Goal: Task Accomplishment & Management: Complete application form

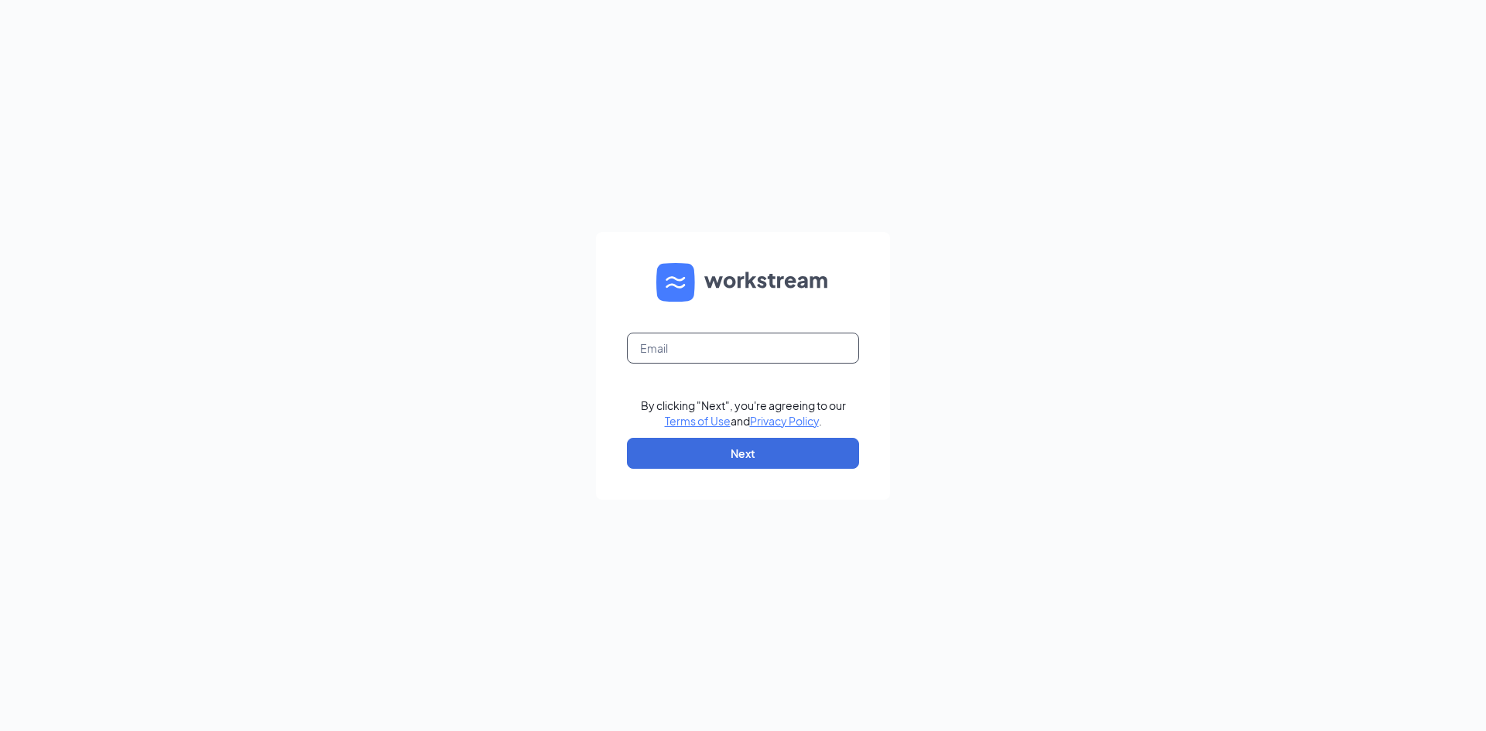
click at [699, 348] on input "text" at bounding box center [743, 348] width 232 height 31
type input "[EMAIL_ADDRESS][DOMAIN_NAME]"
click at [701, 462] on button "Next" at bounding box center [743, 453] width 232 height 31
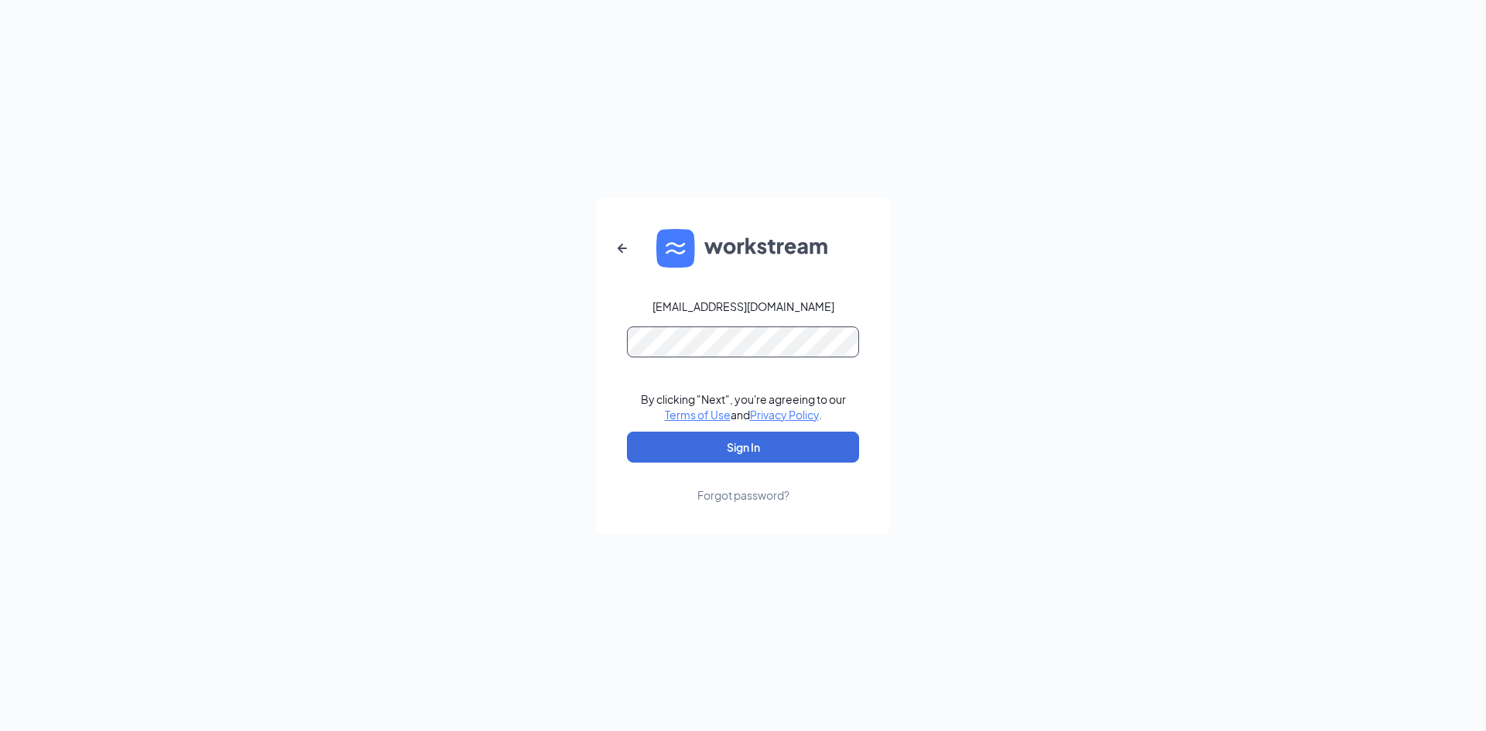
click at [627, 432] on button "Sign In" at bounding box center [743, 447] width 232 height 31
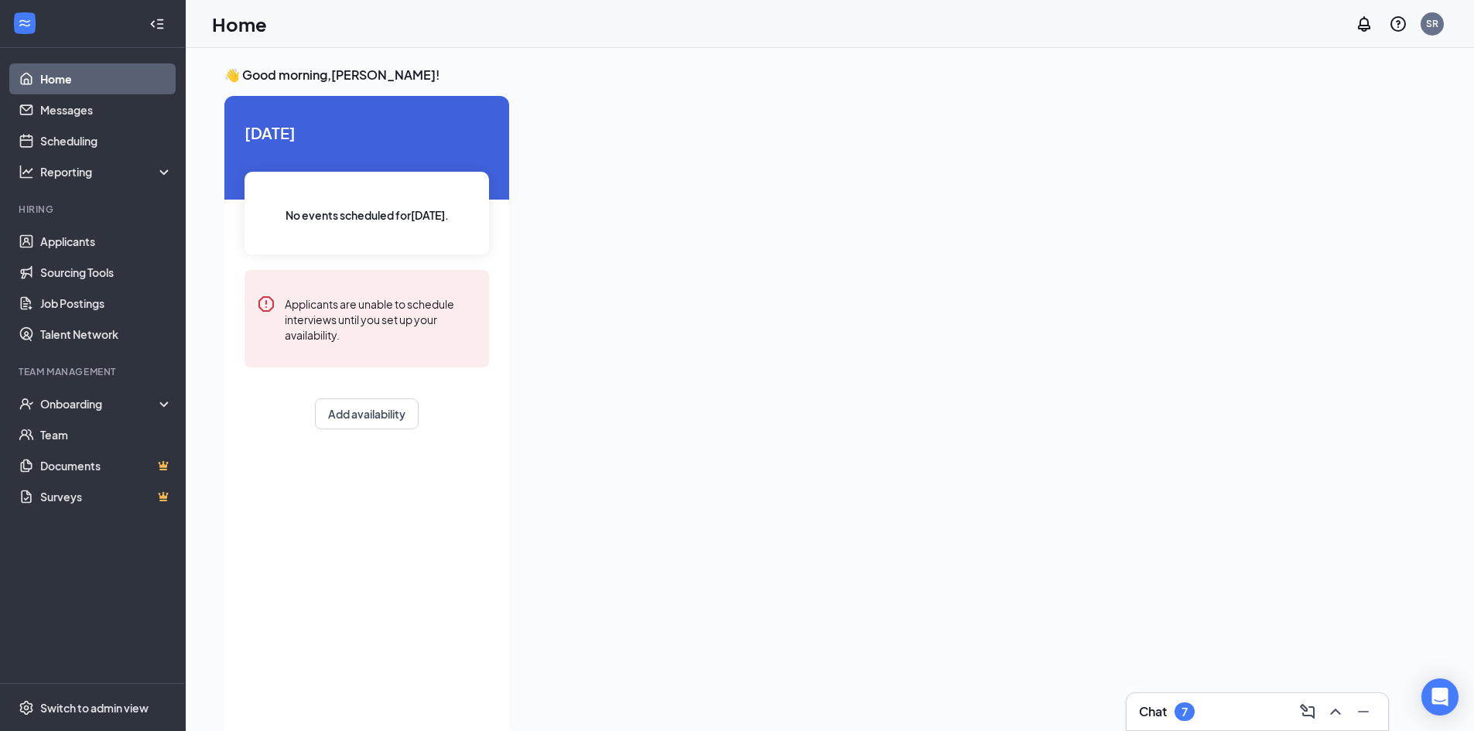
click at [1248, 709] on div "Chat 7" at bounding box center [1257, 711] width 237 height 25
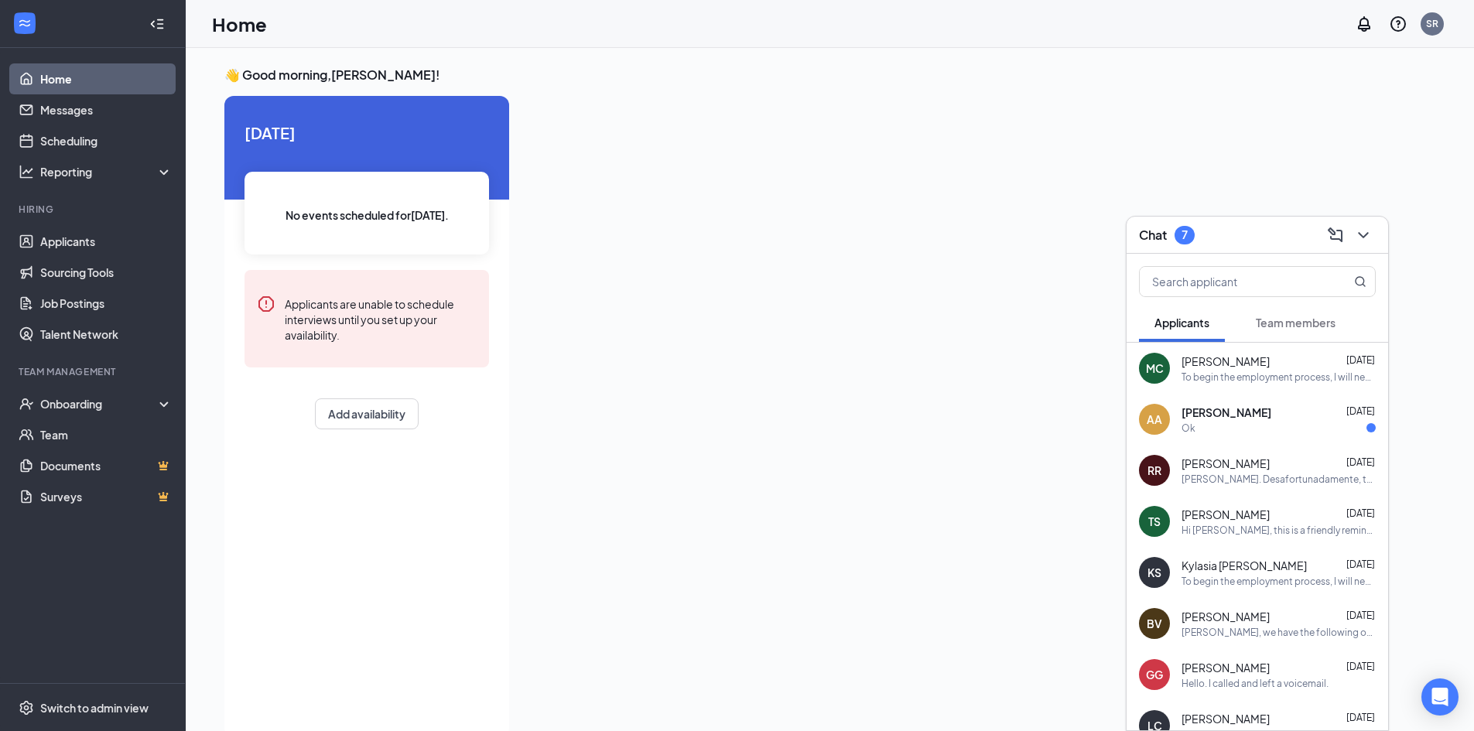
click at [1255, 428] on div "Ok" at bounding box center [1278, 428] width 194 height 13
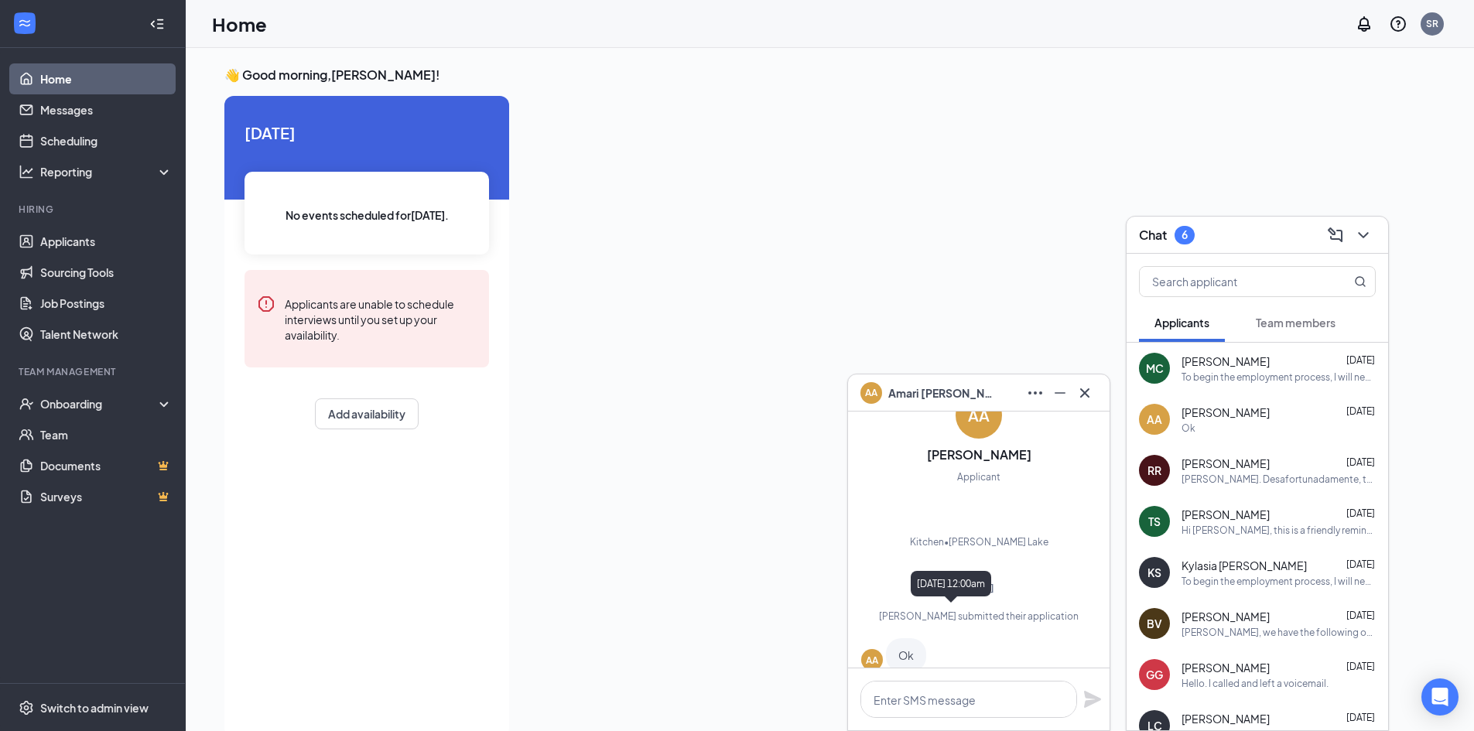
scroll to position [-66, 0]
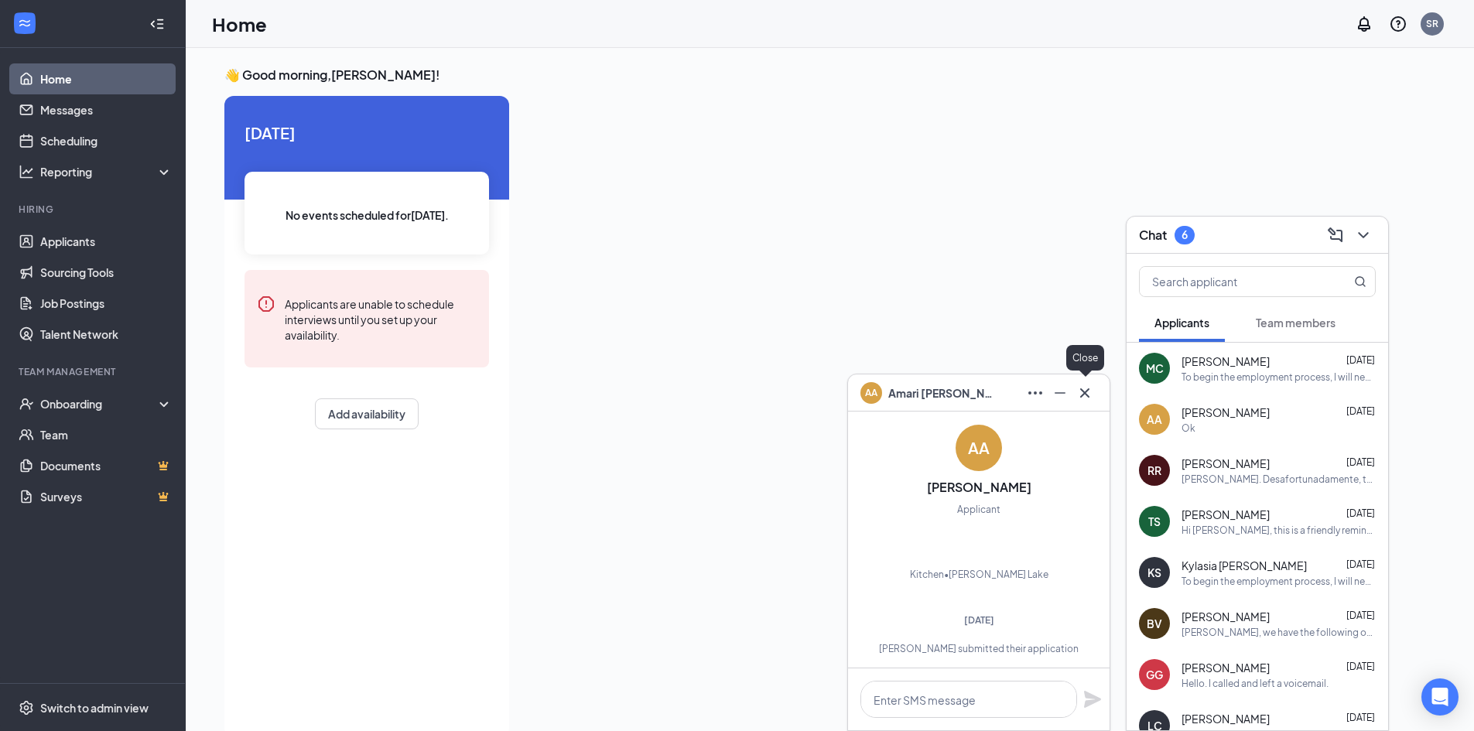
click at [1089, 396] on icon "Cross" at bounding box center [1084, 392] width 9 height 9
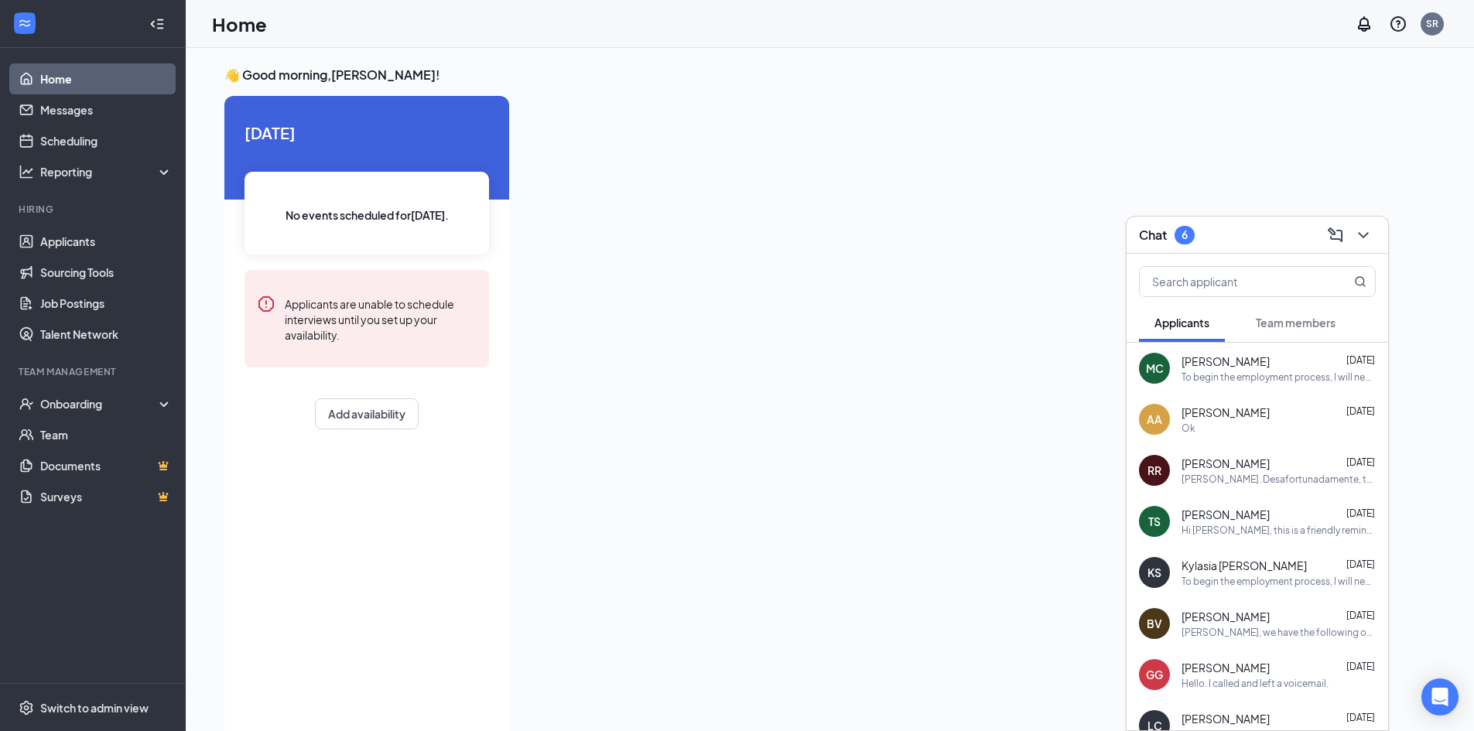
click at [1280, 377] on div "To begin the employment process, I will need the following documents ASAP. Plea…" at bounding box center [1278, 377] width 194 height 13
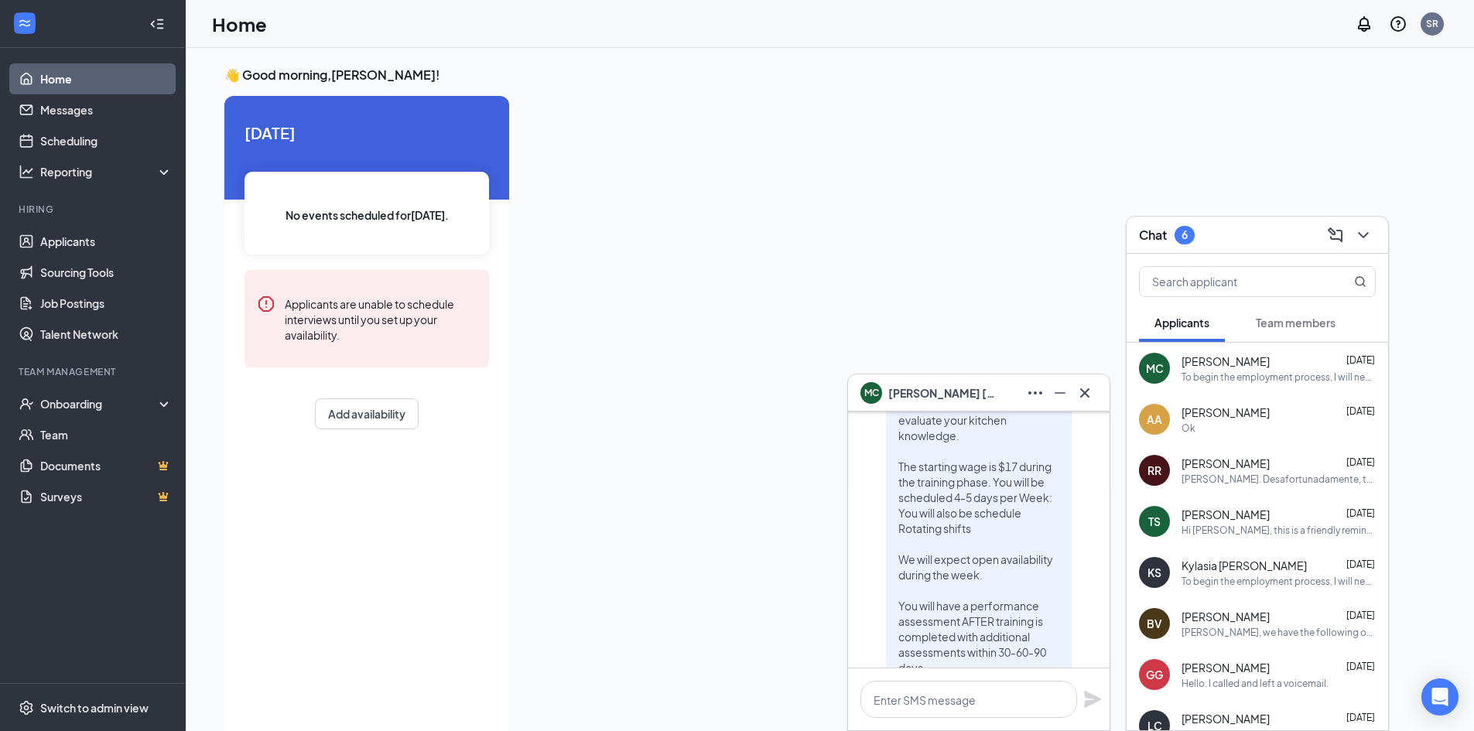
scroll to position [-851, 0]
click at [1086, 403] on button at bounding box center [1084, 393] width 25 height 25
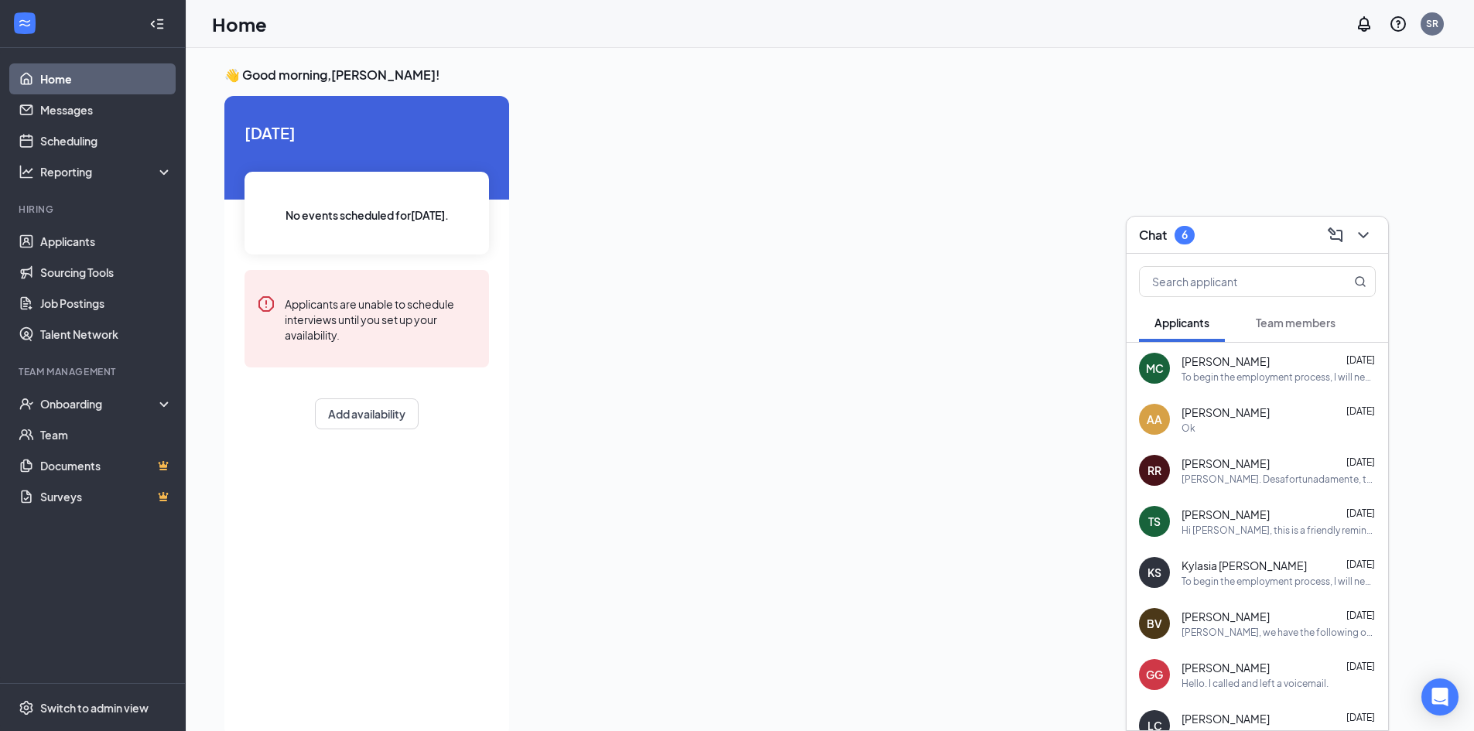
click at [1320, 324] on span "Team members" at bounding box center [1296, 323] width 80 height 14
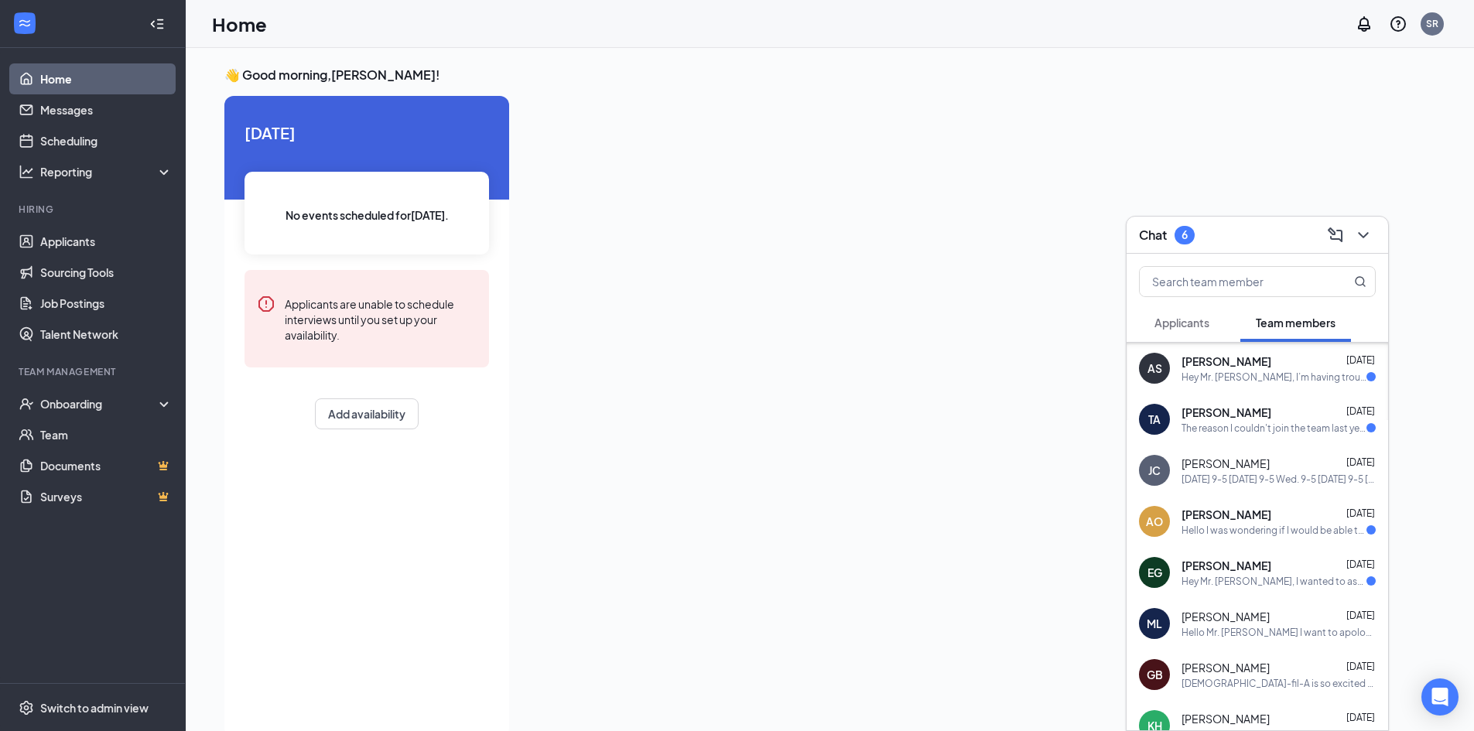
scroll to position [232, 0]
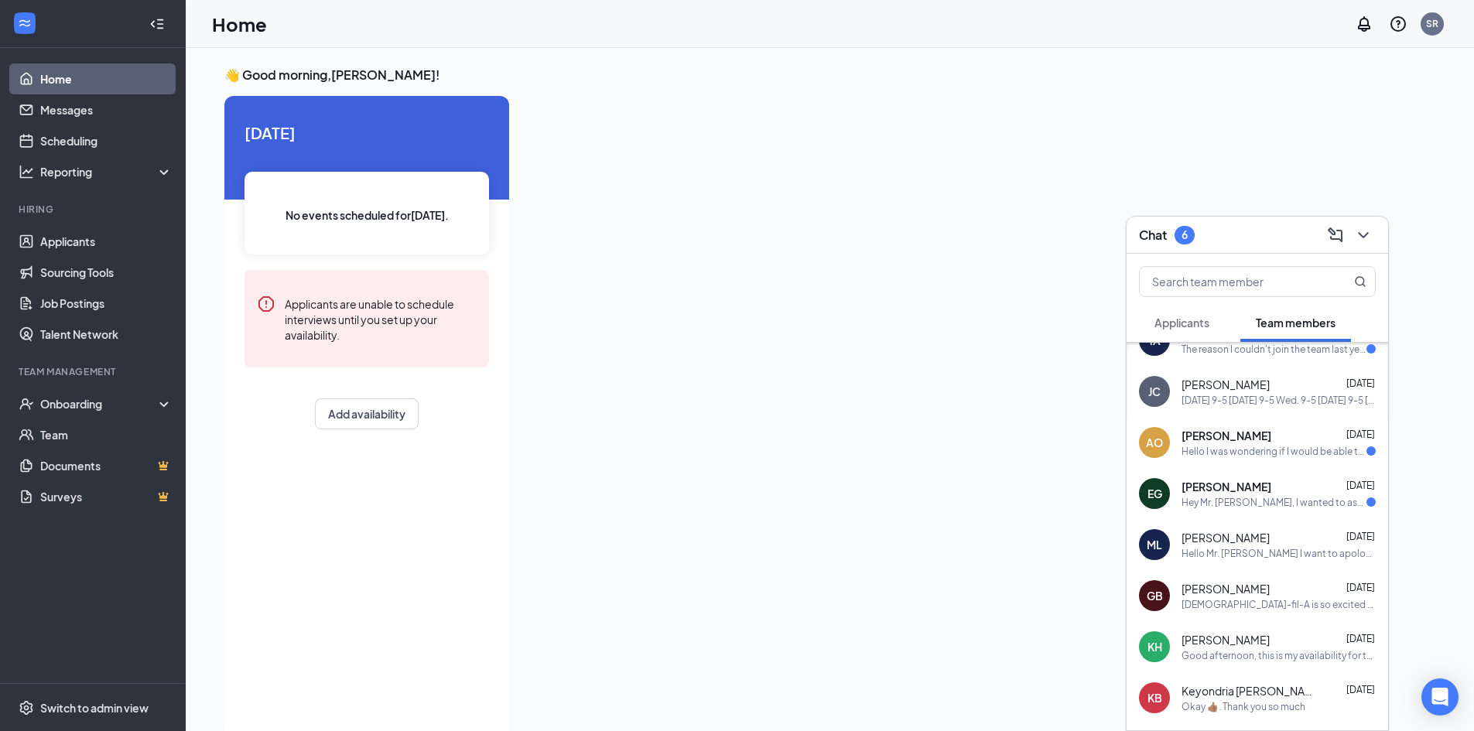
click at [1215, 512] on div "EG Emely Gallo Aug 23 Hey Mr. Stan, I wanted to ask if there are any opportunit…" at bounding box center [1258, 493] width 262 height 51
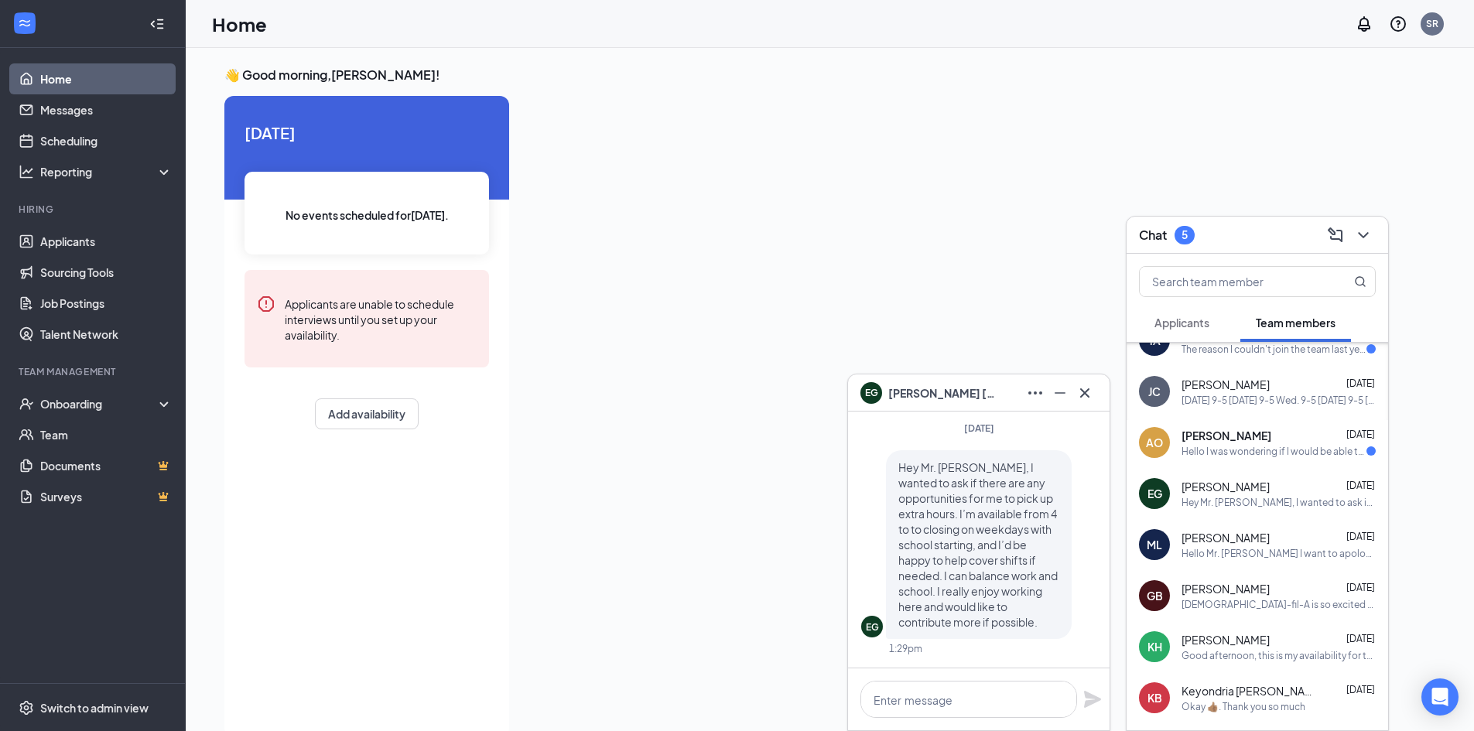
click at [1248, 453] on div "Hello I was wondering if I would be able to work 2-3 days week after my first w…" at bounding box center [1273, 451] width 185 height 13
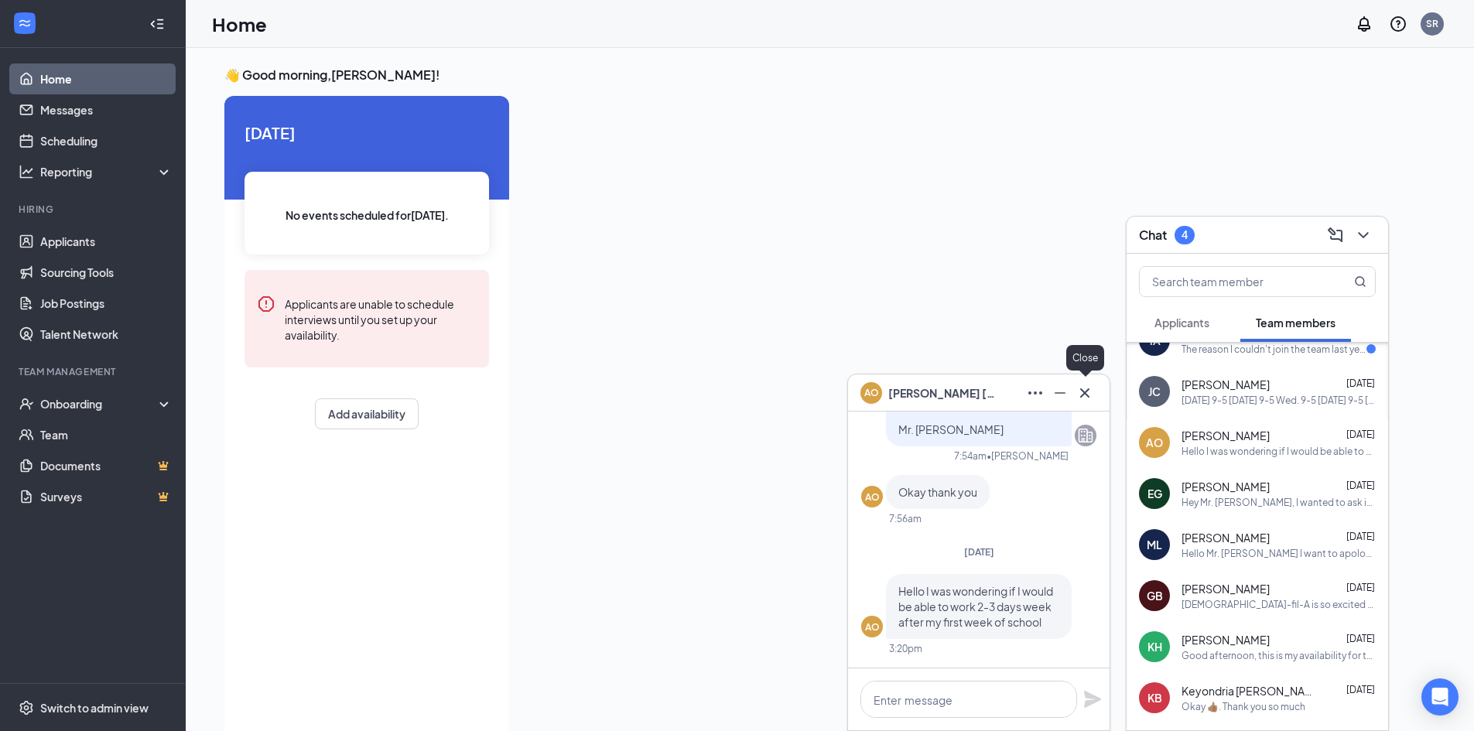
click at [1086, 399] on icon "Cross" at bounding box center [1084, 393] width 19 height 19
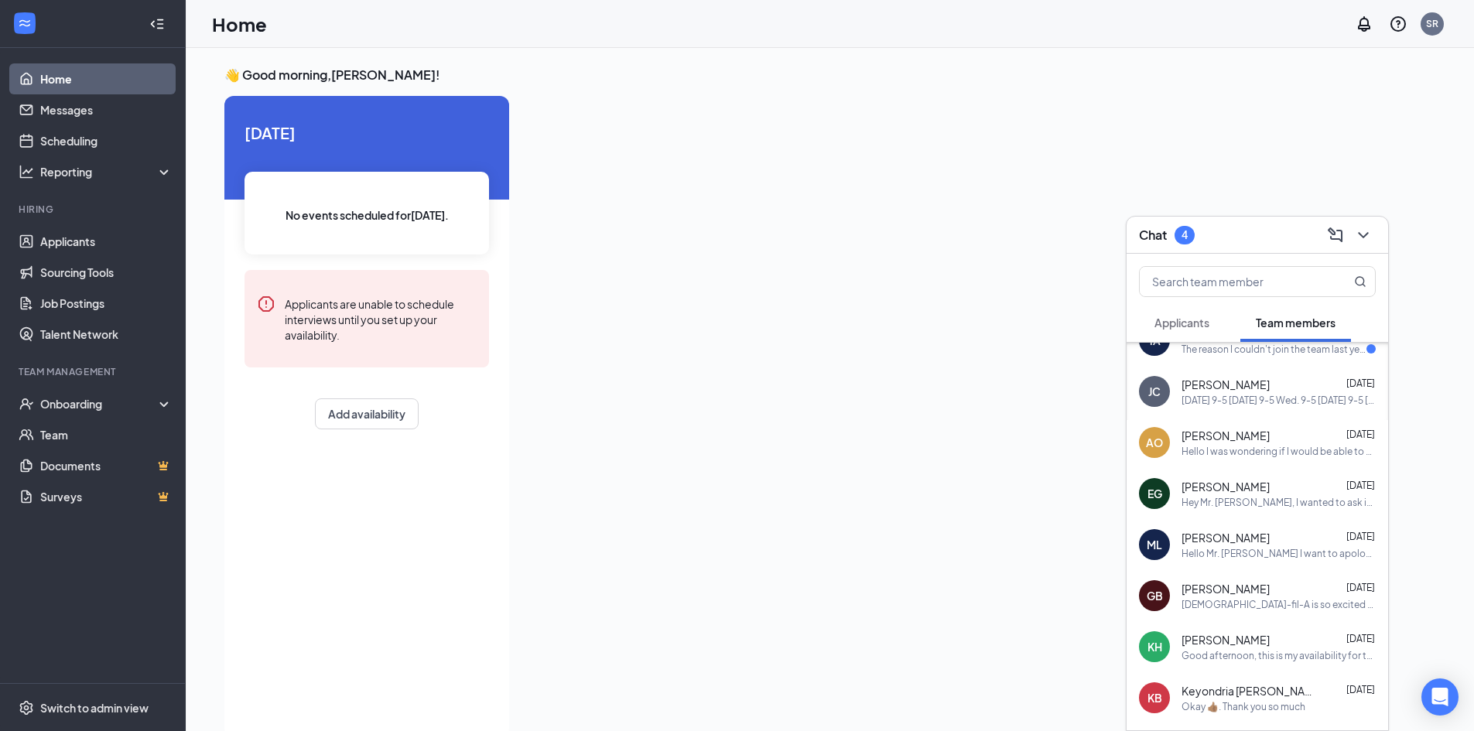
click at [1199, 394] on div "Monday 9-5 Tuesday 9-5 Wed. 9-5 Friday 9-5 Saturday 11-5" at bounding box center [1278, 400] width 194 height 13
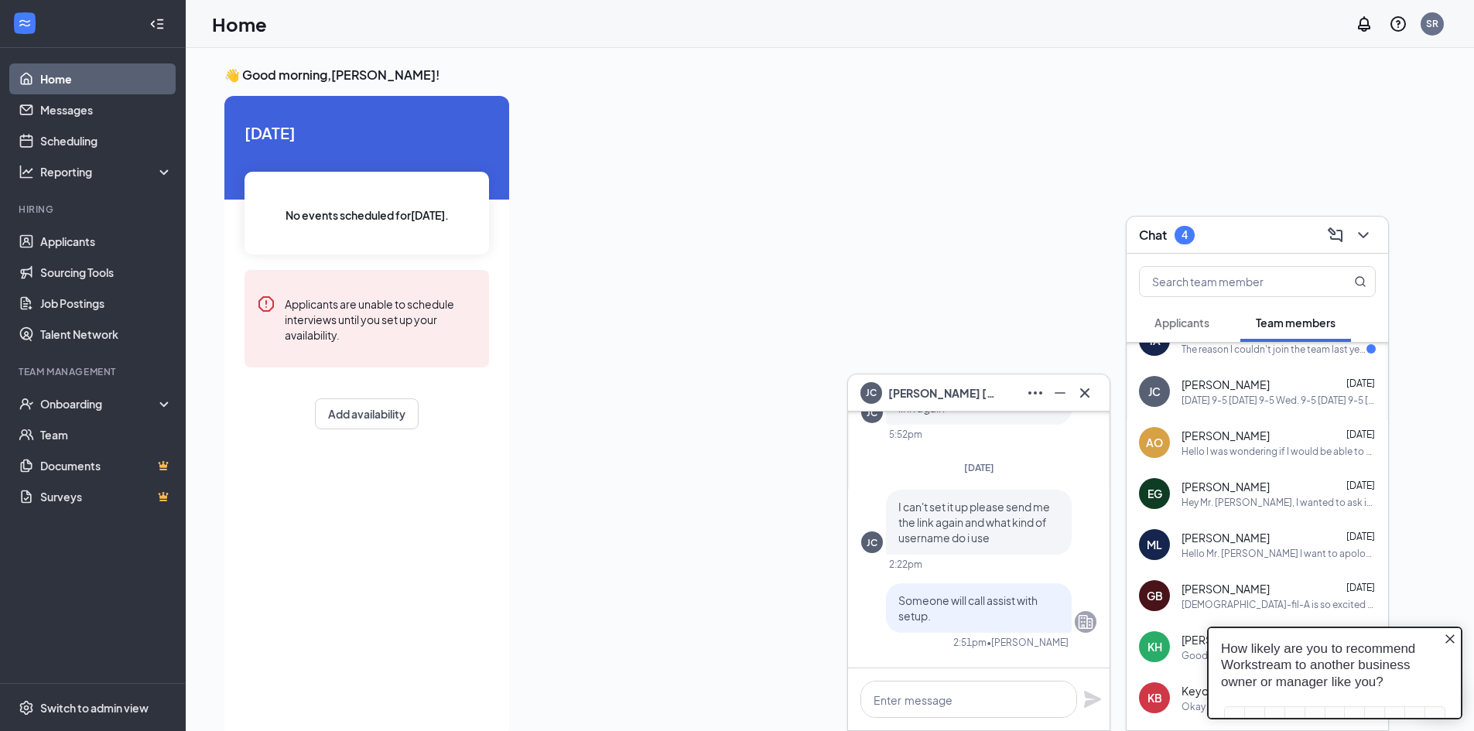
scroll to position [0, 0]
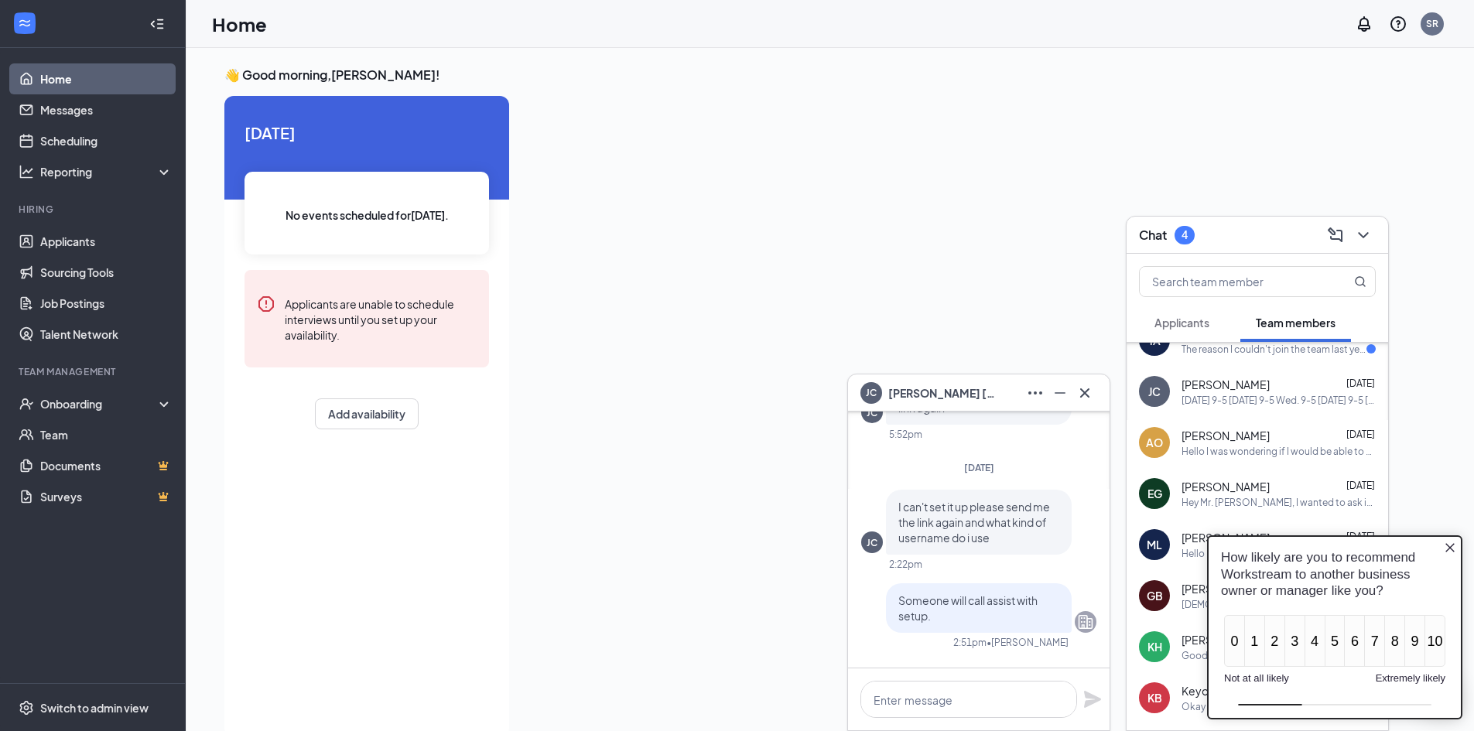
click at [1444, 544] on icon "Close button" at bounding box center [1450, 548] width 12 height 12
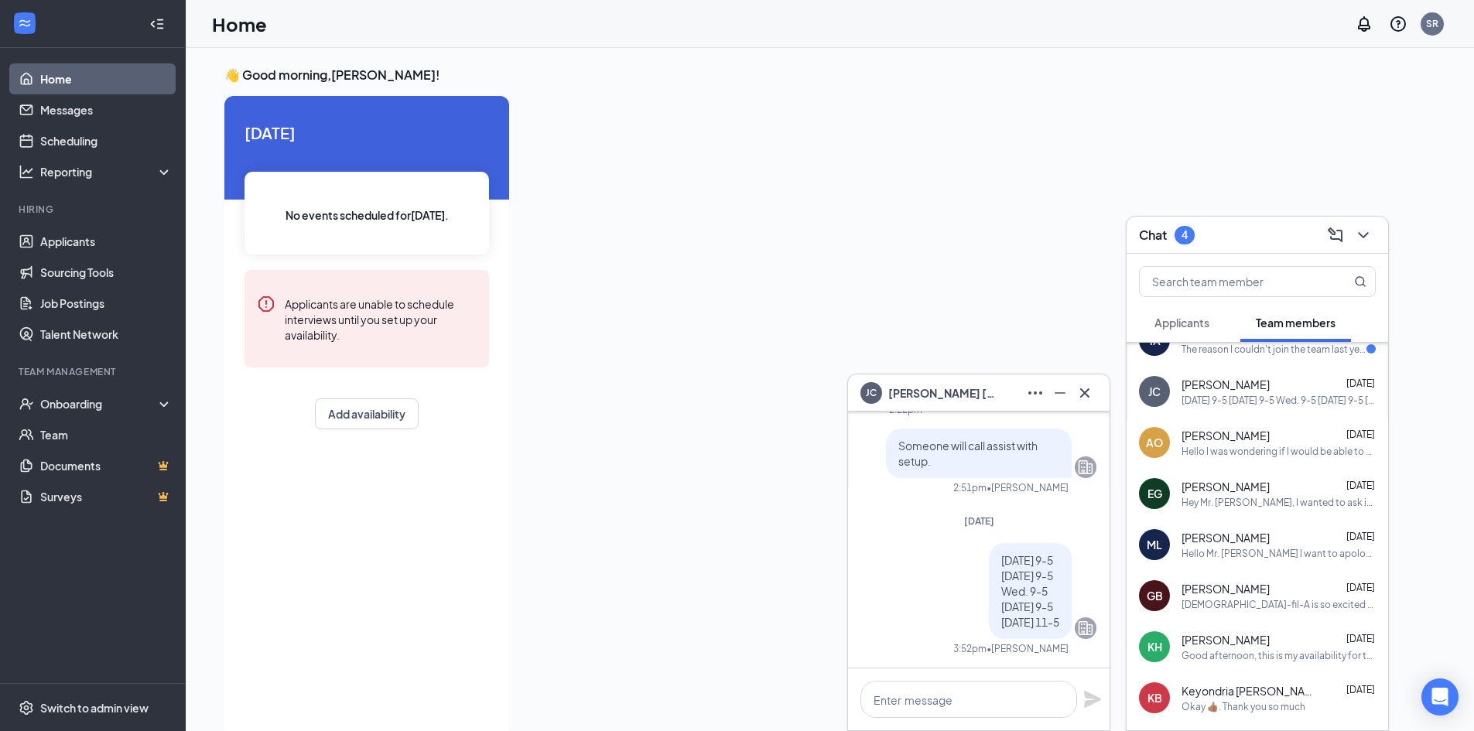
scroll to position [32, 0]
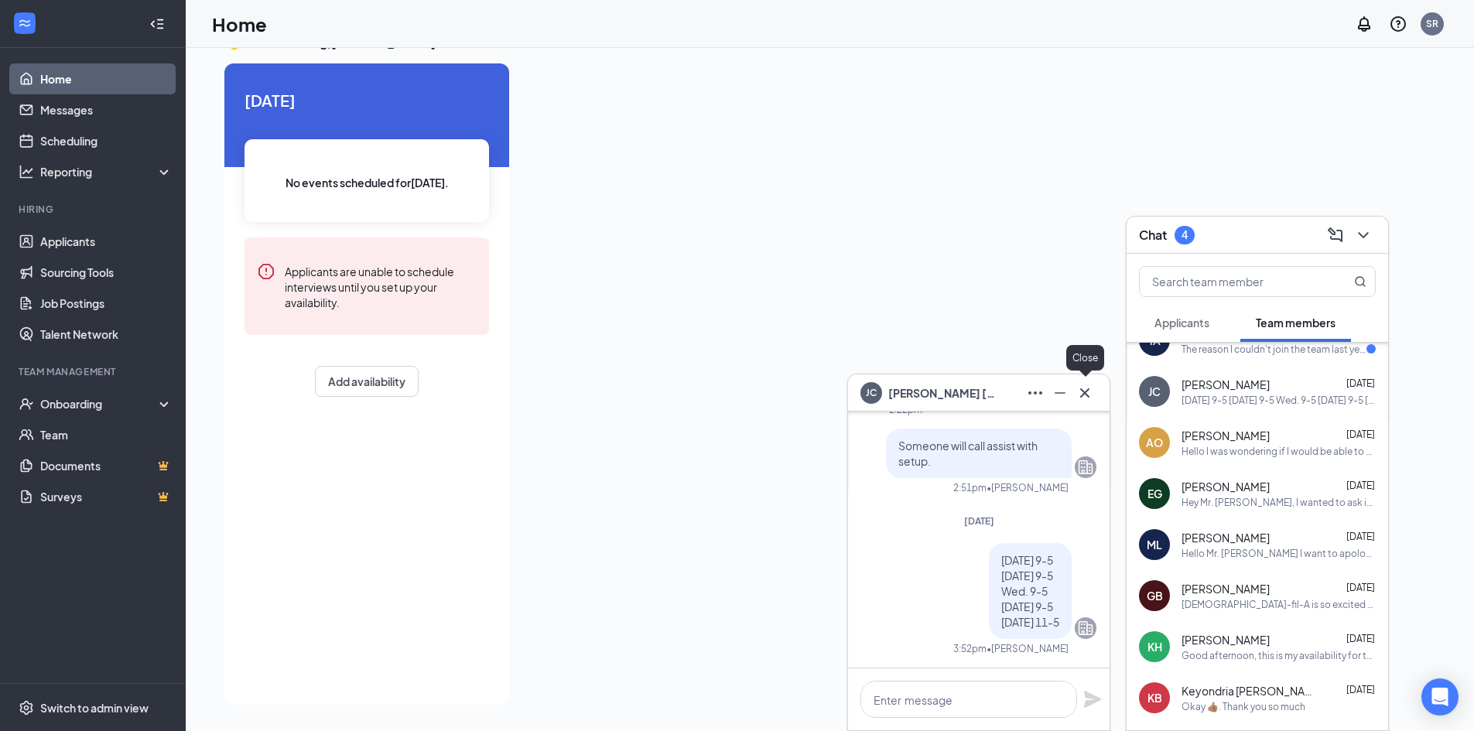
click at [1080, 387] on icon "Cross" at bounding box center [1084, 393] width 19 height 19
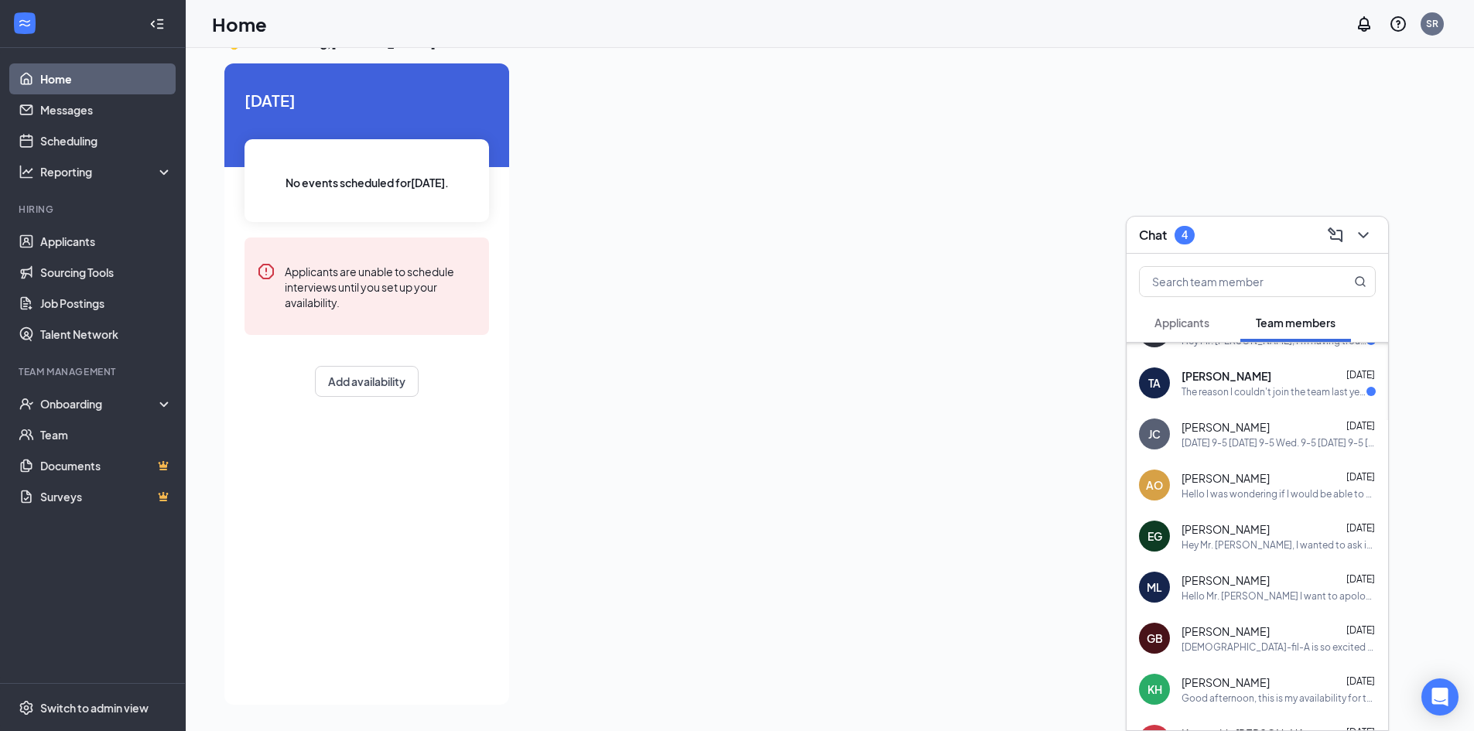
scroll to position [155, 0]
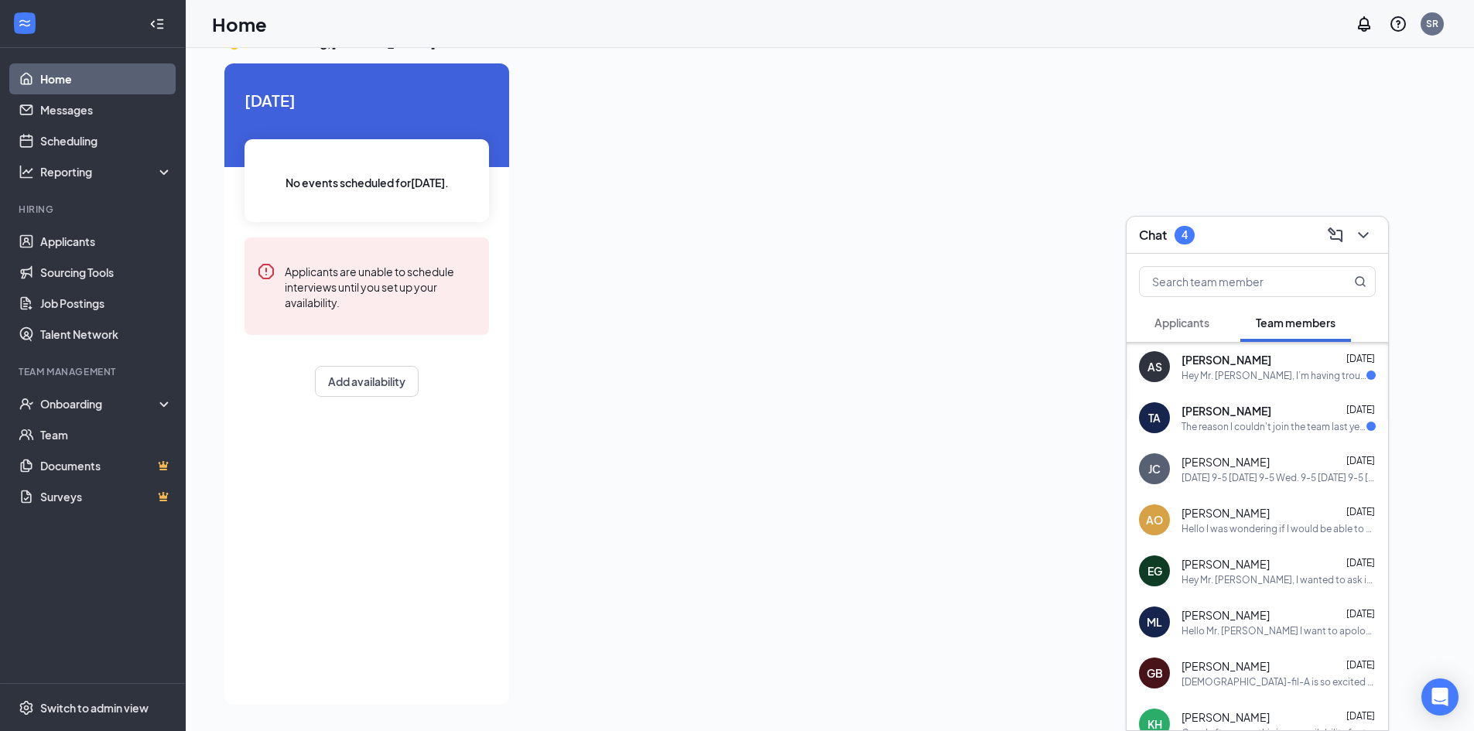
click at [1218, 432] on div "The reason I couldn't join the team last year was because I had some family iss…" at bounding box center [1273, 426] width 185 height 13
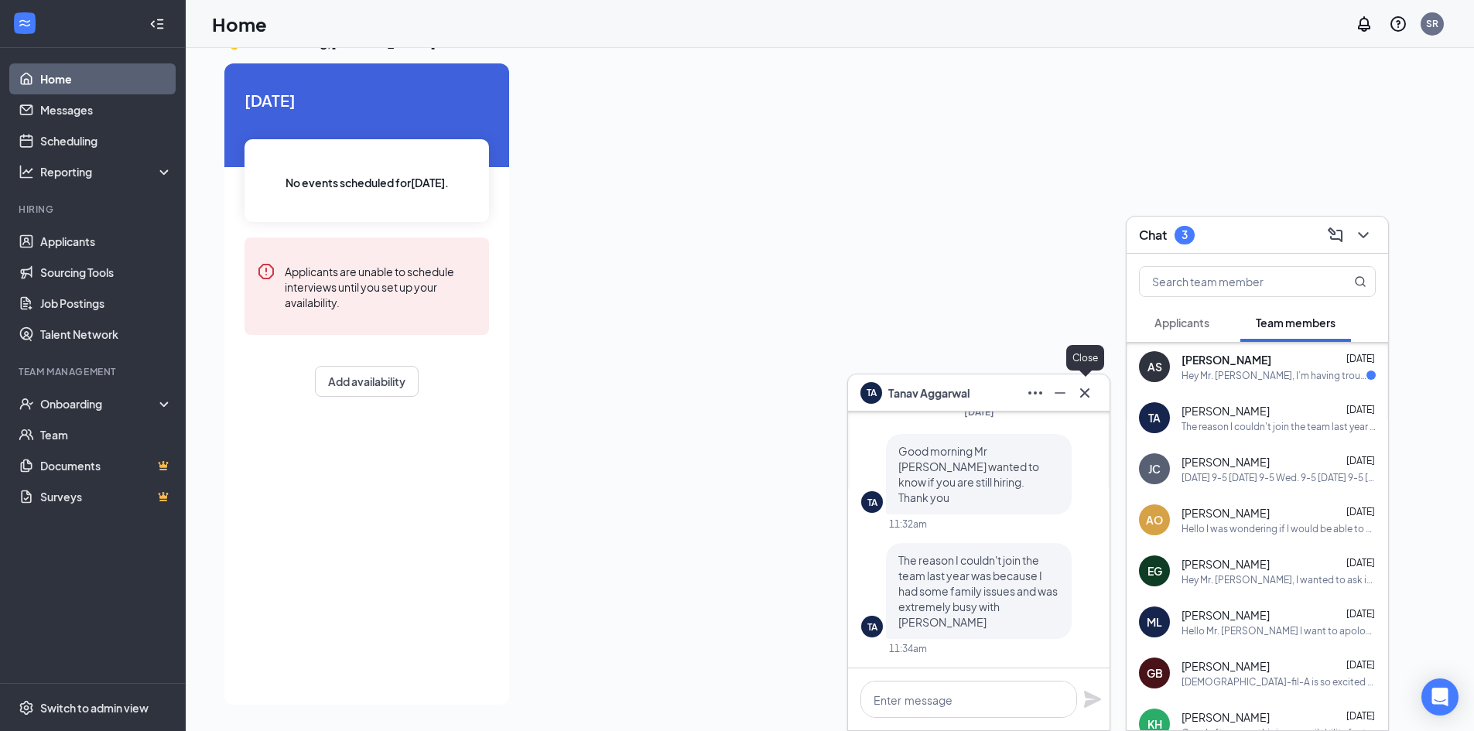
click at [1085, 394] on icon "Cross" at bounding box center [1084, 393] width 19 height 19
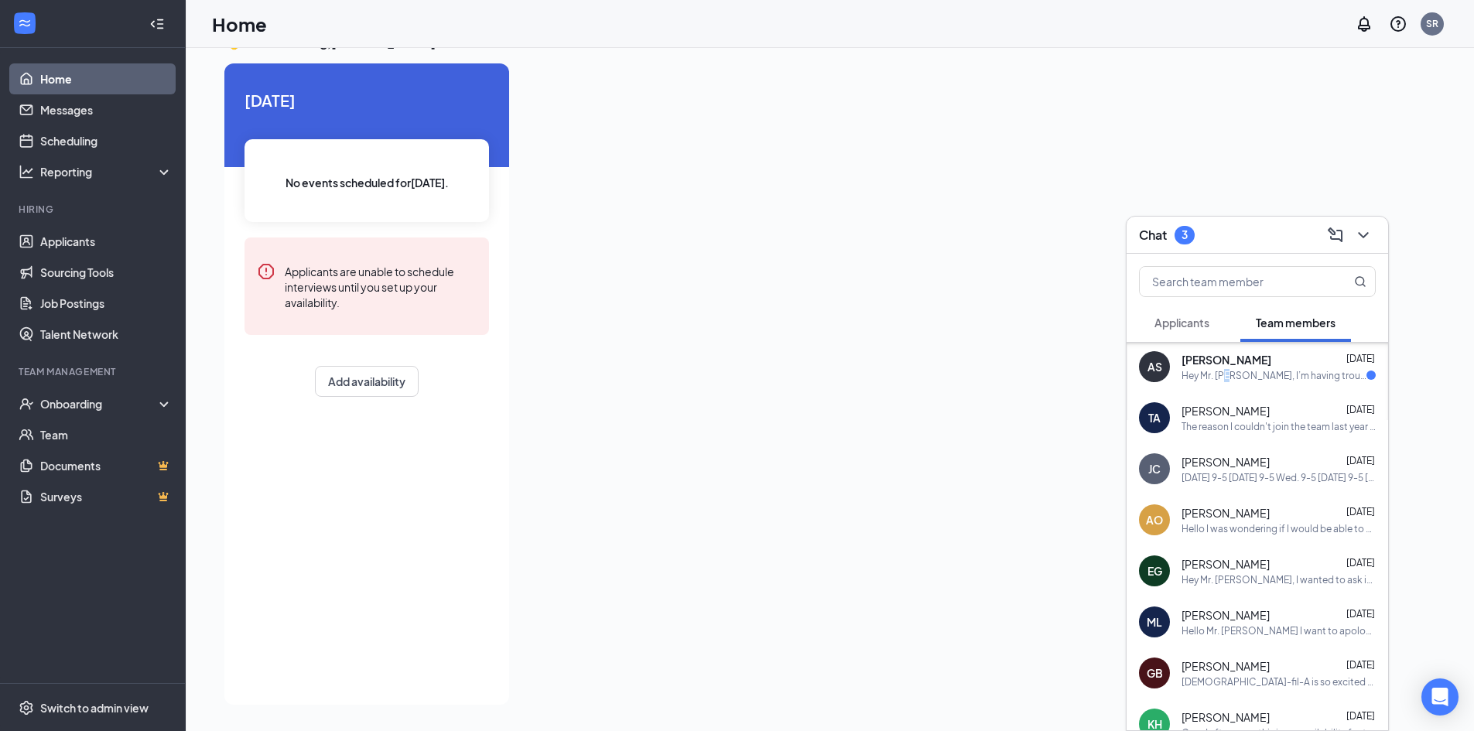
click at [1228, 388] on div "AS Alexander Savage Aug 24 Hey Mr. Stan, I’m having trouble logging into HotSch…" at bounding box center [1258, 366] width 262 height 51
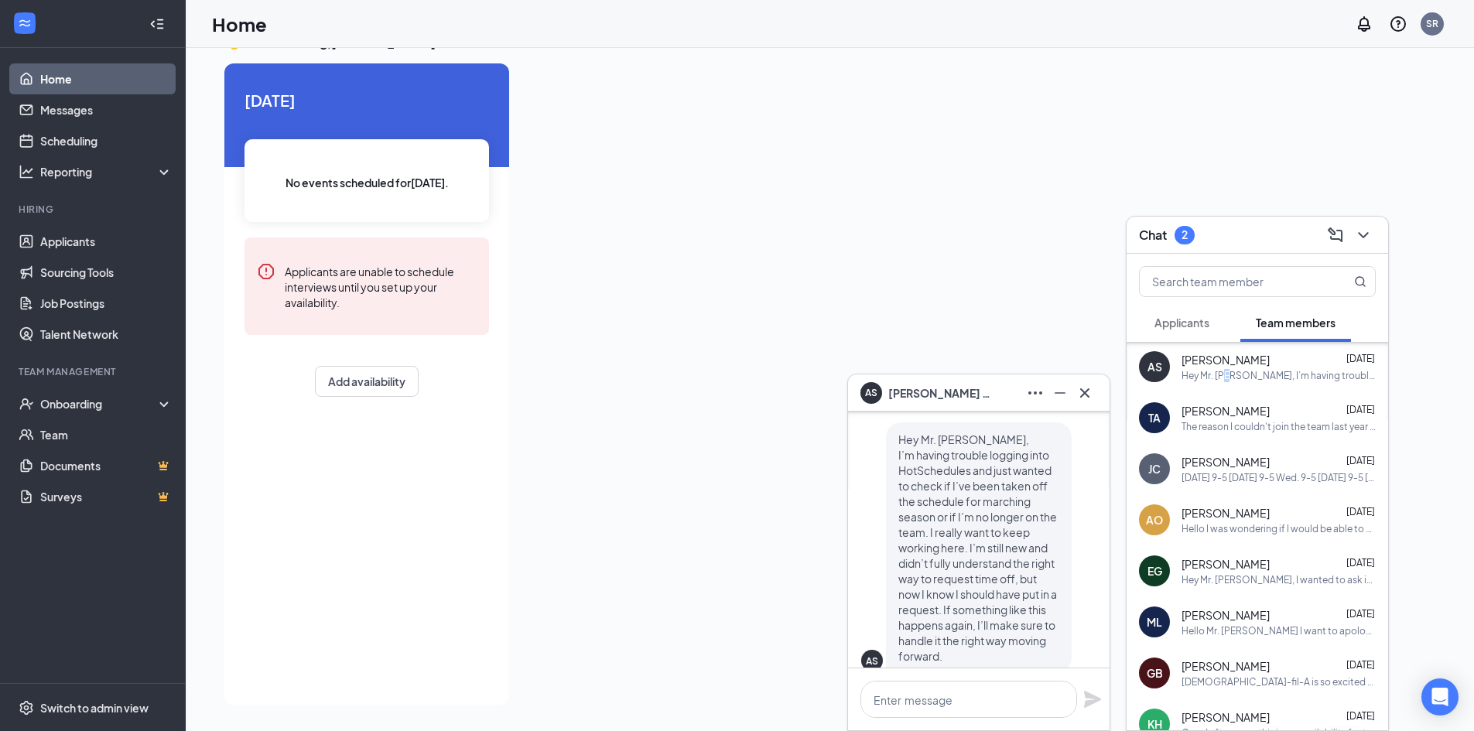
scroll to position [0, 0]
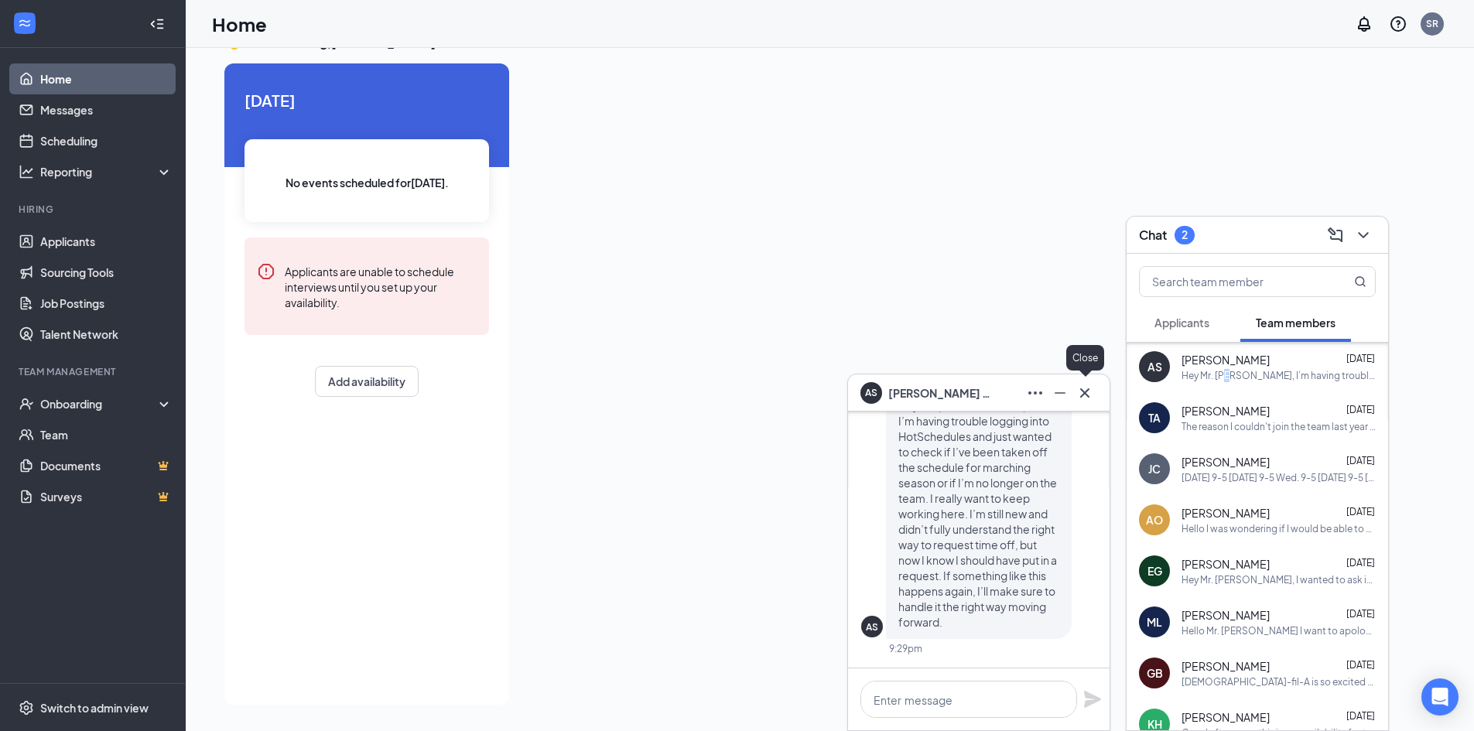
click at [1074, 388] on button at bounding box center [1084, 393] width 25 height 25
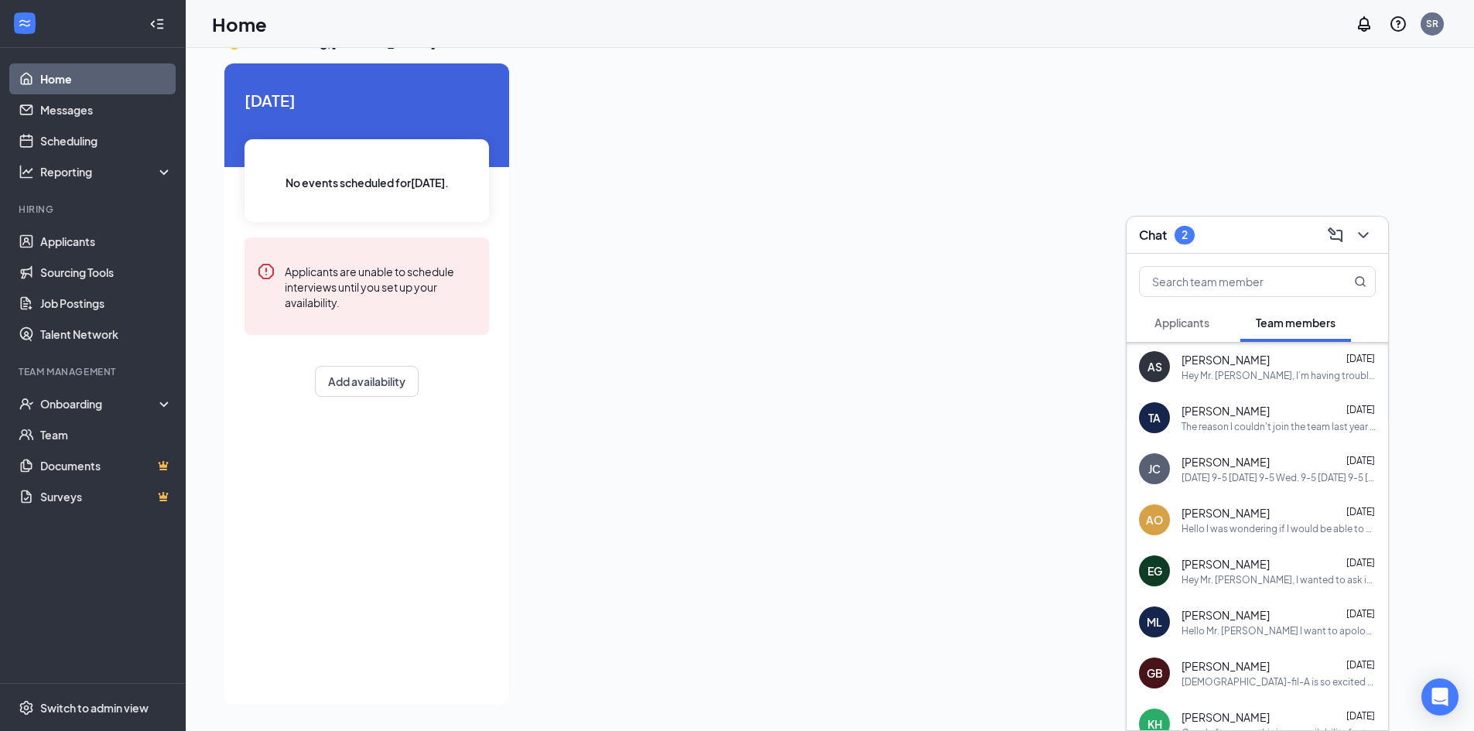
click at [1010, 563] on div at bounding box center [954, 379] width 867 height 632
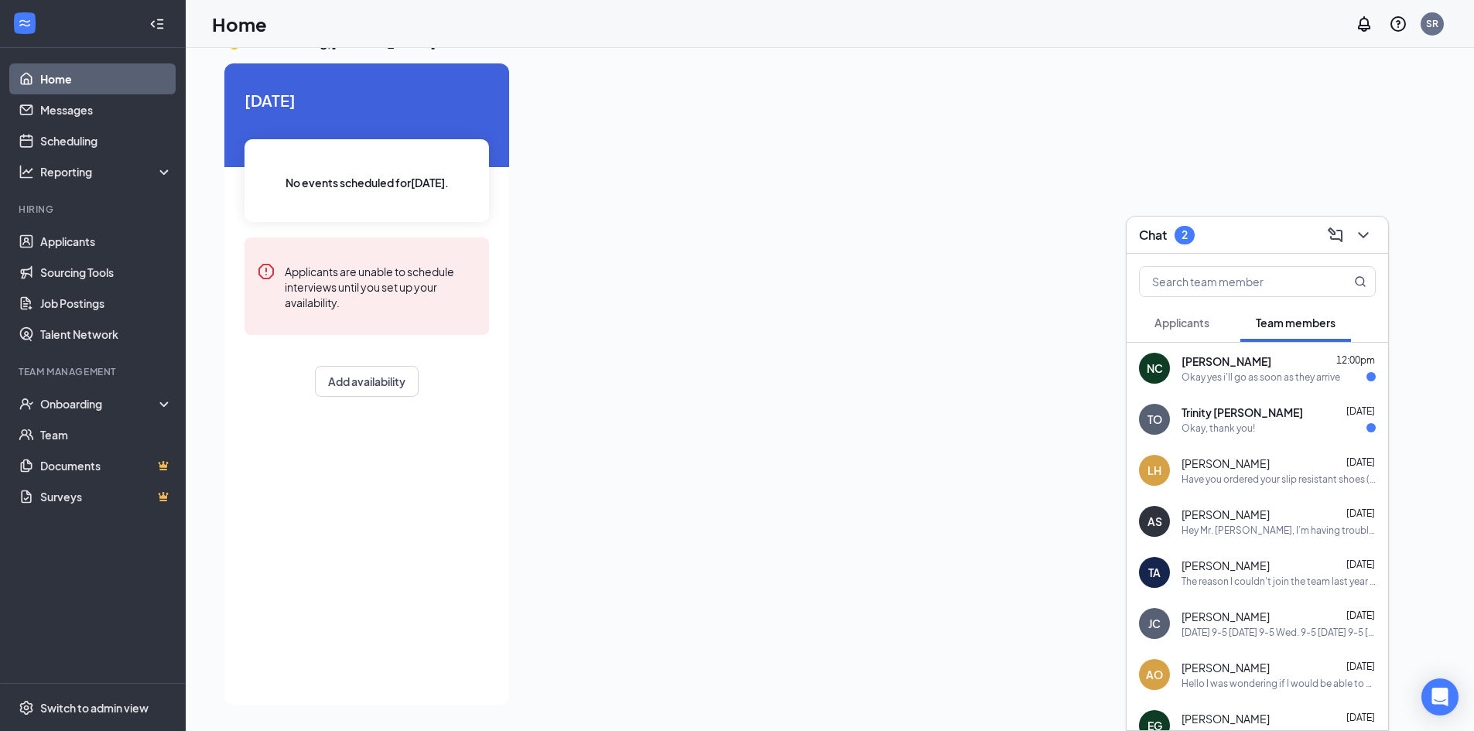
click at [1249, 433] on div "Okay, thank you!" at bounding box center [1218, 428] width 74 height 13
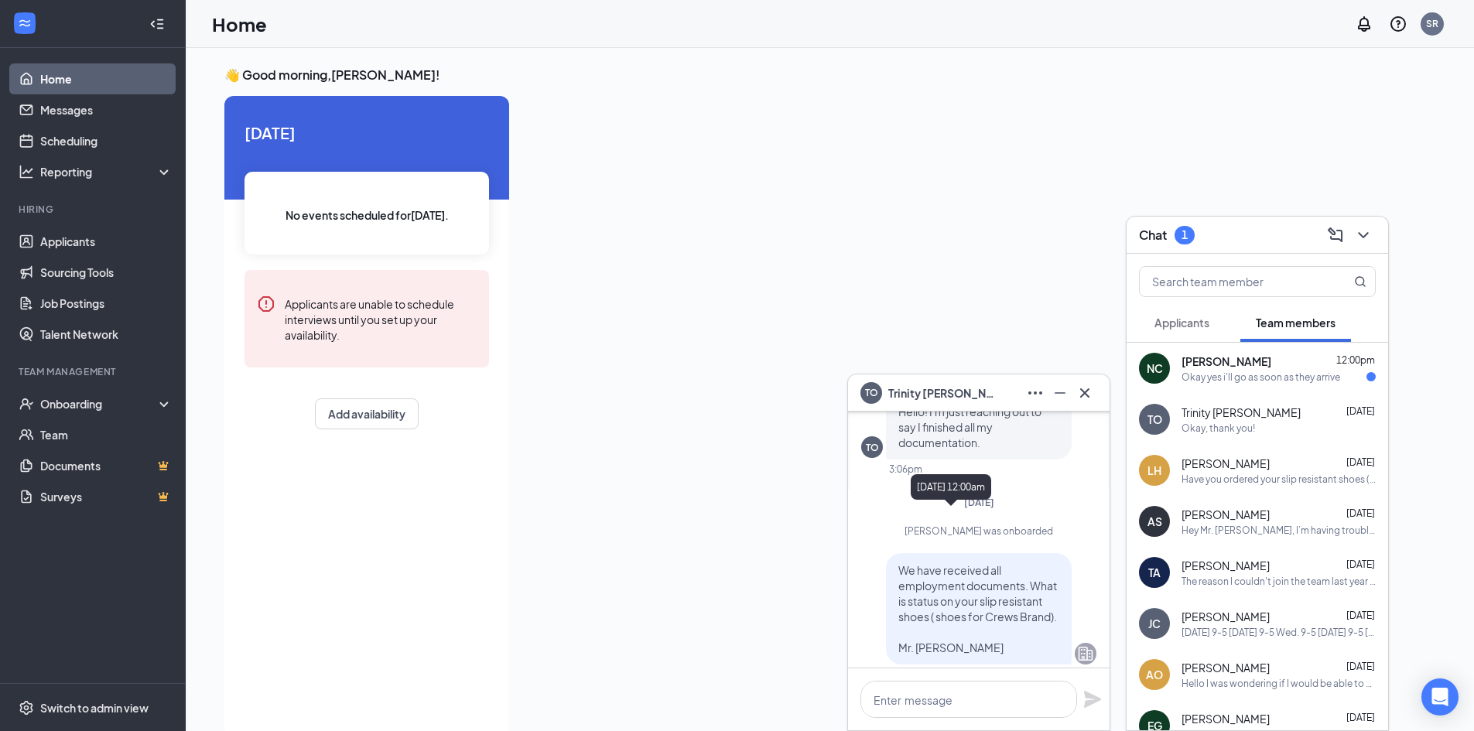
scroll to position [-309, 0]
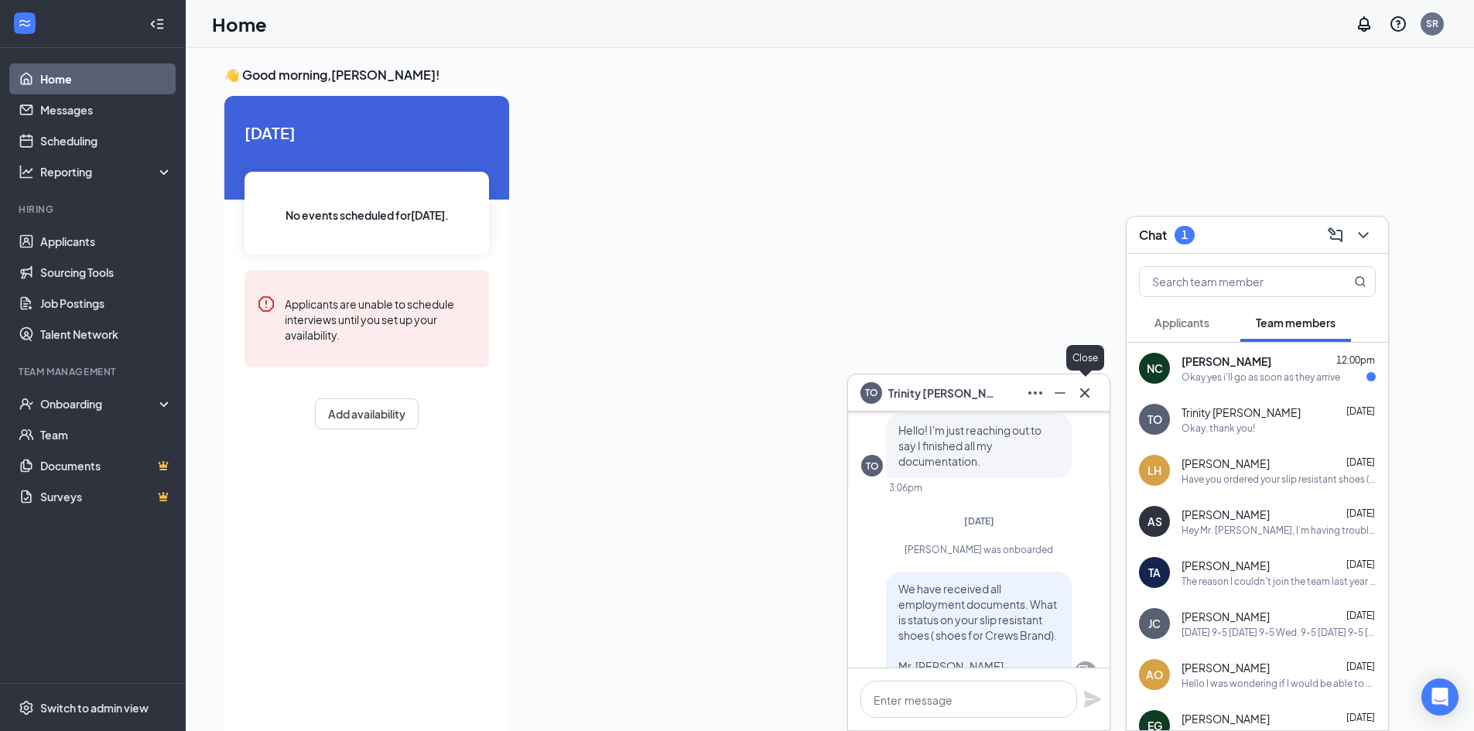
click at [1075, 392] on icon "Cross" at bounding box center [1084, 393] width 19 height 19
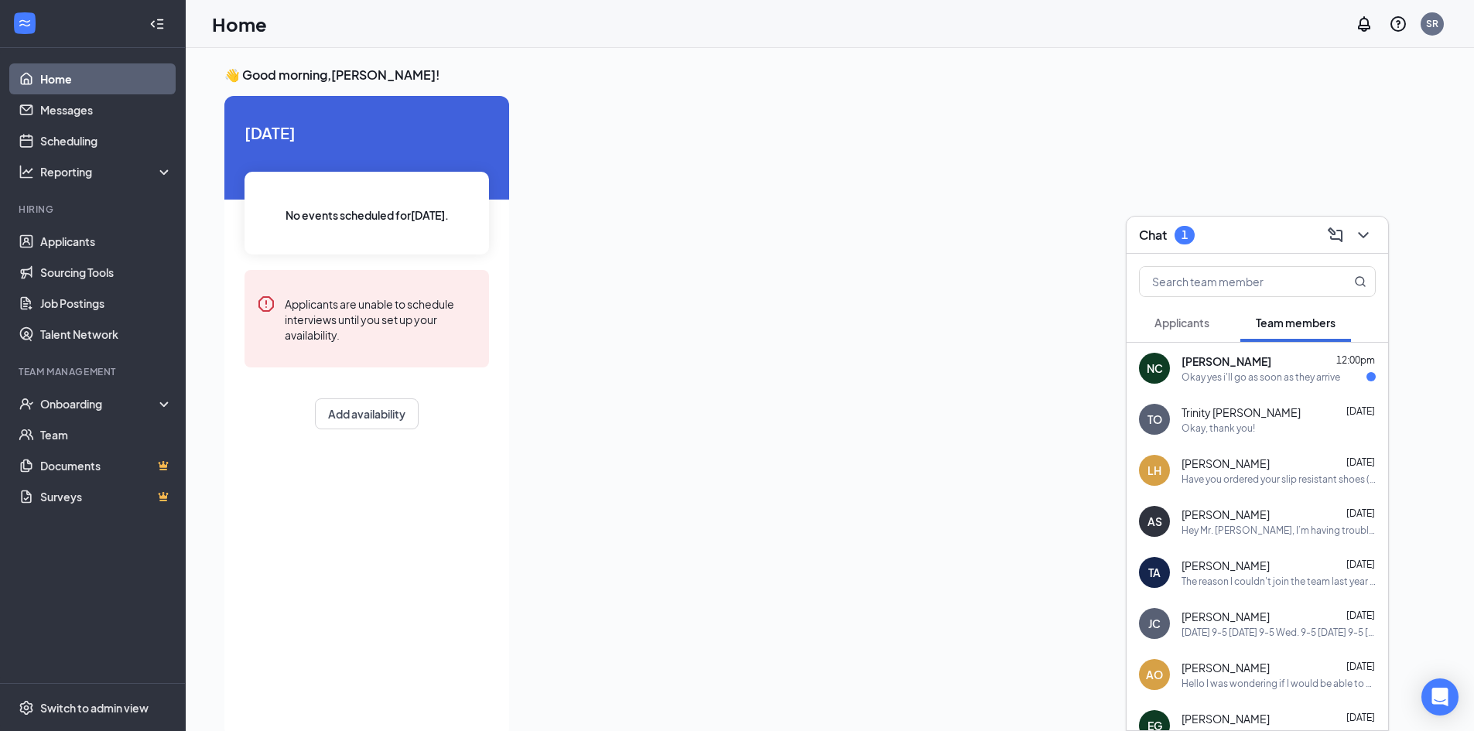
click at [1266, 374] on div "Okay yes i'll go as soon as they arrive" at bounding box center [1260, 377] width 159 height 13
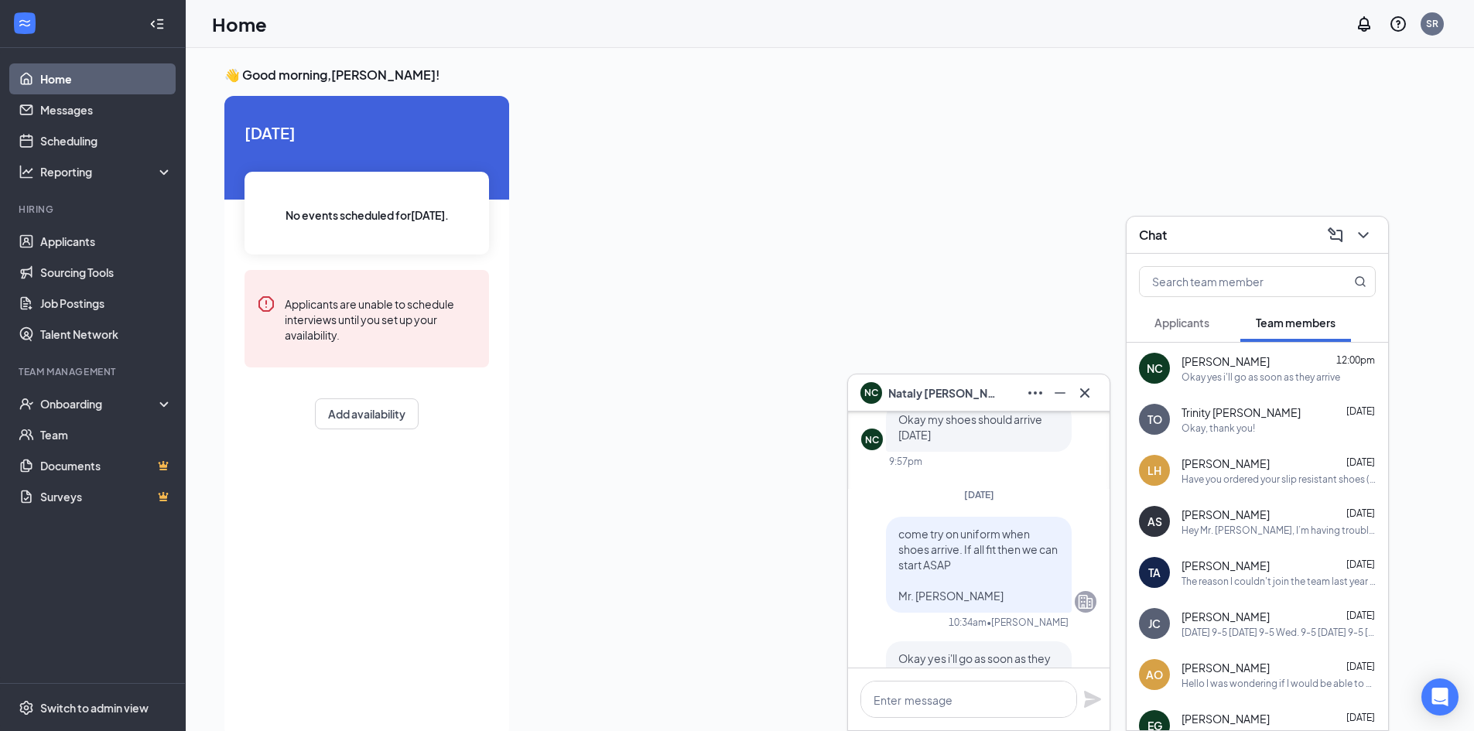
scroll to position [0, 0]
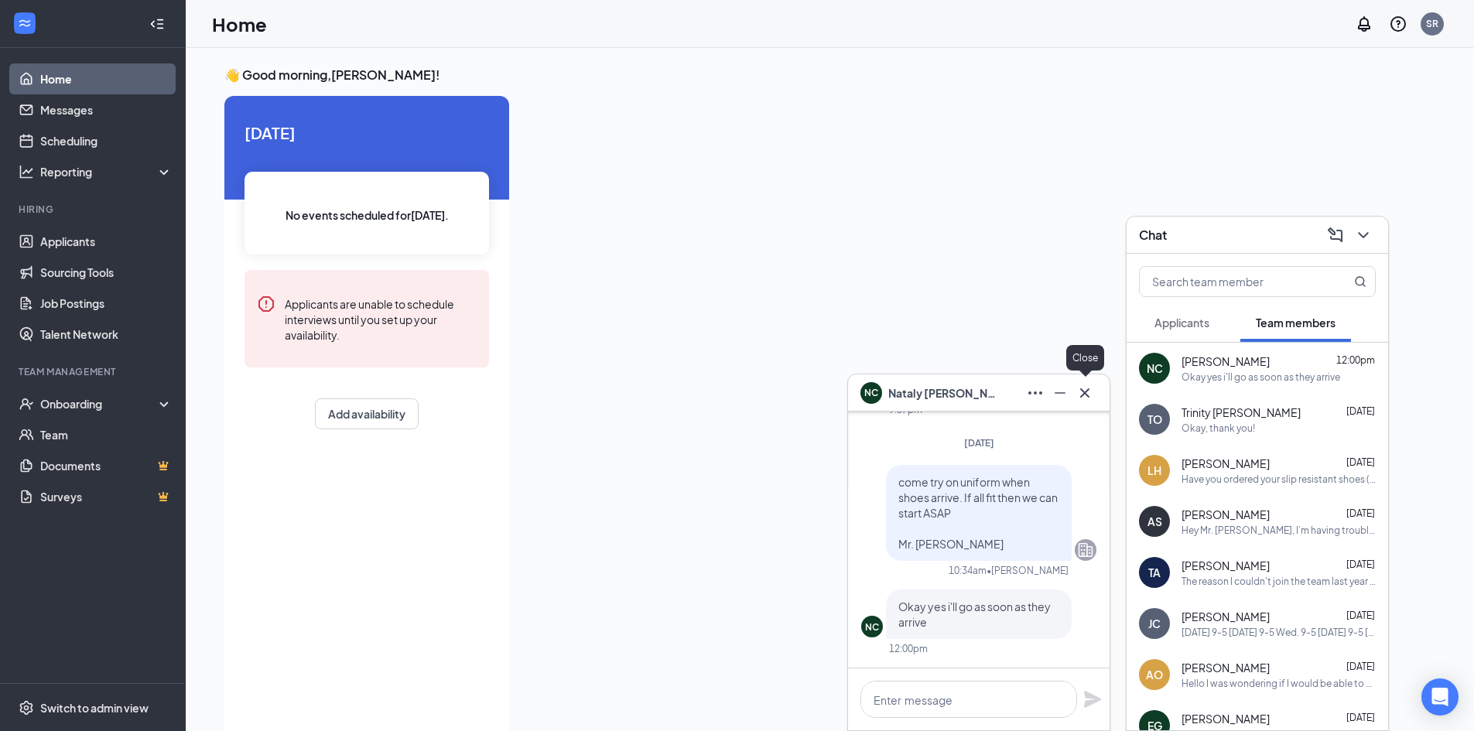
click at [1084, 398] on icon "Cross" at bounding box center [1084, 393] width 19 height 19
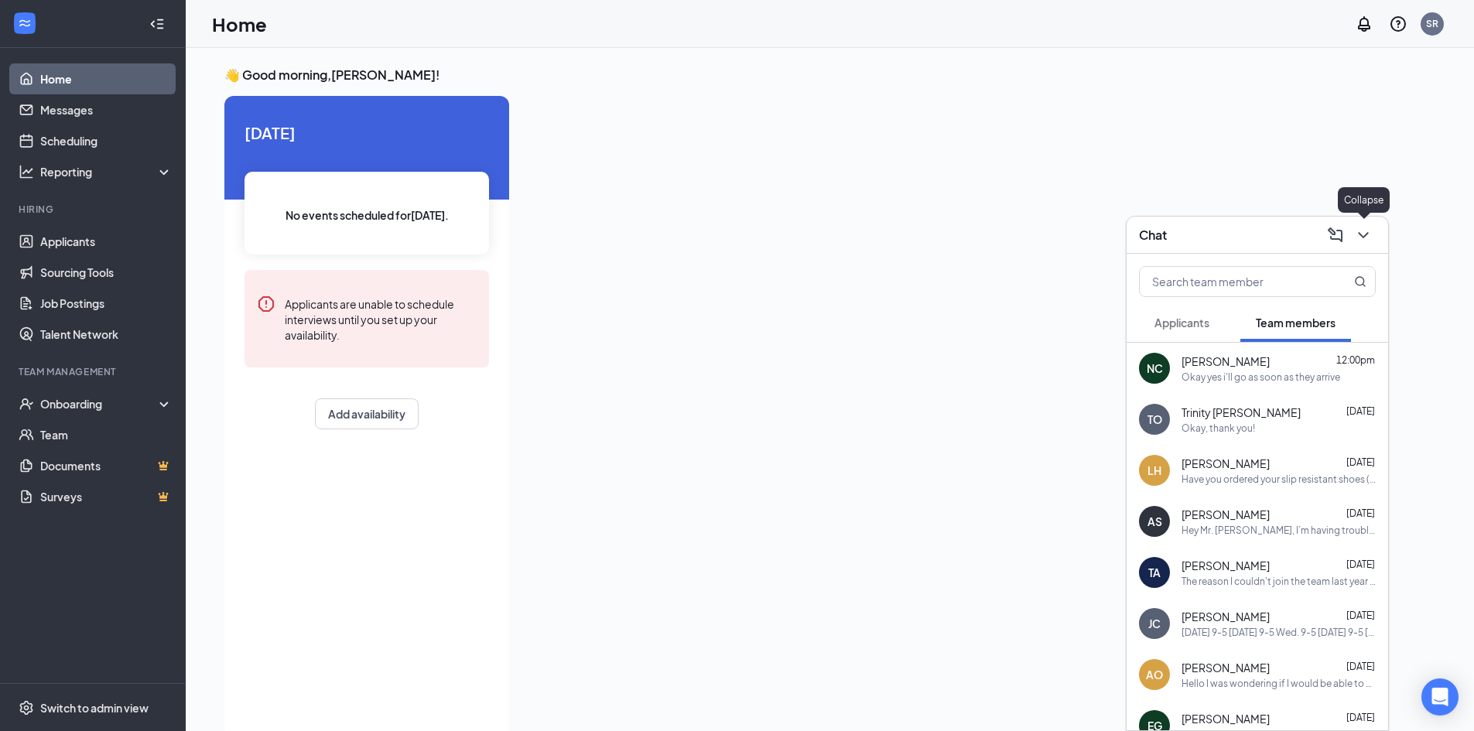
click at [1368, 238] on icon "ChevronDown" at bounding box center [1363, 235] width 19 height 19
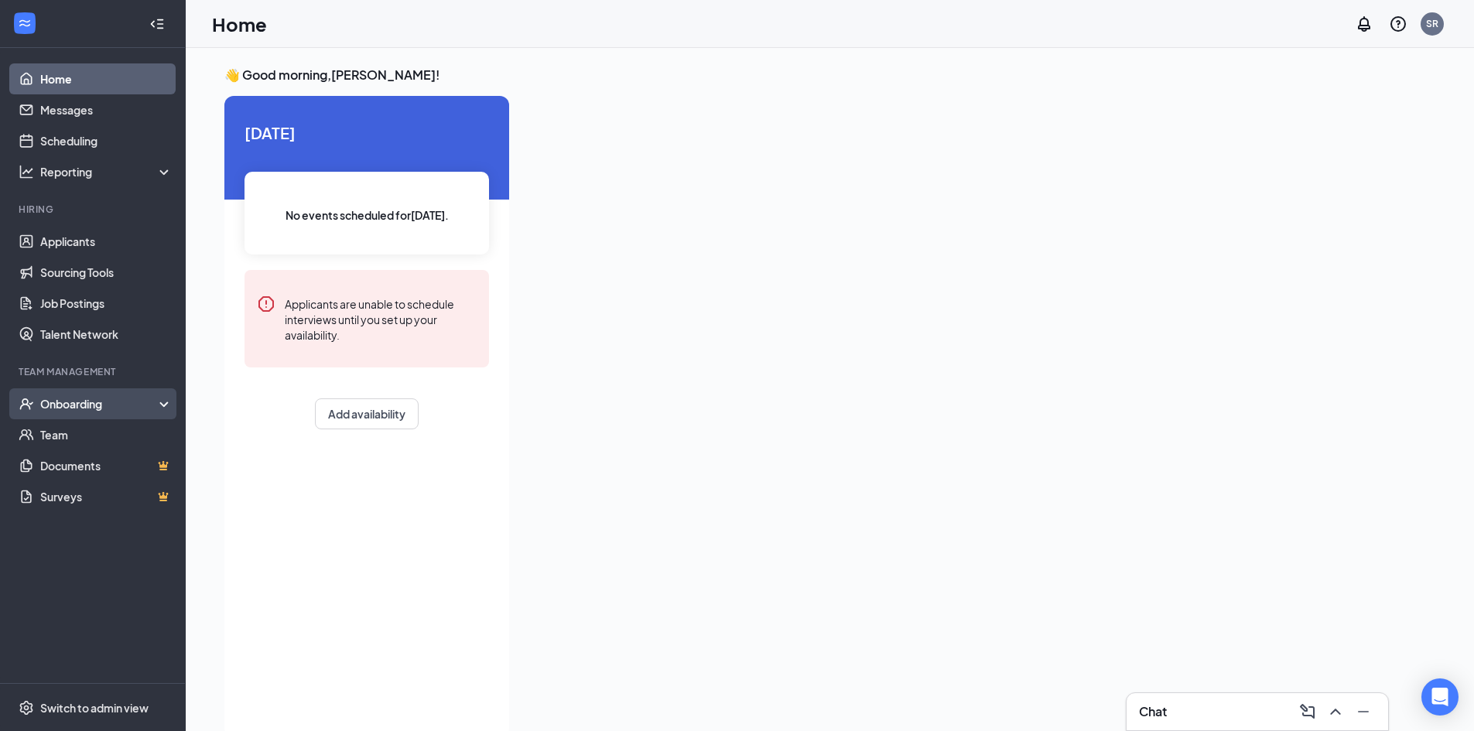
click at [59, 402] on div "Onboarding" at bounding box center [99, 403] width 119 height 15
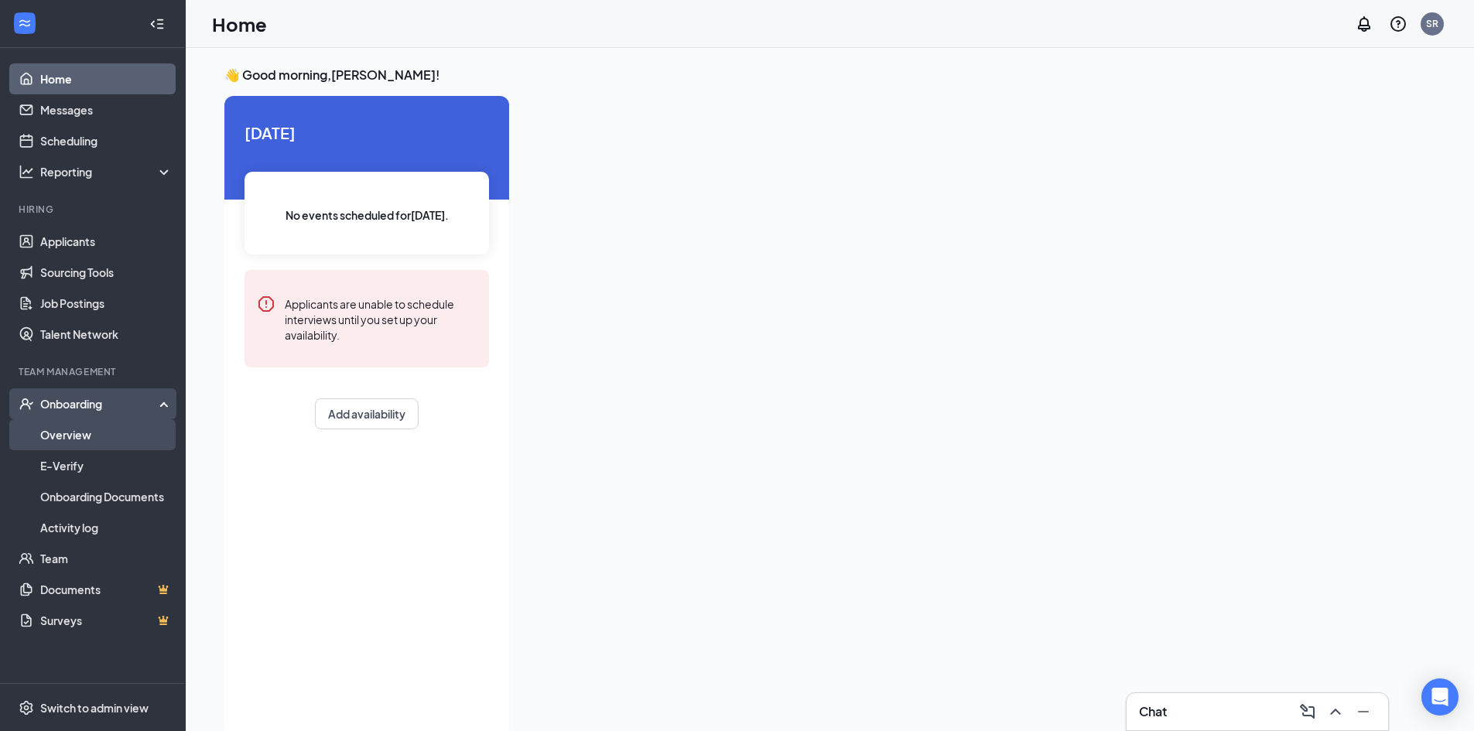
click at [56, 433] on link "Overview" at bounding box center [106, 434] width 132 height 31
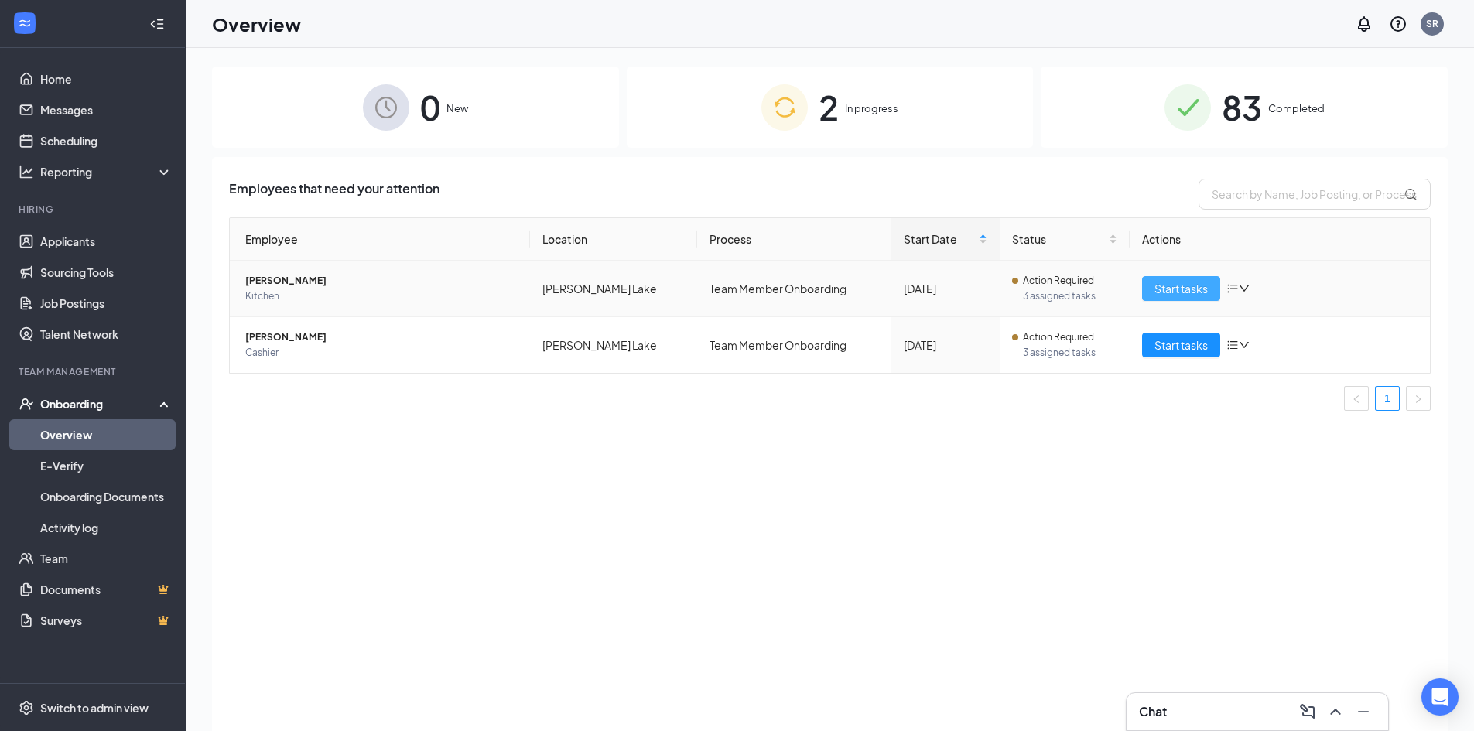
click at [1187, 285] on span "Start tasks" at bounding box center [1180, 288] width 53 height 17
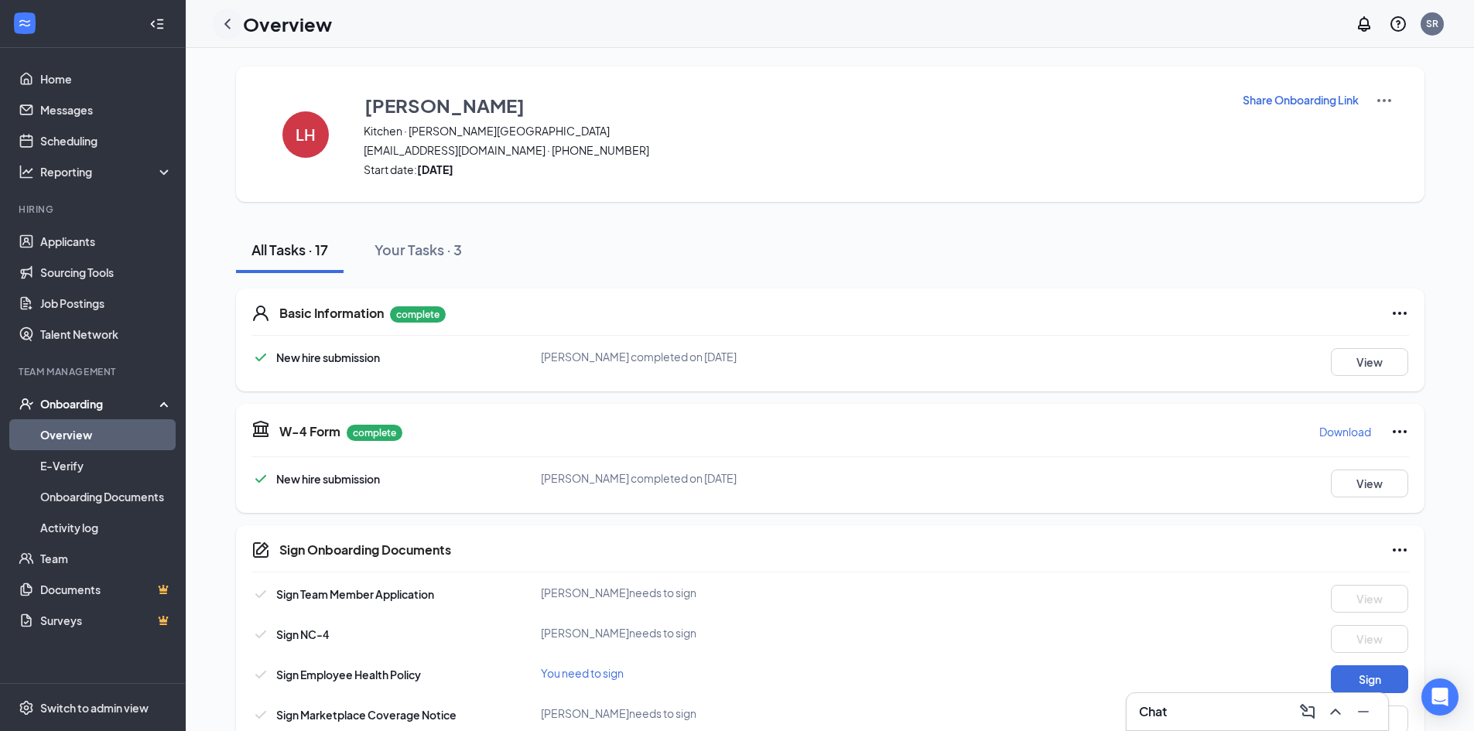
click at [223, 23] on icon "ChevronLeft" at bounding box center [227, 24] width 19 height 19
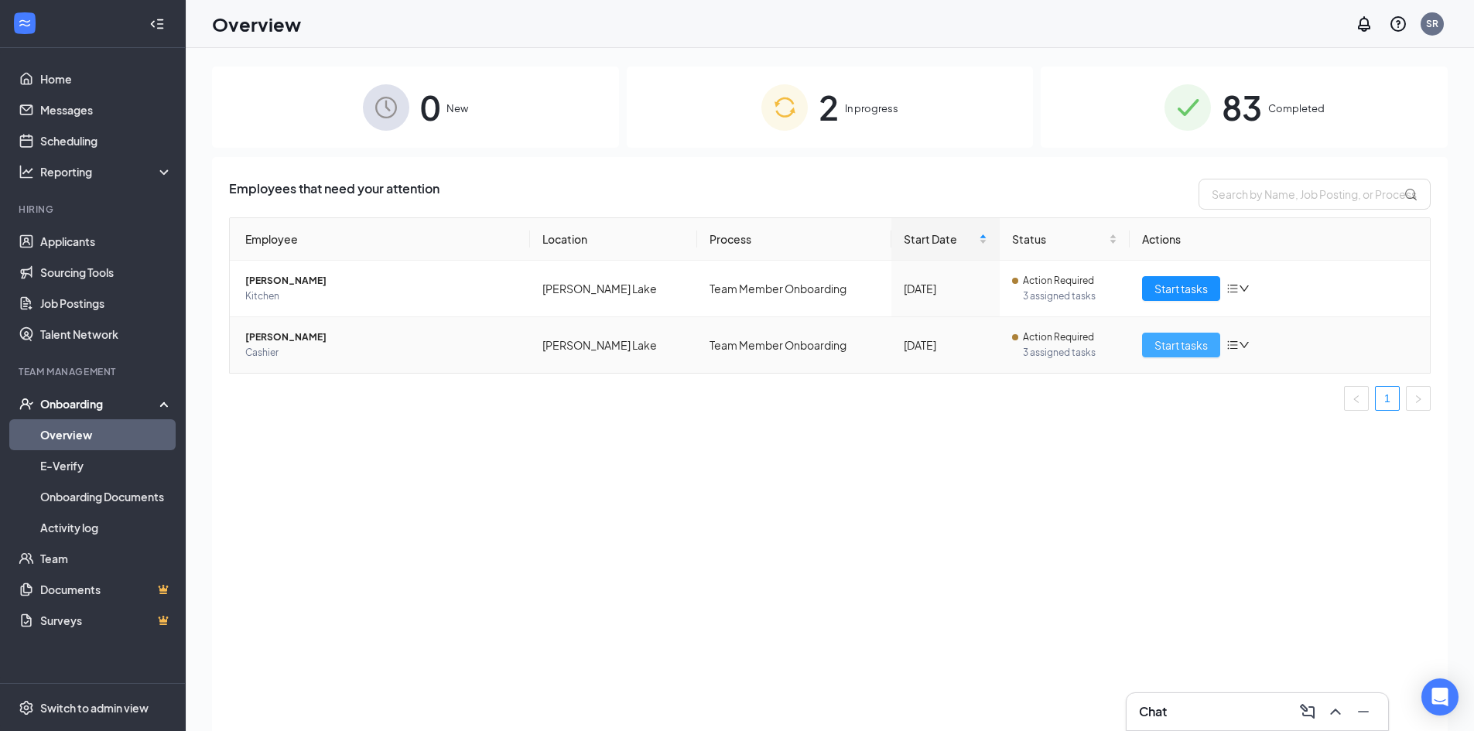
click at [1189, 347] on span "Start tasks" at bounding box center [1180, 345] width 53 height 17
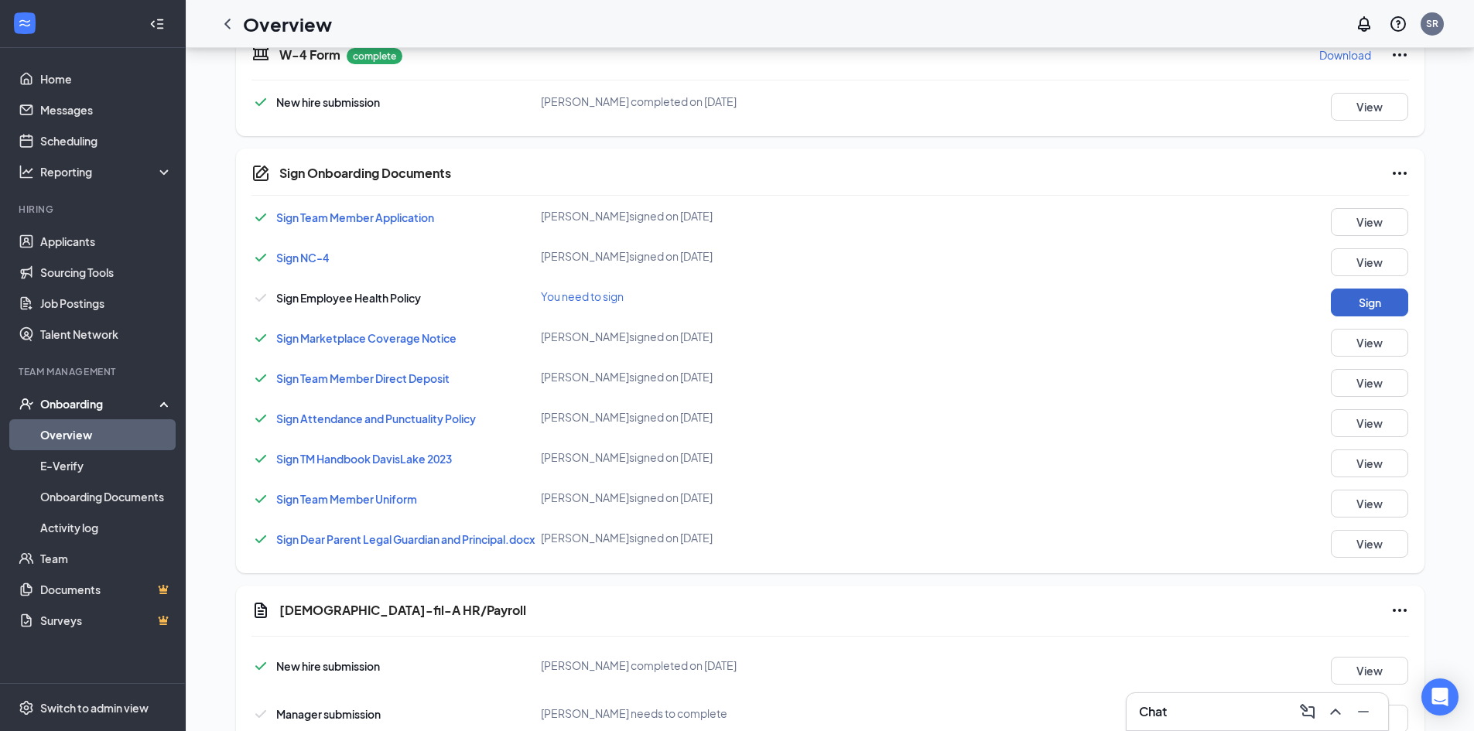
scroll to position [365, 0]
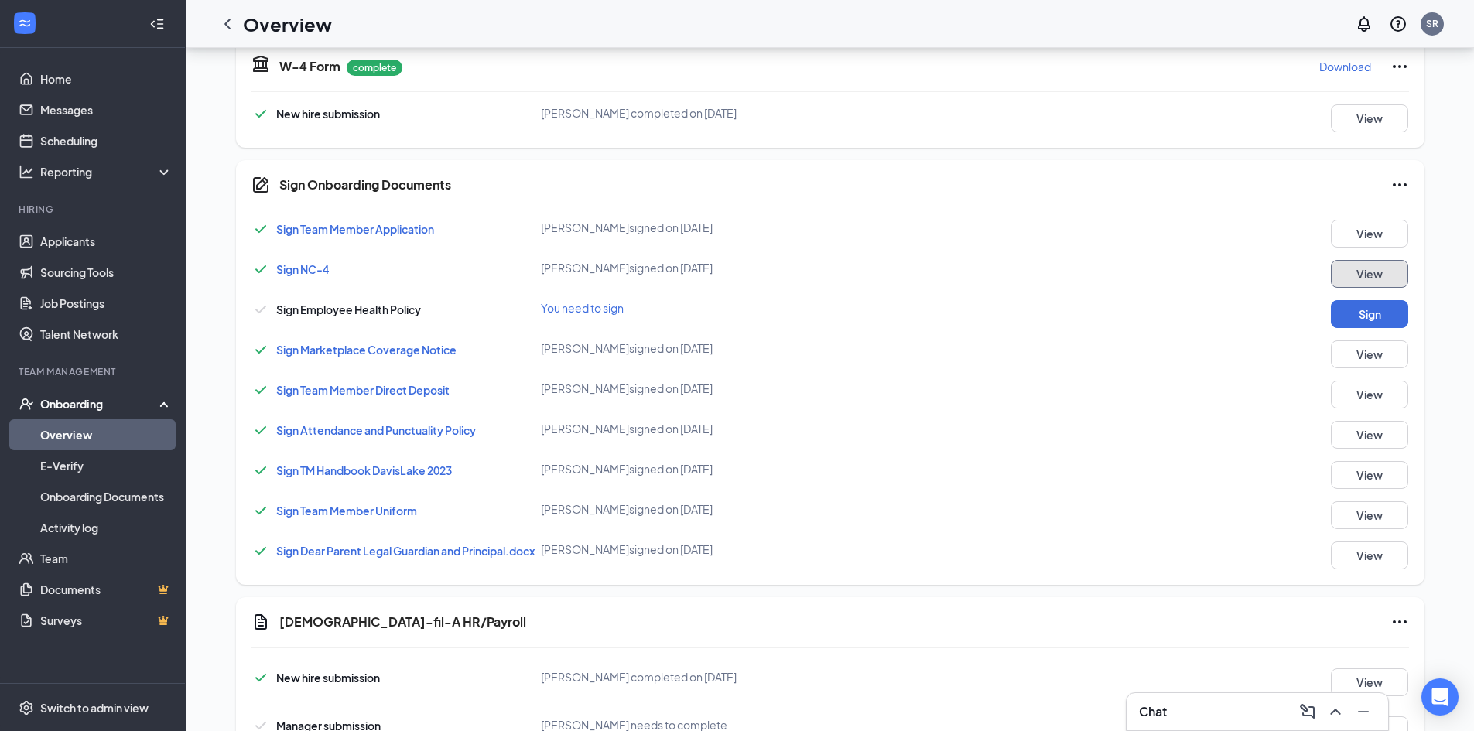
click at [1368, 282] on button "View" at bounding box center [1369, 274] width 77 height 28
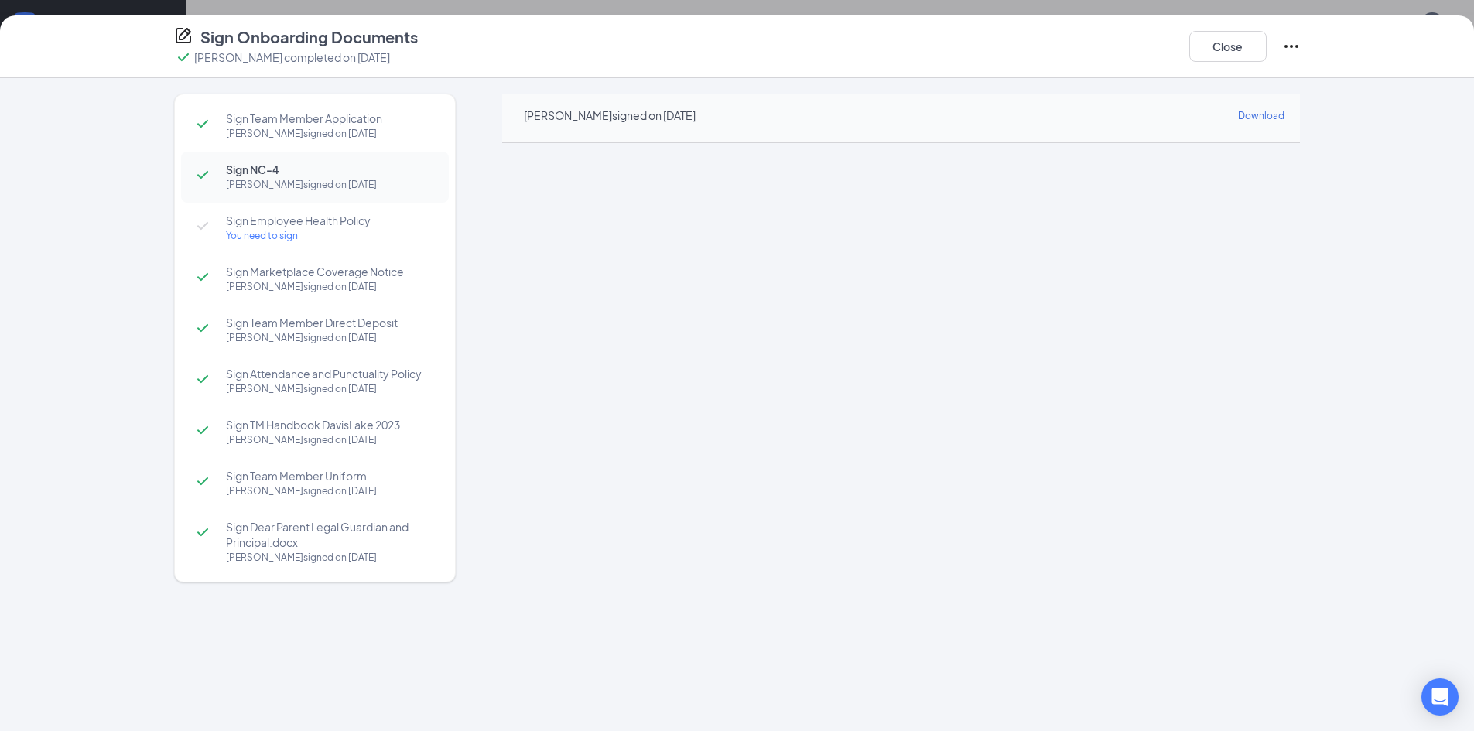
scroll to position [443, 0]
click at [1229, 54] on button "Close" at bounding box center [1227, 46] width 77 height 31
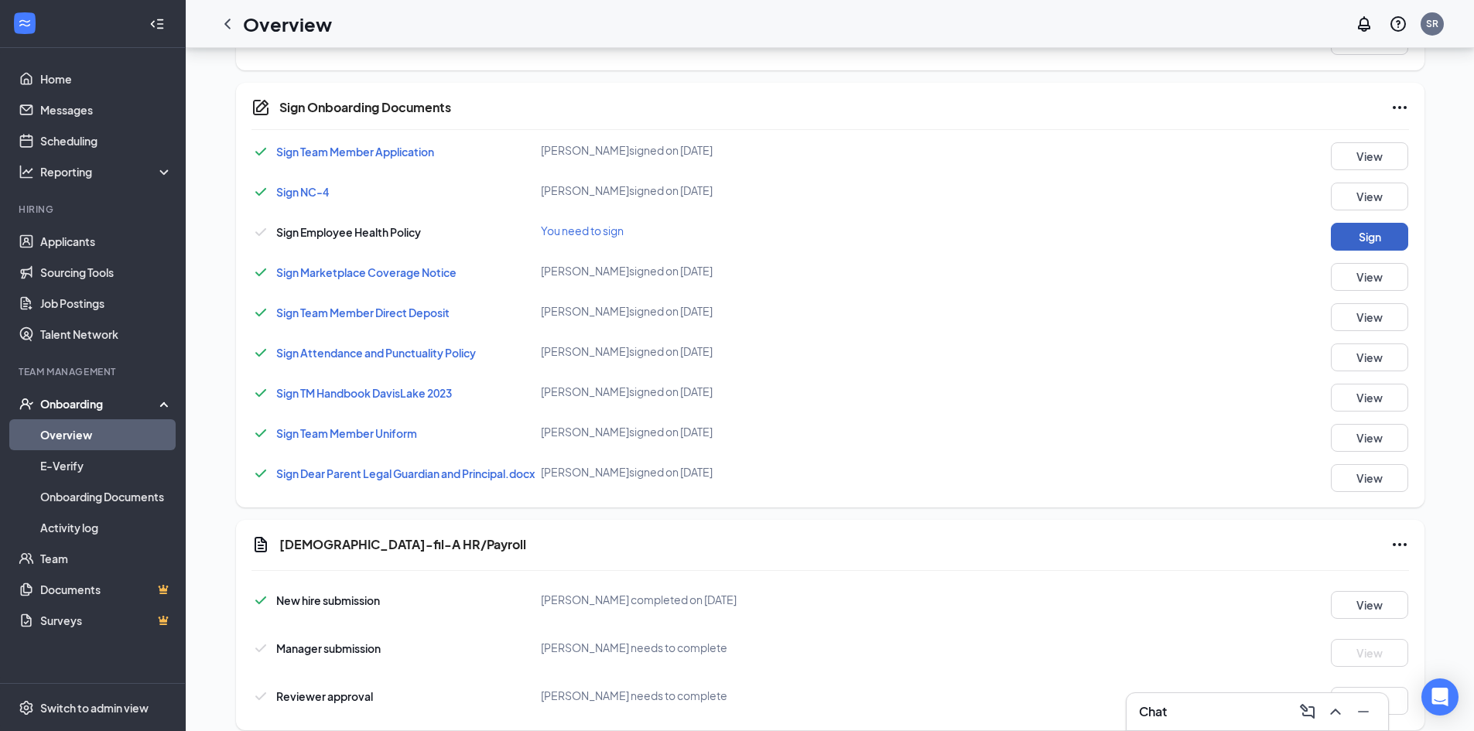
click at [1366, 235] on button "Sign" at bounding box center [1369, 237] width 77 height 28
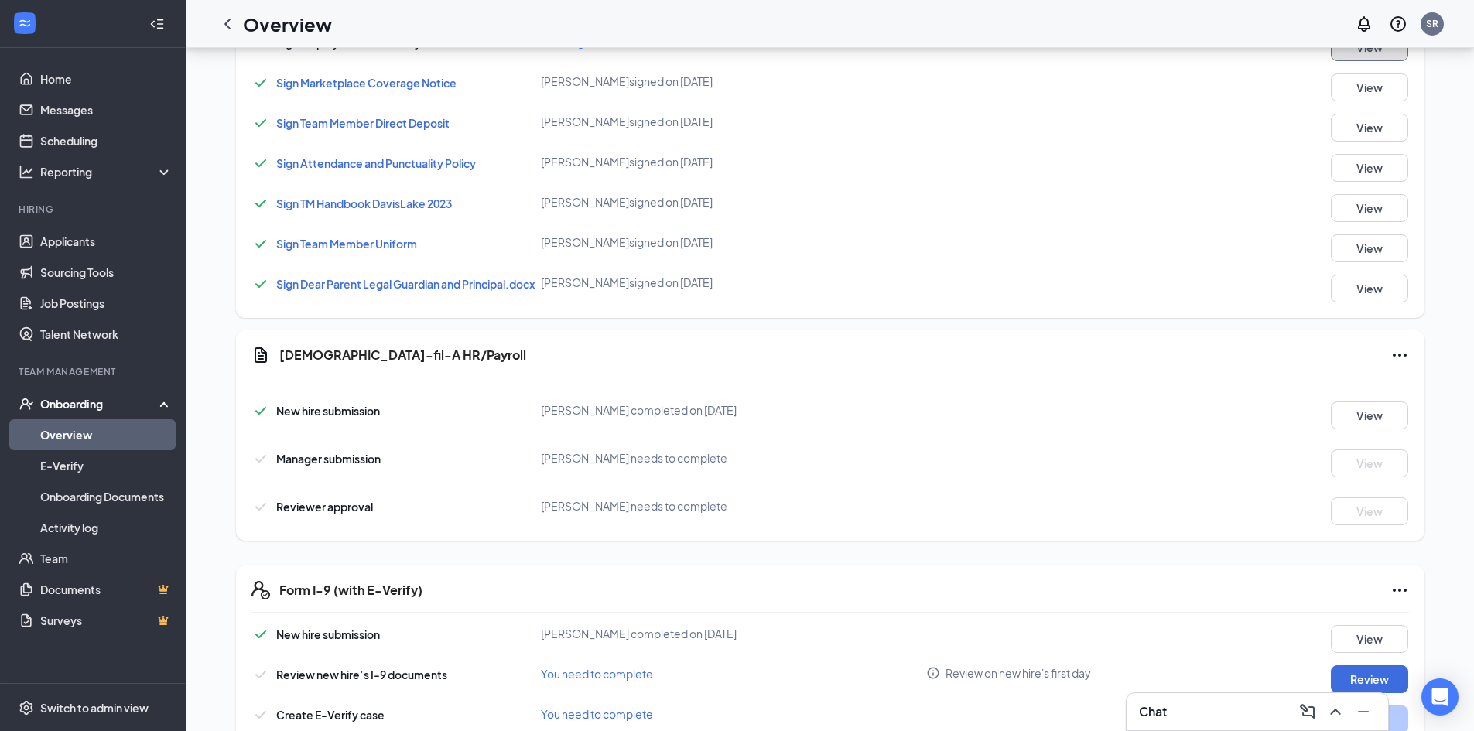
scroll to position [681, 0]
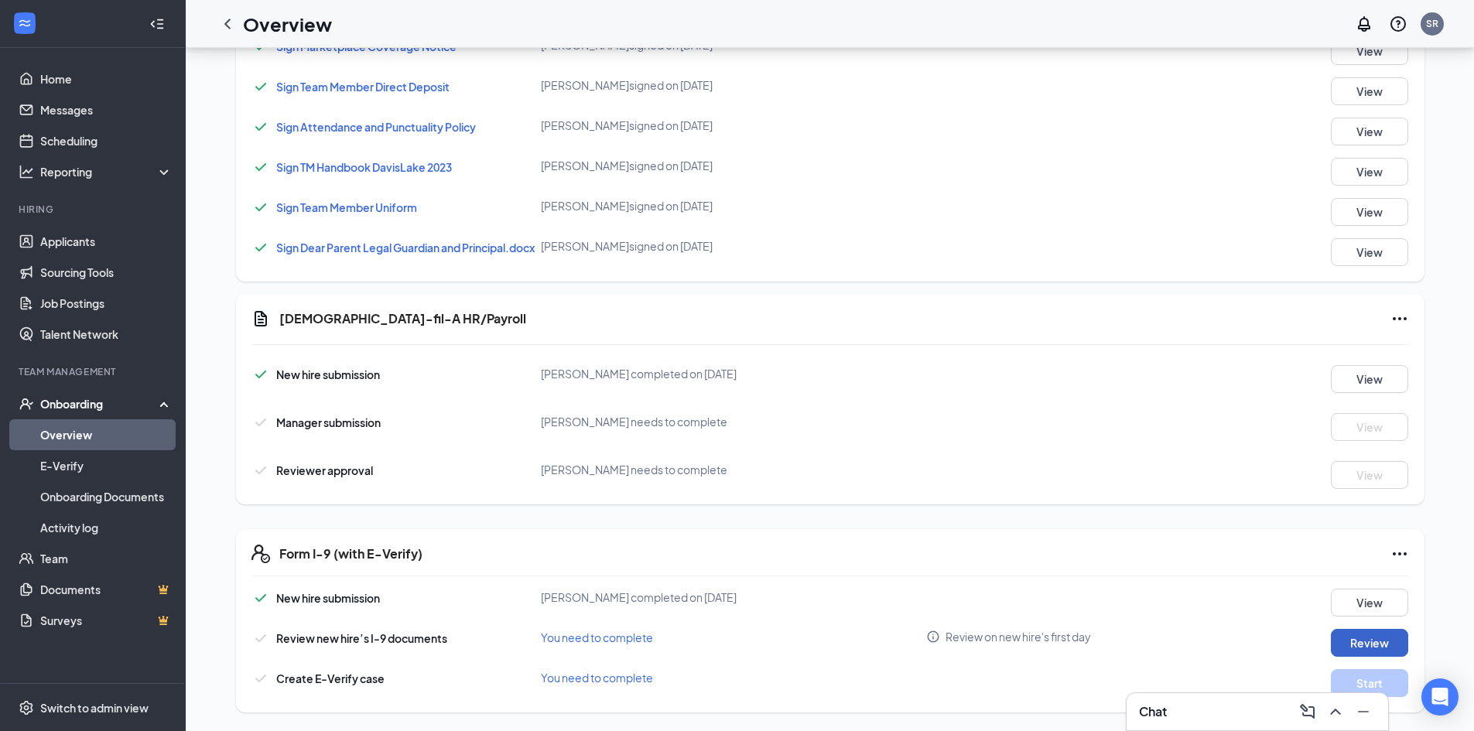
click at [1348, 648] on button "Review" at bounding box center [1369, 643] width 77 height 28
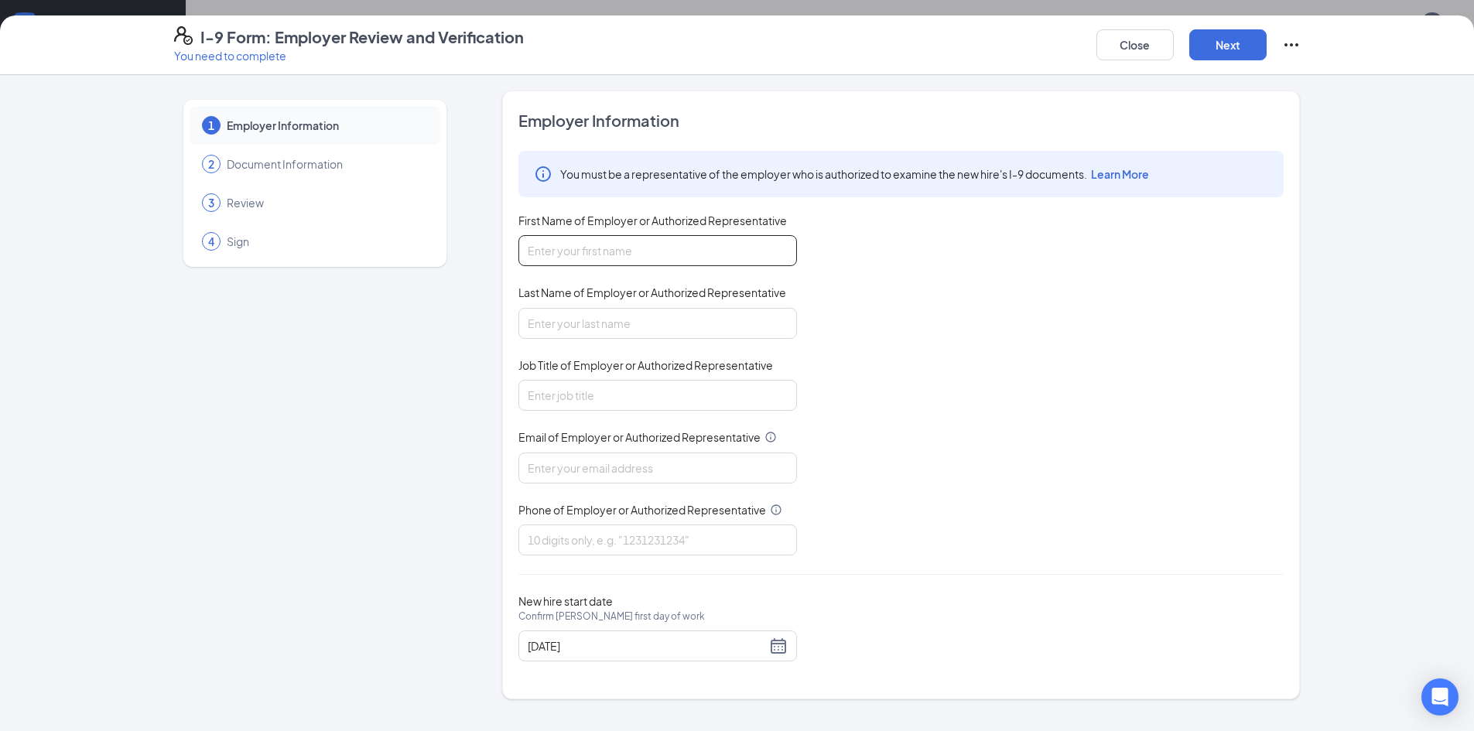
click at [695, 244] on input "First Name of Employer or Authorized Representative" at bounding box center [657, 250] width 279 height 31
type input "Sherri"
type input "Rutherford"
type input "Office Manager"
type input "01817@chick-fil-a.com"
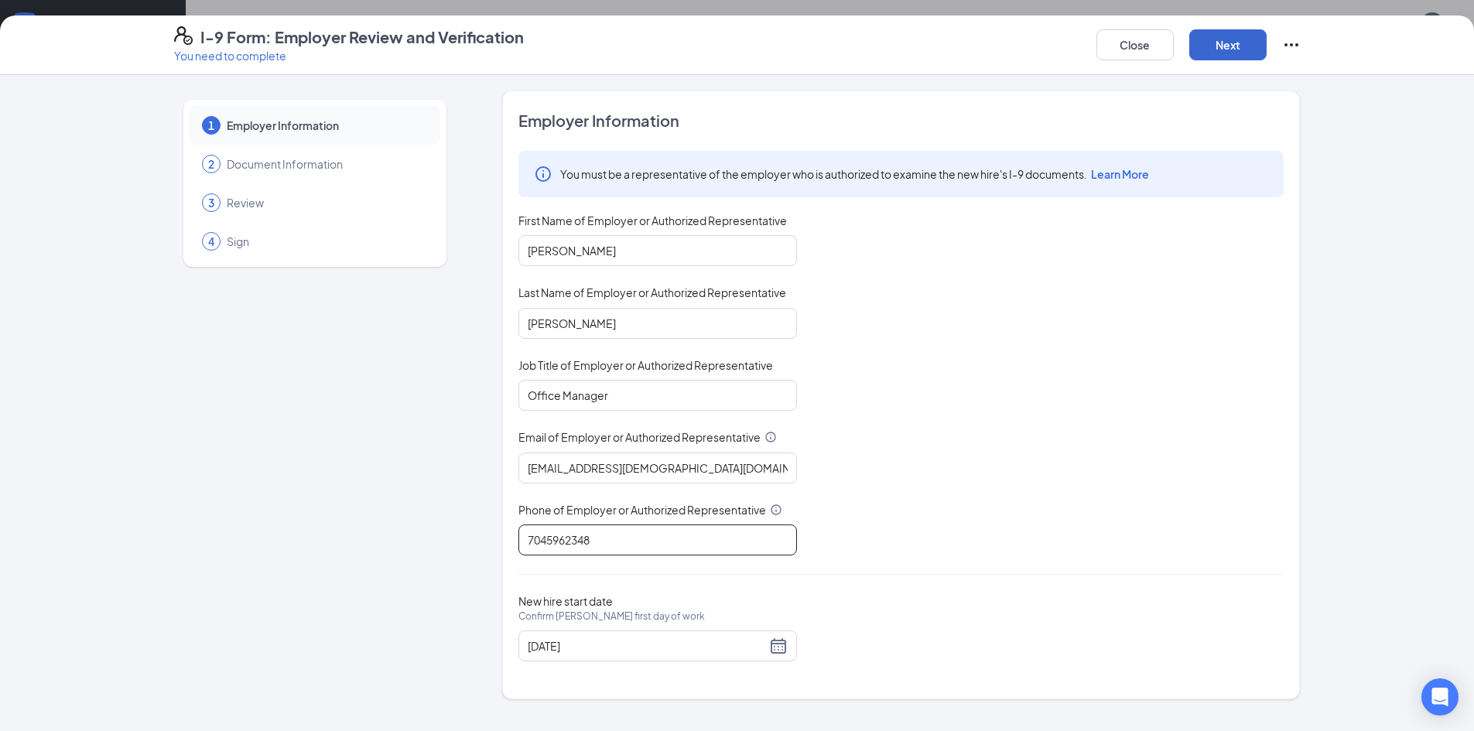
type input "7045962348"
click at [1243, 46] on button "Next" at bounding box center [1227, 44] width 77 height 31
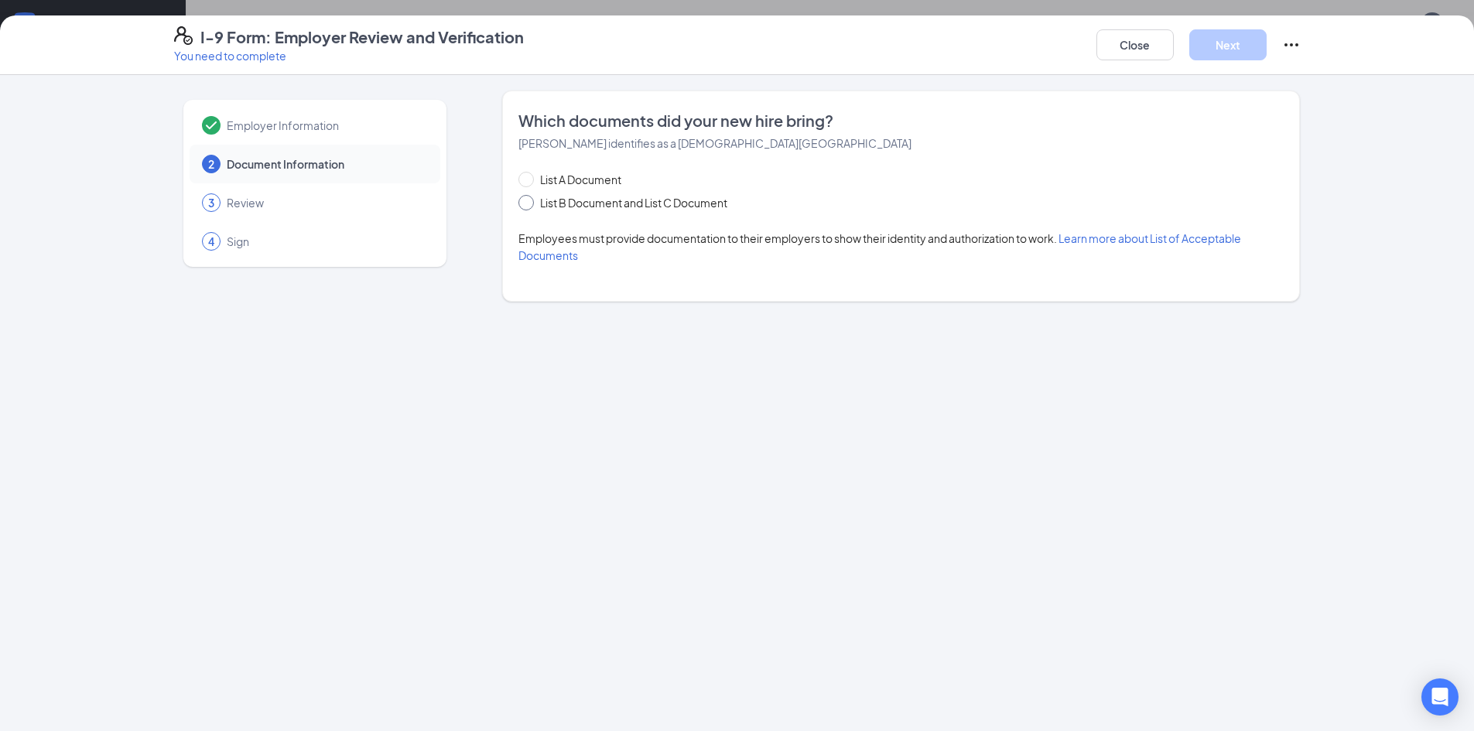
click at [527, 206] on span at bounding box center [525, 202] width 15 height 15
click at [527, 206] on input "List B Document and List C Document" at bounding box center [523, 200] width 11 height 11
radio input "true"
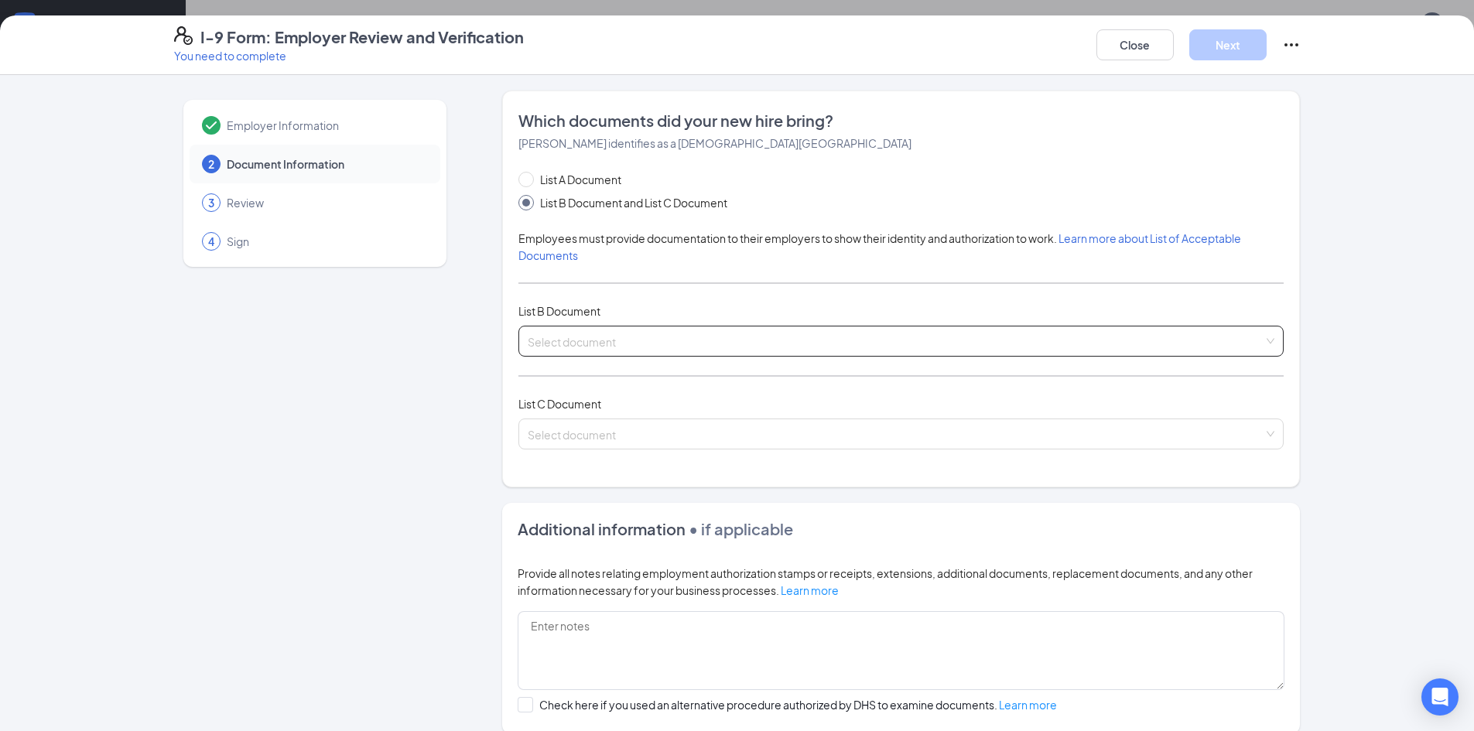
click at [585, 333] on input "search" at bounding box center [896, 338] width 736 height 23
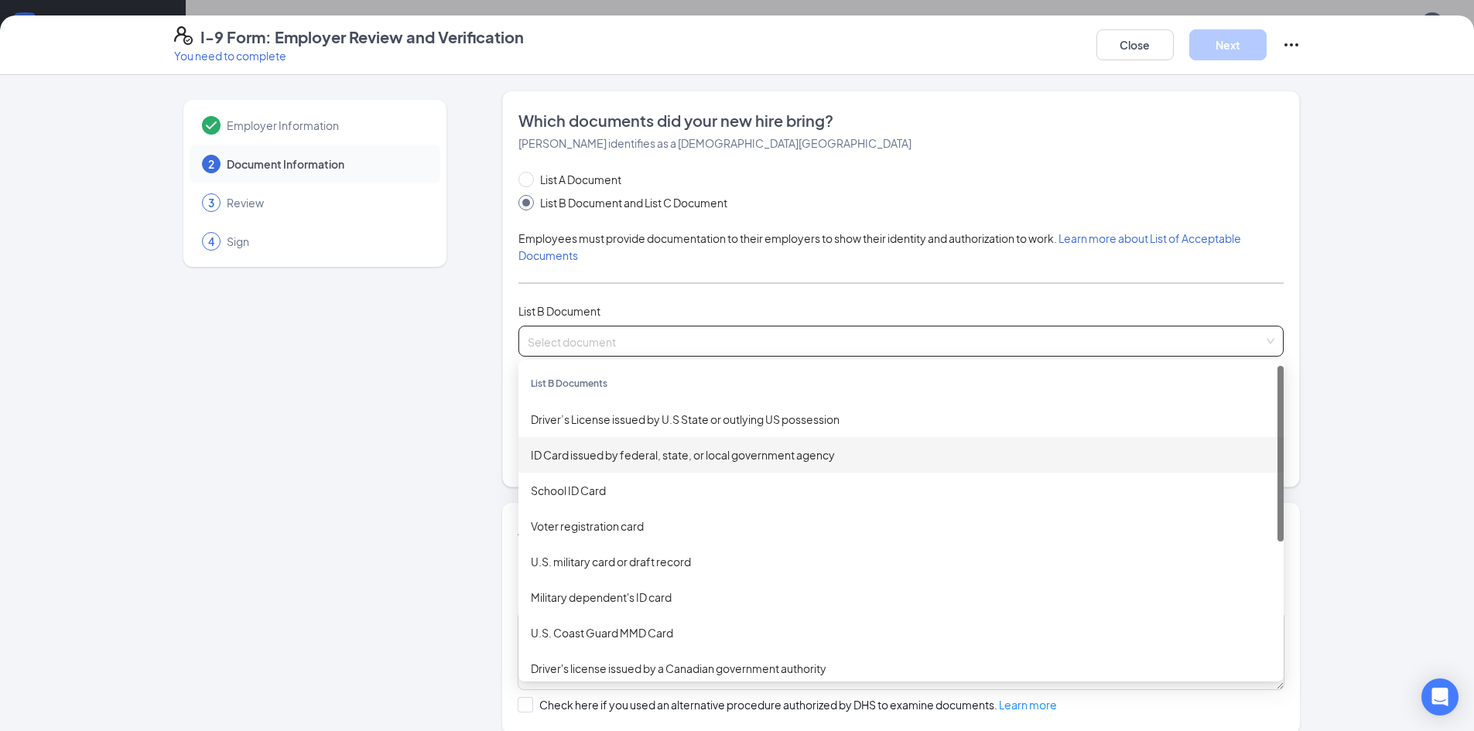
click at [583, 451] on div "ID Card issued by federal, state, or local government agency" at bounding box center [901, 454] width 740 height 17
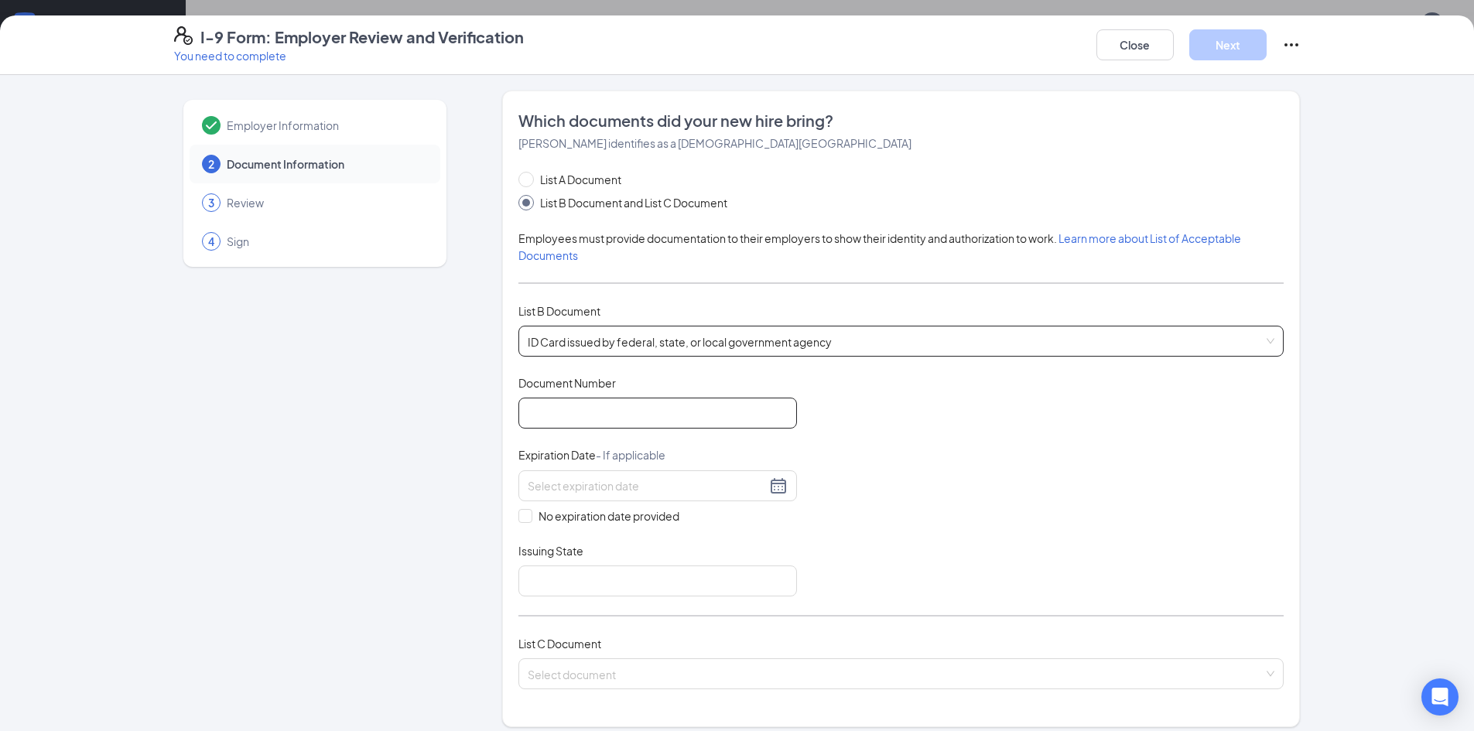
click at [598, 428] on input "Document Number" at bounding box center [657, 413] width 279 height 31
type input "000040373878"
click at [578, 497] on div at bounding box center [657, 485] width 279 height 31
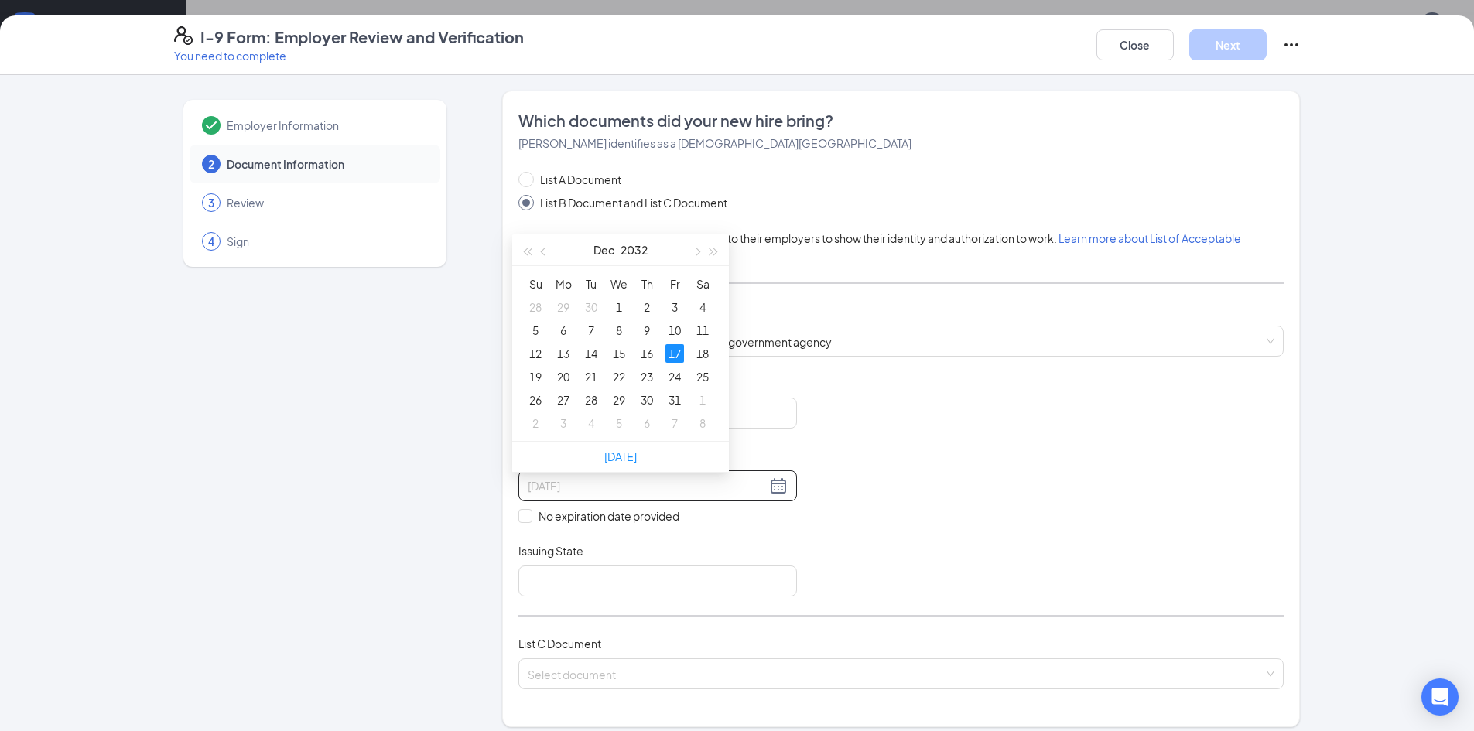
click at [675, 350] on div "17" at bounding box center [674, 353] width 19 height 19
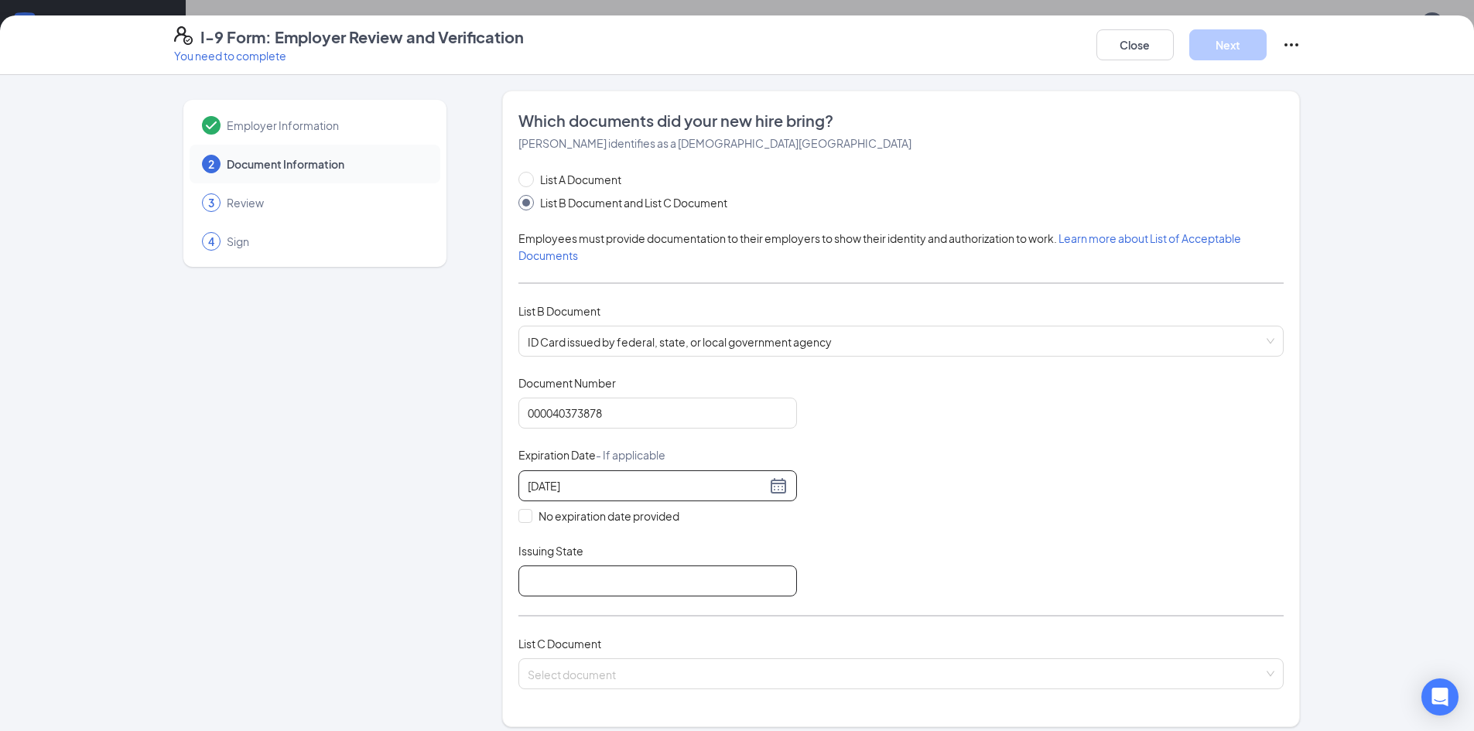
type input "12/17/2032"
click at [578, 574] on input "Issuing State" at bounding box center [657, 581] width 279 height 31
type input "NC"
click at [613, 662] on input "search" at bounding box center [896, 670] width 736 height 23
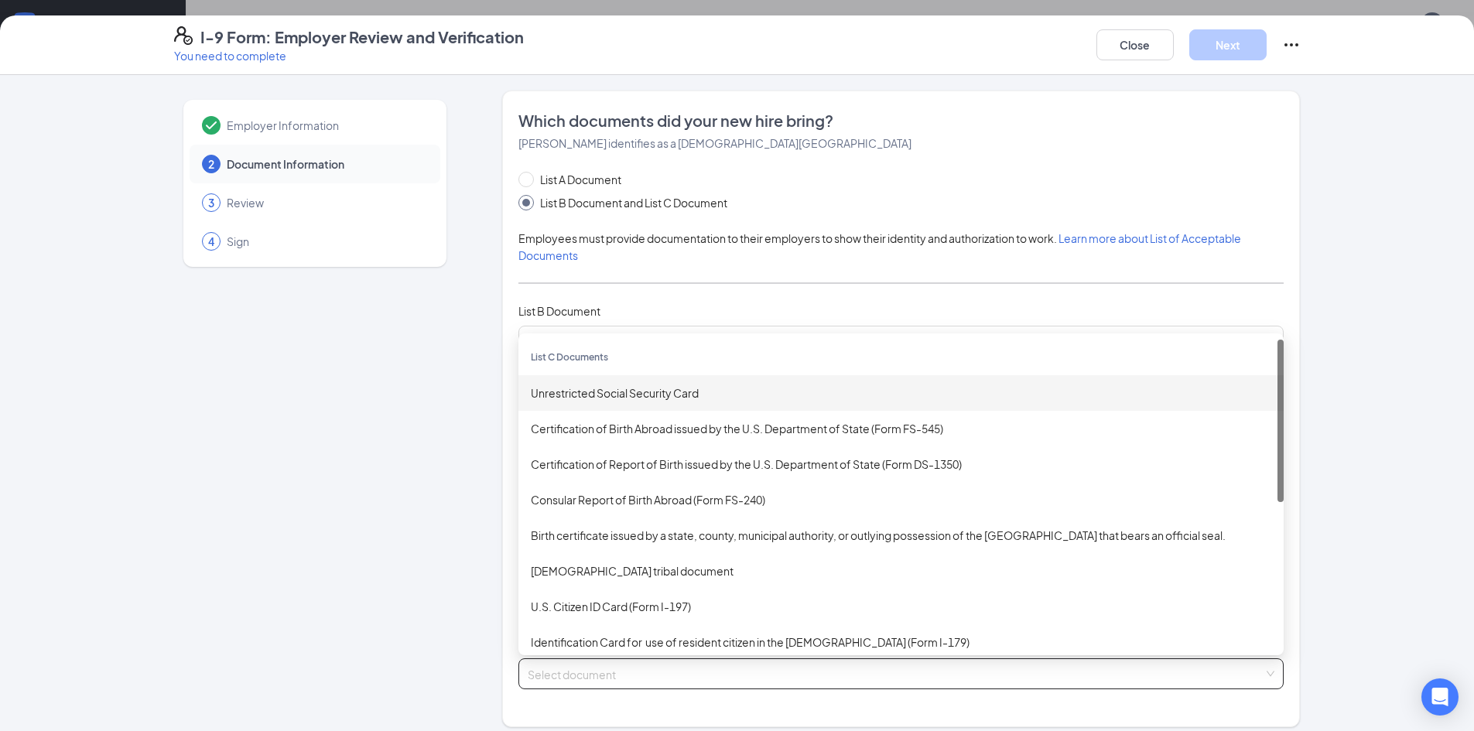
click at [580, 394] on div "Unrestricted Social Security Card" at bounding box center [901, 393] width 740 height 17
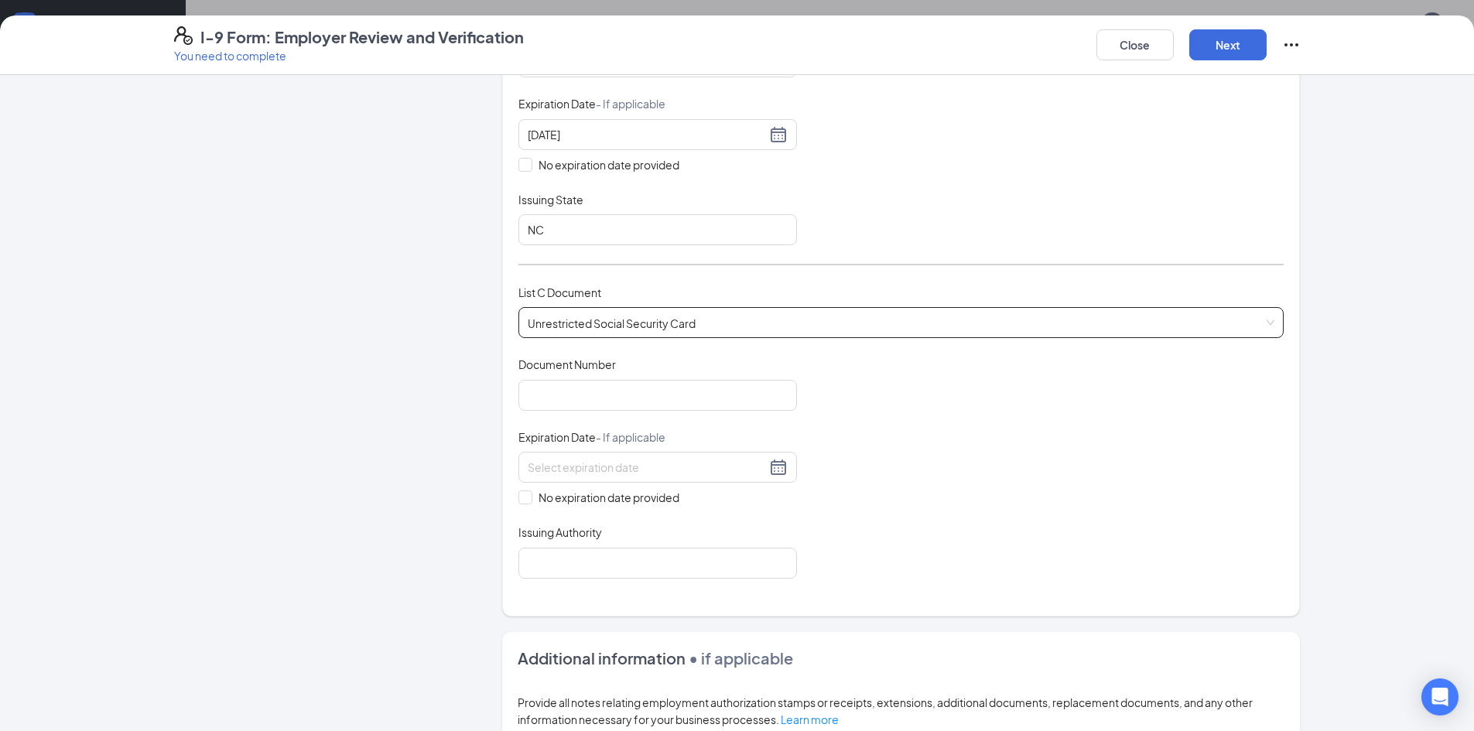
scroll to position [387, 0]
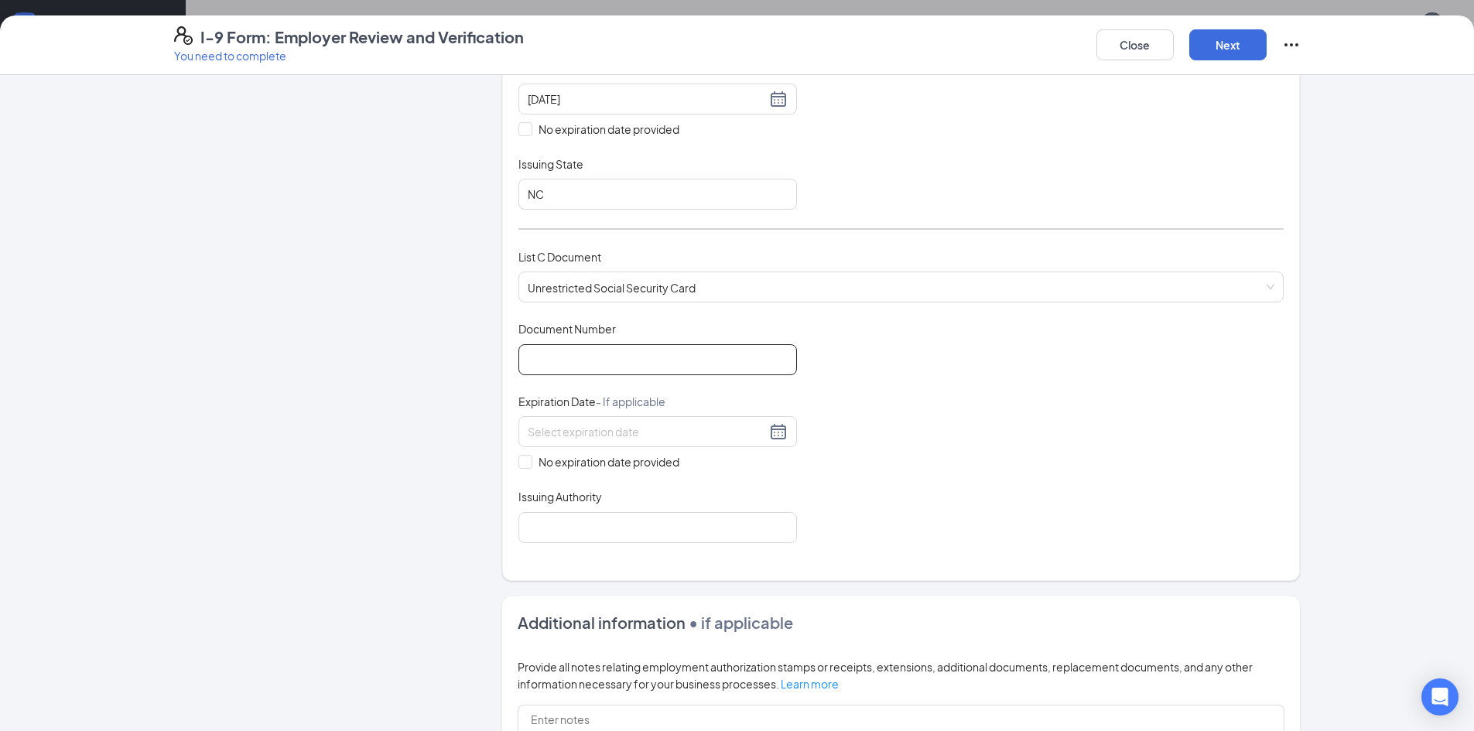
click at [583, 369] on input "Document Number" at bounding box center [657, 359] width 279 height 31
type input "682125190"
click at [518, 458] on input "No expiration date provided" at bounding box center [523, 460] width 11 height 11
checkbox input "true"
click at [544, 532] on input "Issuing Authority" at bounding box center [657, 530] width 279 height 31
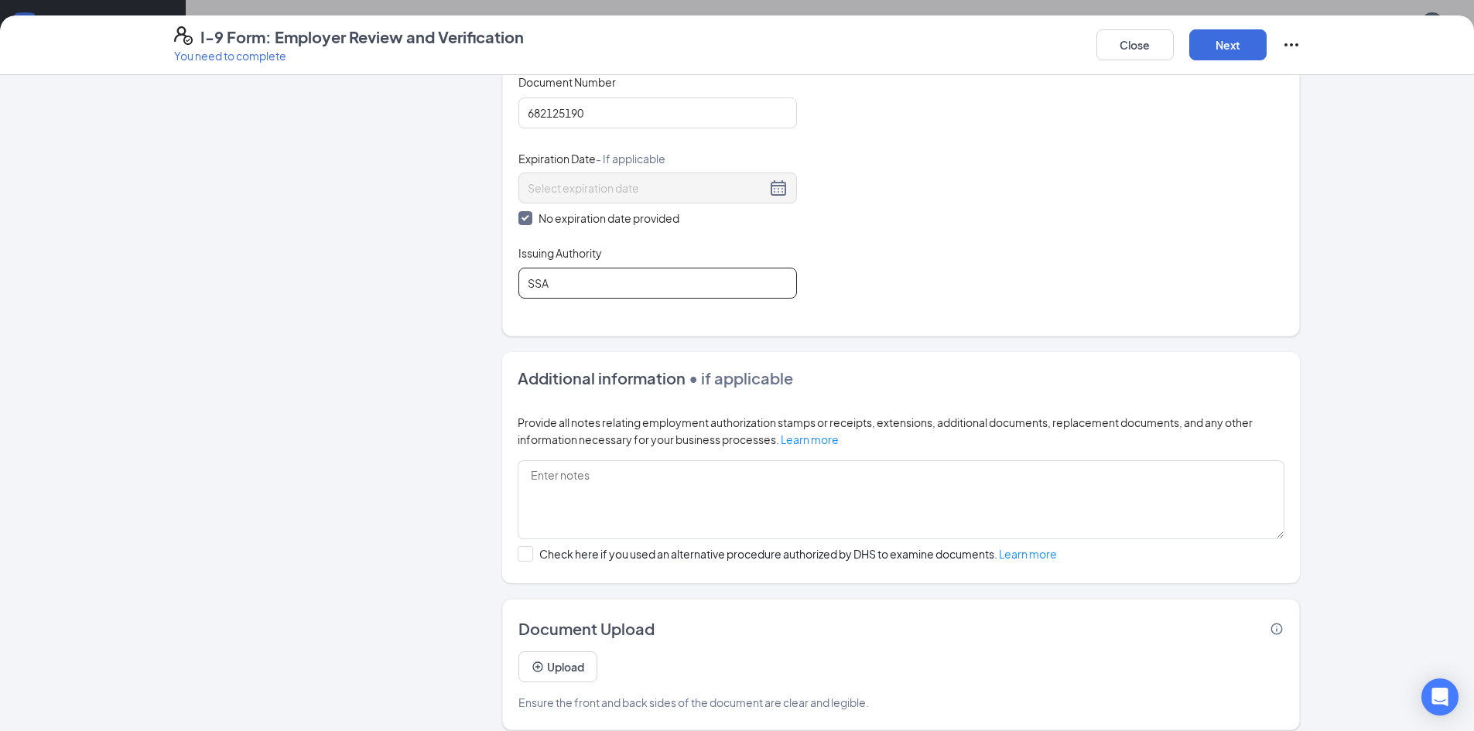
scroll to position [648, 0]
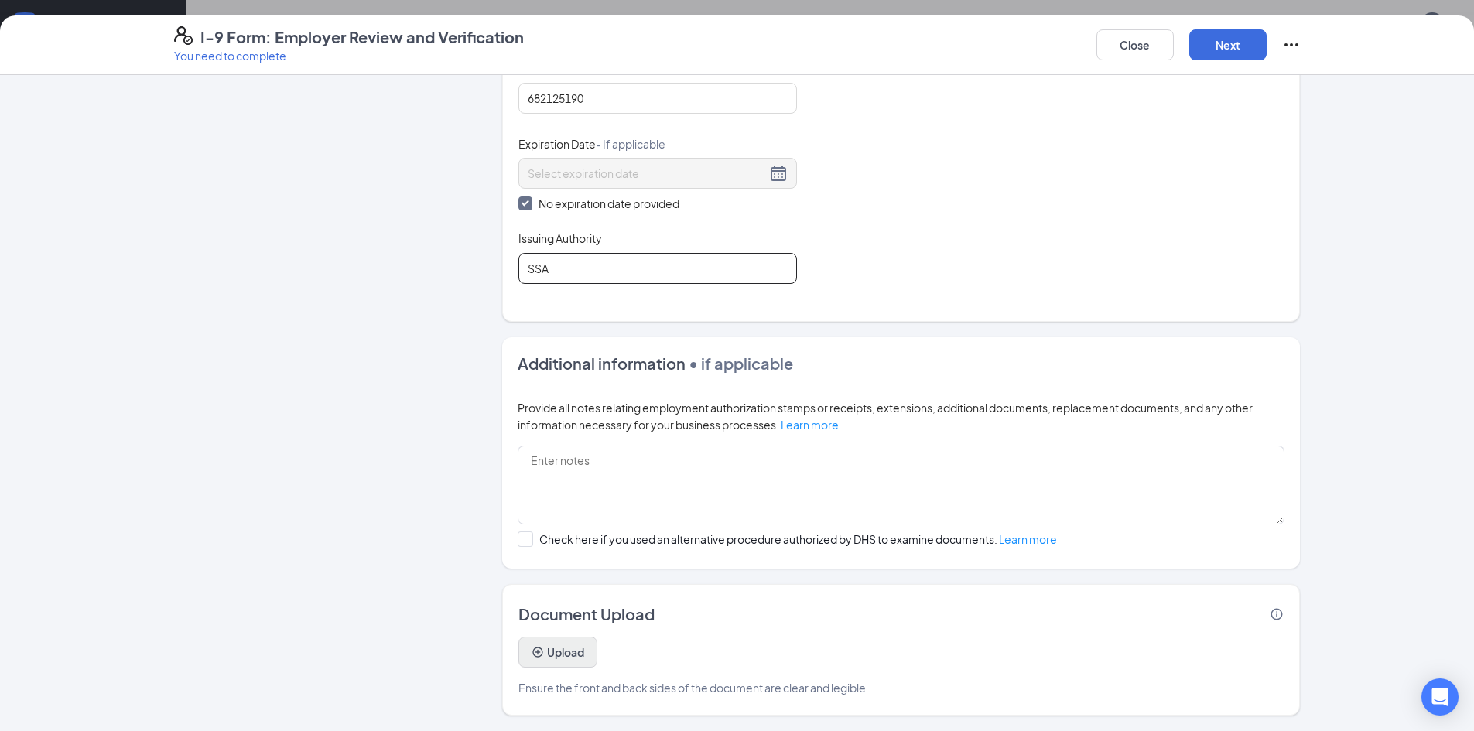
type input "SSA"
click at [579, 645] on button "Upload" at bounding box center [557, 652] width 79 height 31
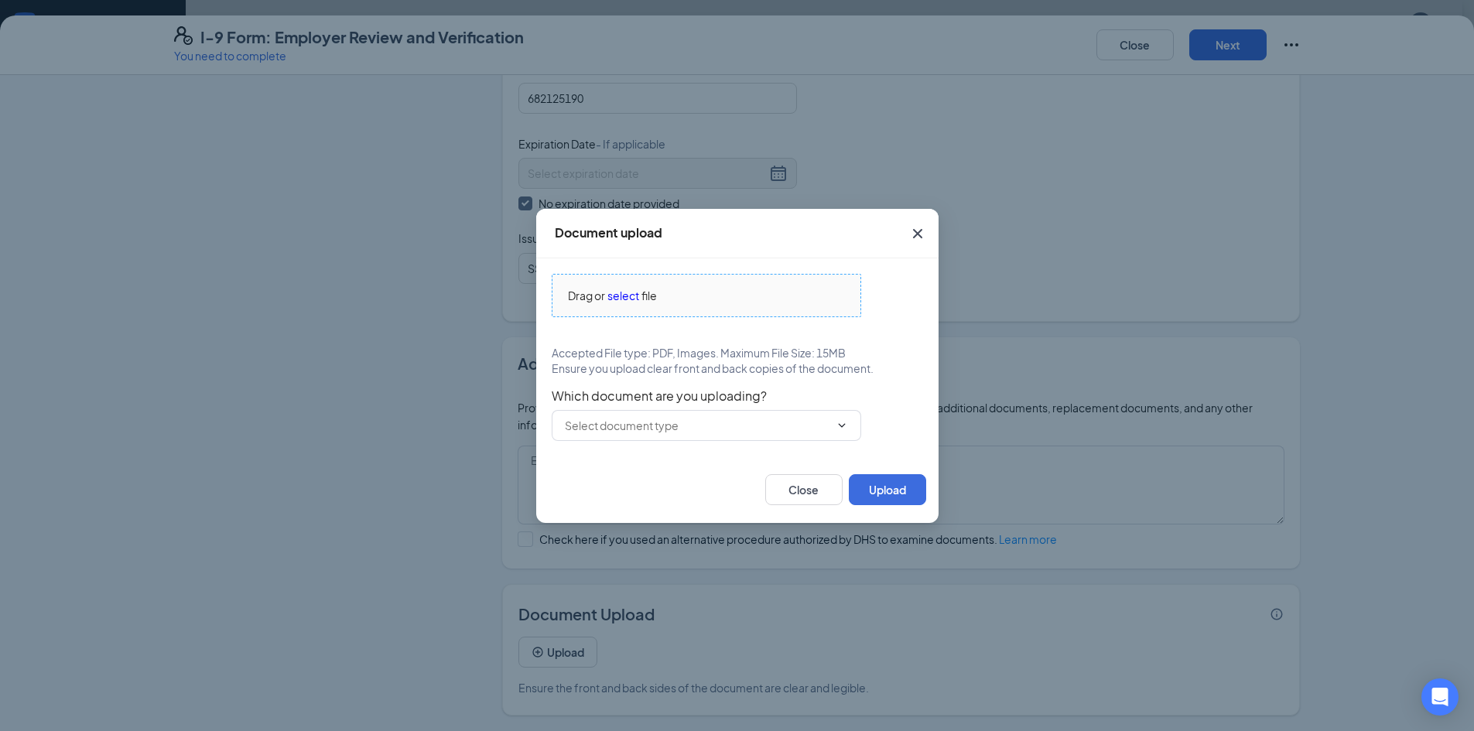
click at [610, 296] on span "select" at bounding box center [623, 295] width 32 height 17
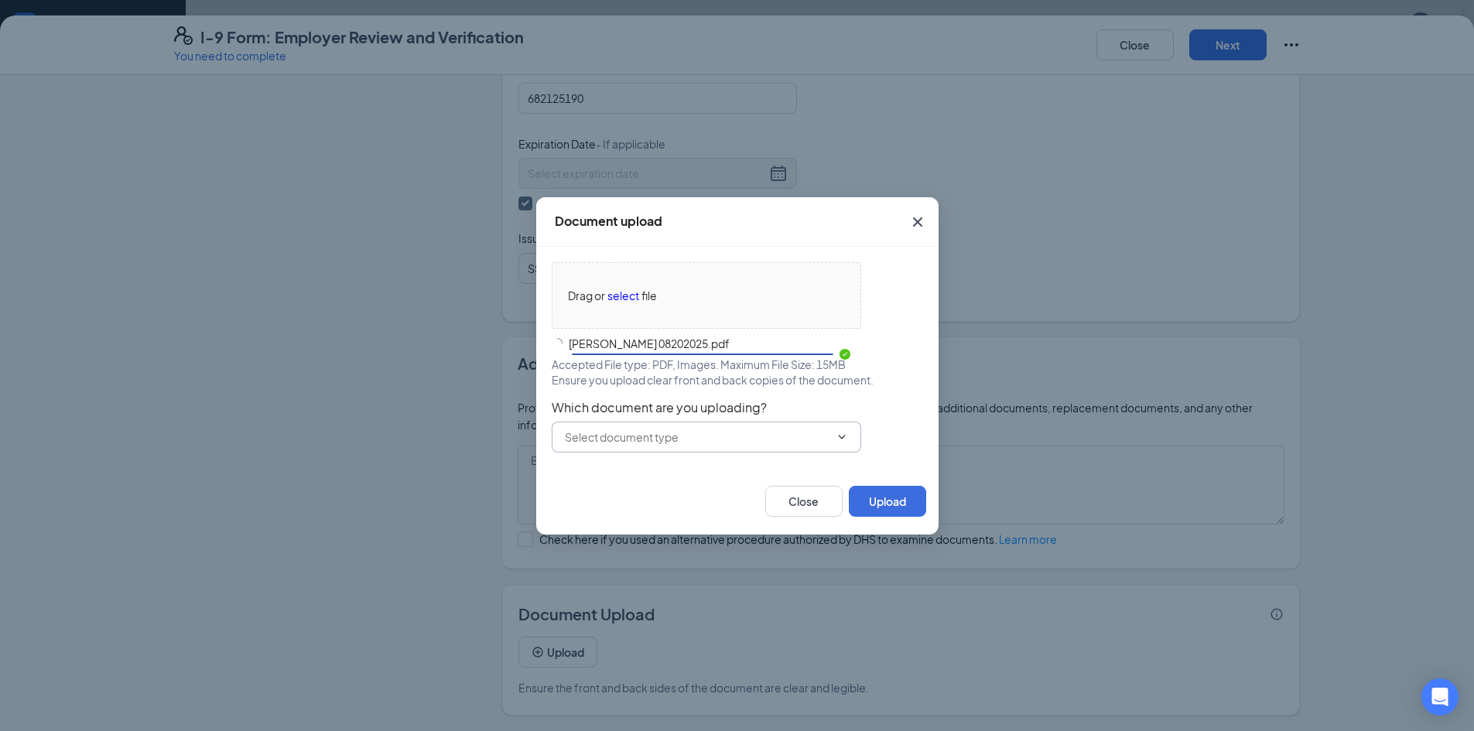
click at [829, 433] on input "text" at bounding box center [697, 437] width 265 height 17
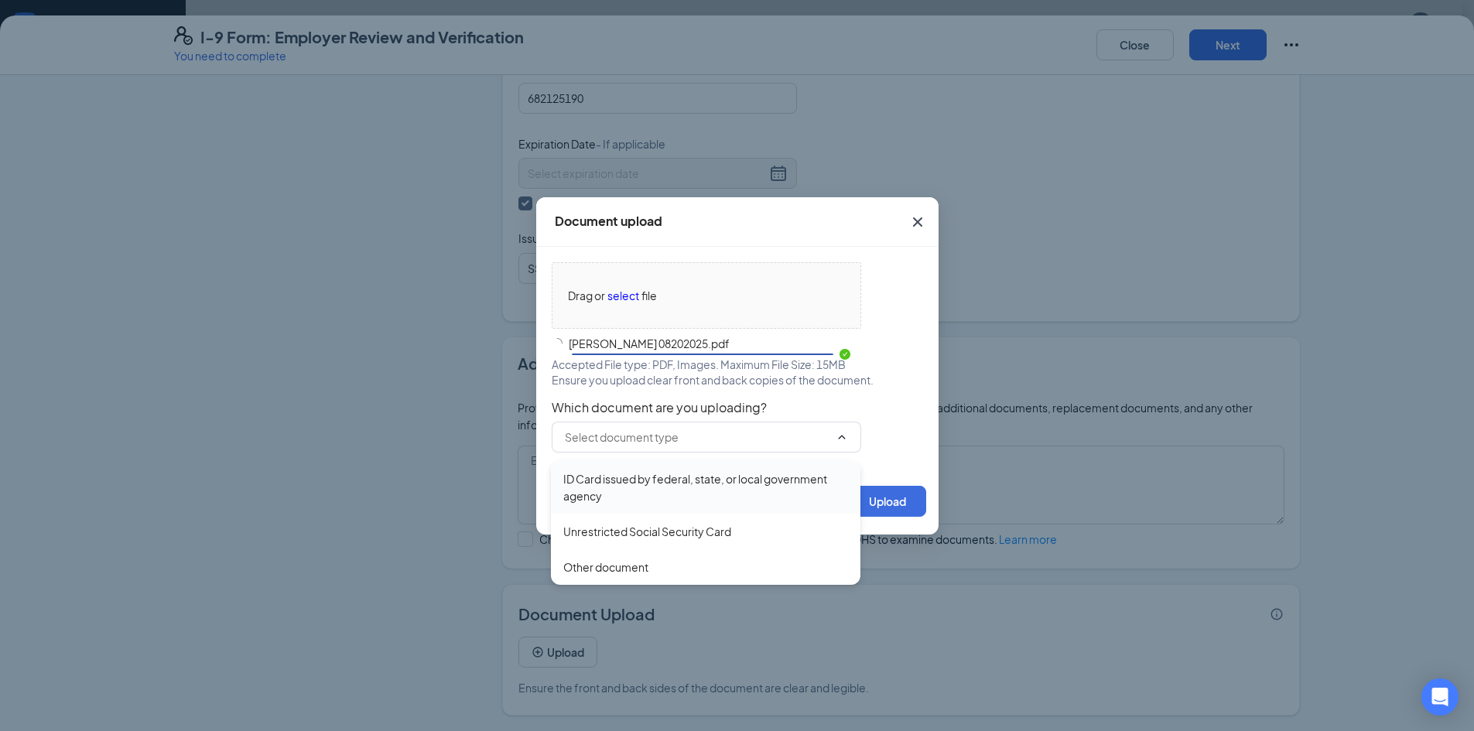
click at [725, 487] on div "ID Card issued by federal, state, or local government agency" at bounding box center [705, 487] width 285 height 34
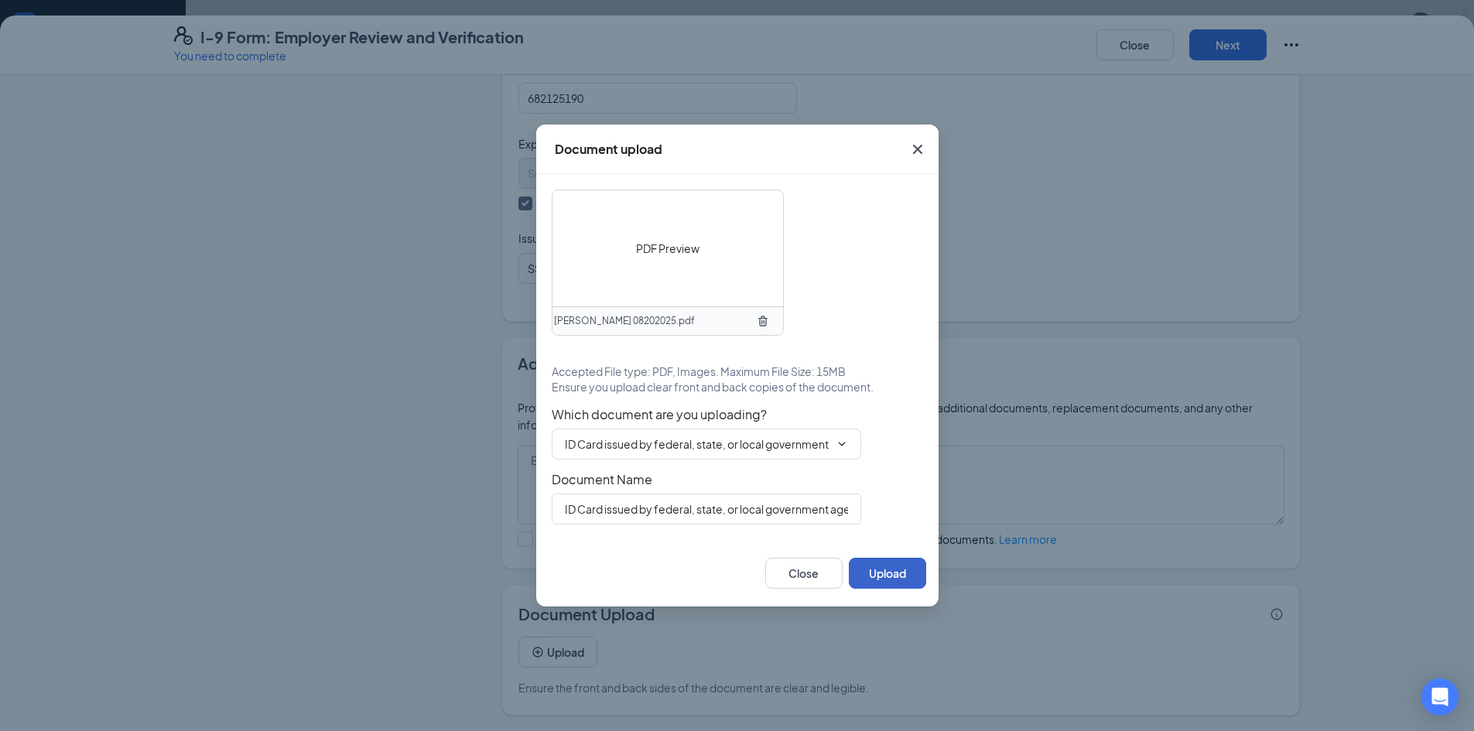
click at [894, 573] on button "Upload" at bounding box center [887, 573] width 77 height 31
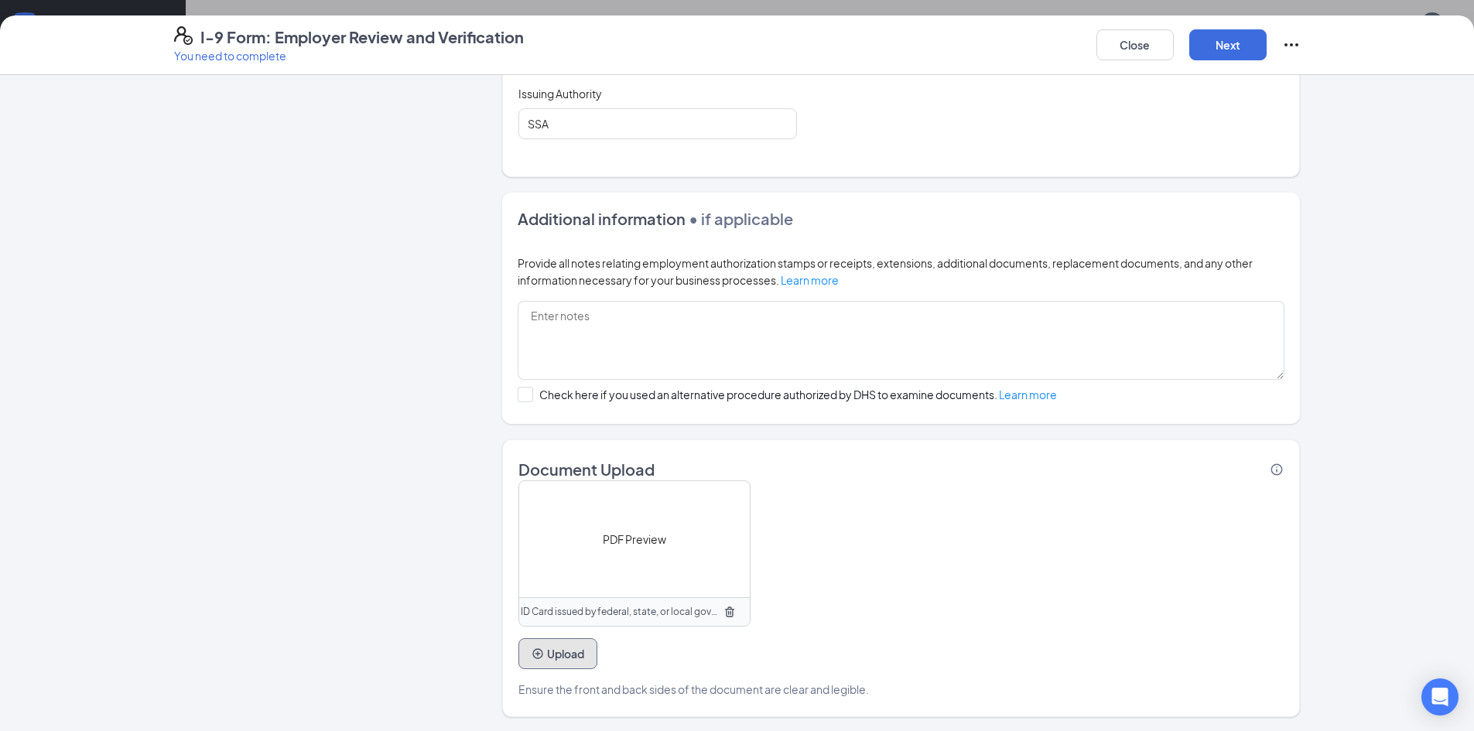
scroll to position [795, 0]
click at [540, 661] on button "Upload" at bounding box center [557, 652] width 79 height 31
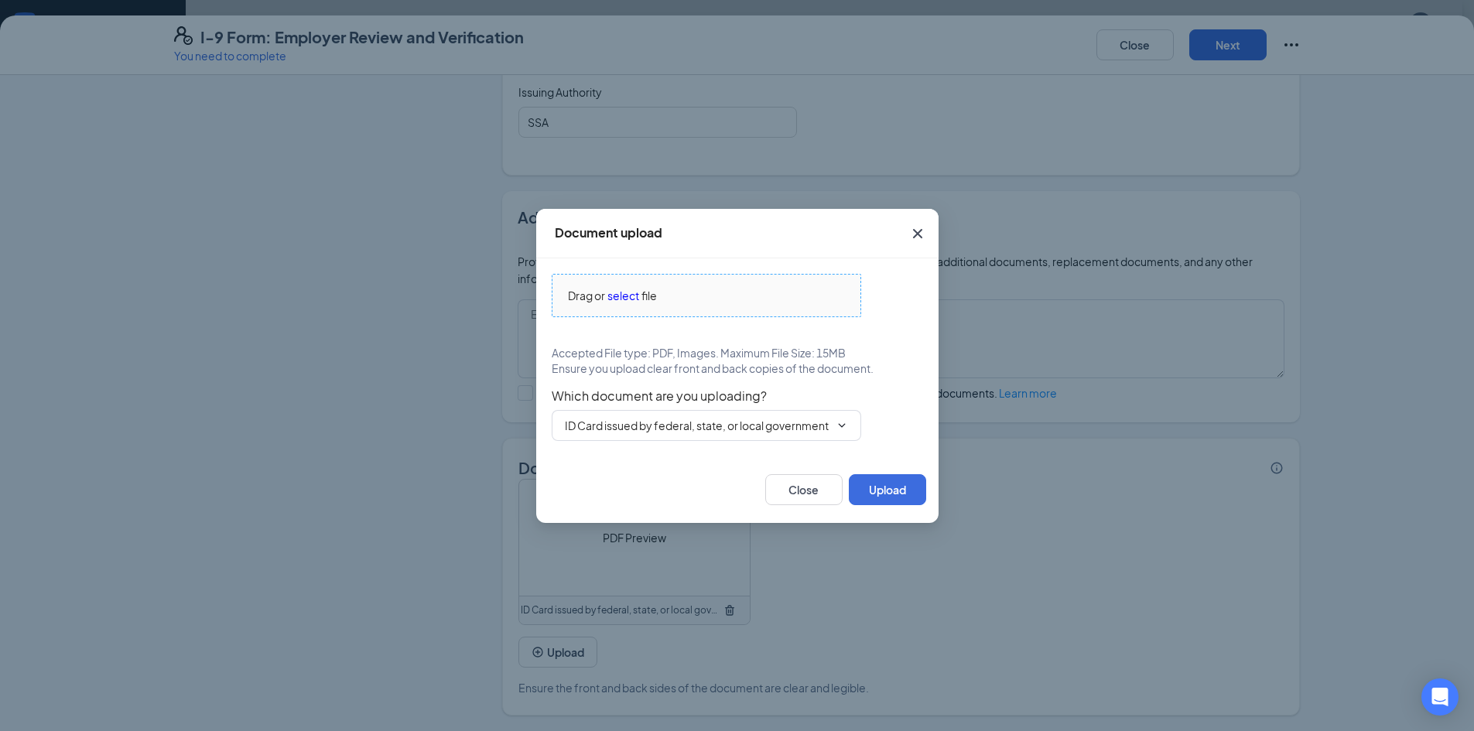
click at [621, 296] on span "select" at bounding box center [623, 295] width 32 height 17
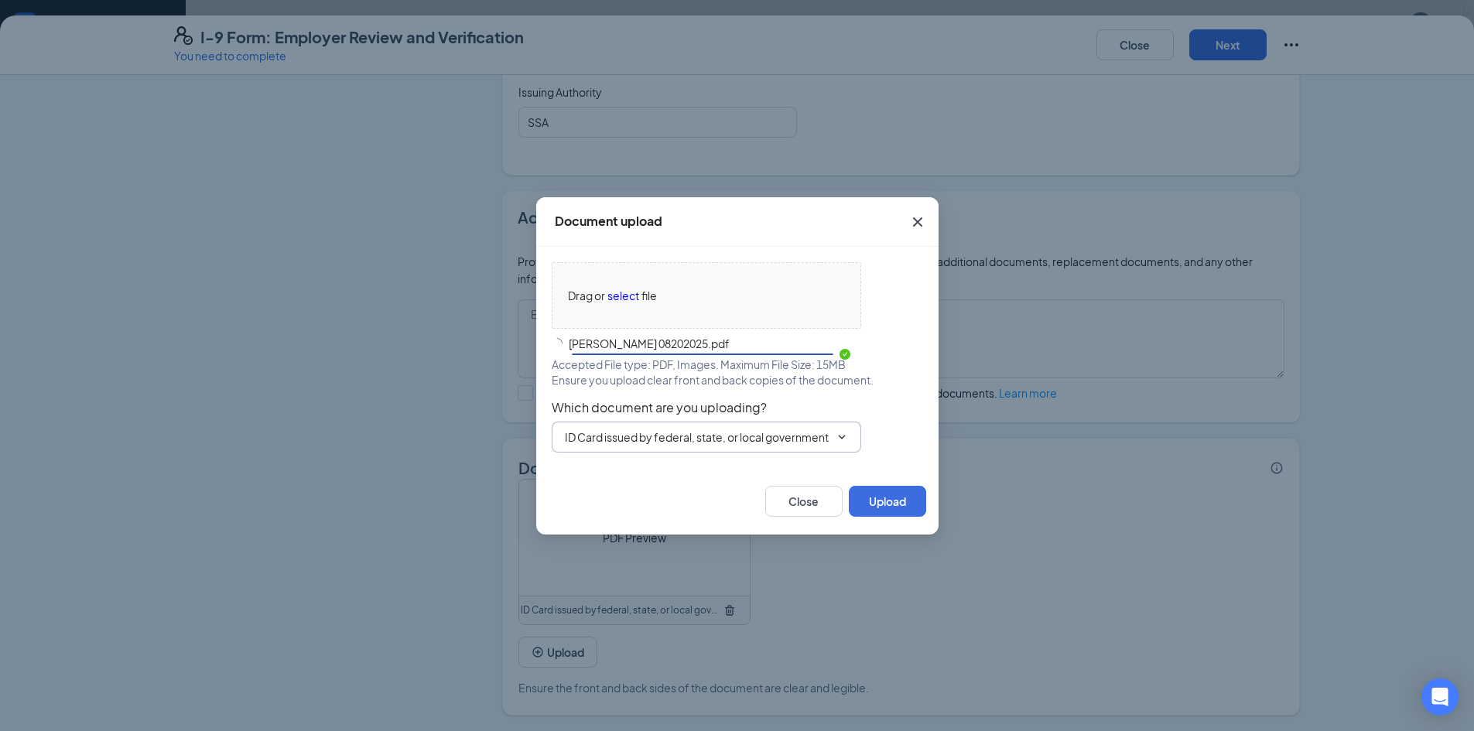
click at [831, 436] on span "ID Card issued by federal, state, or local government agency" at bounding box center [706, 437] width 309 height 31
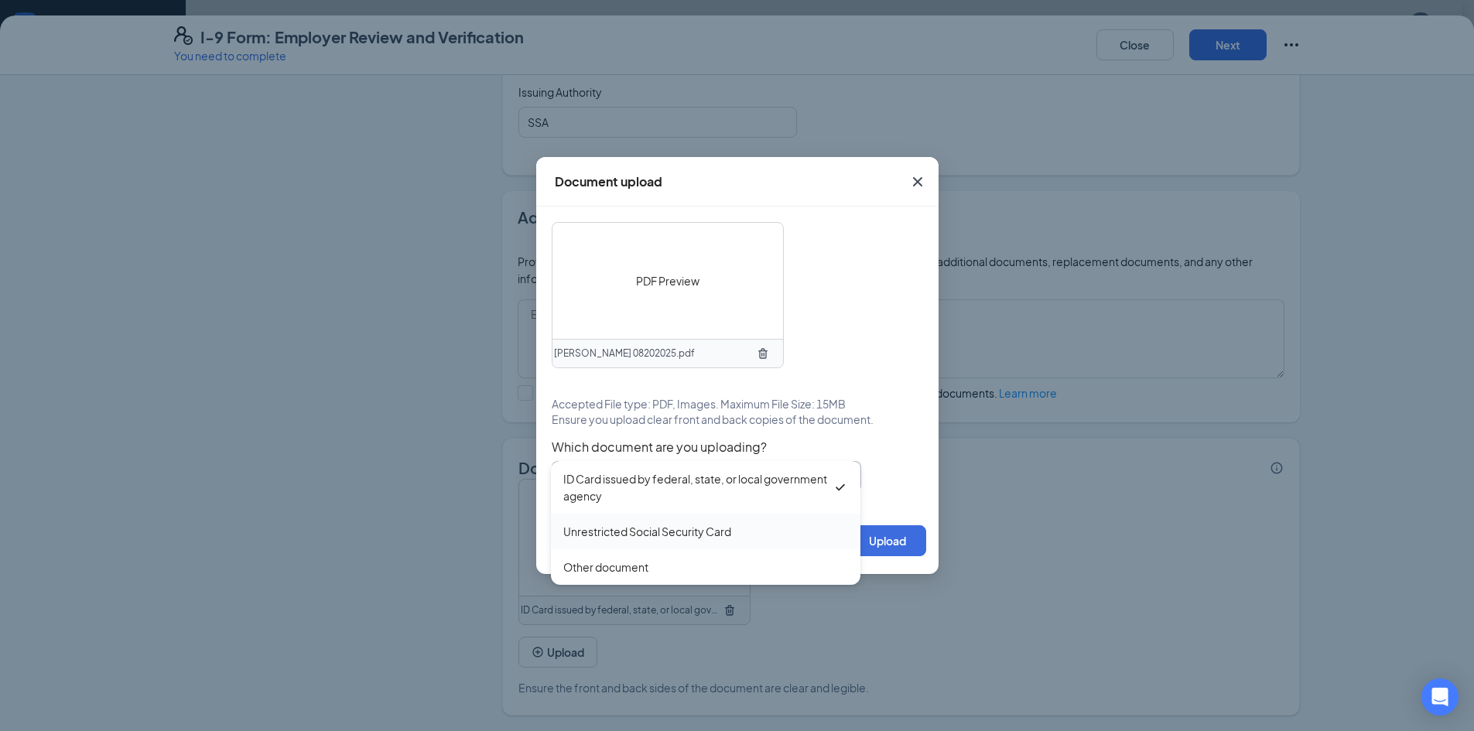
scroll to position [0, 0]
click at [798, 523] on div "Unrestricted Social Security Card" at bounding box center [705, 531] width 285 height 17
type input "Unrestricted Social Security Card"
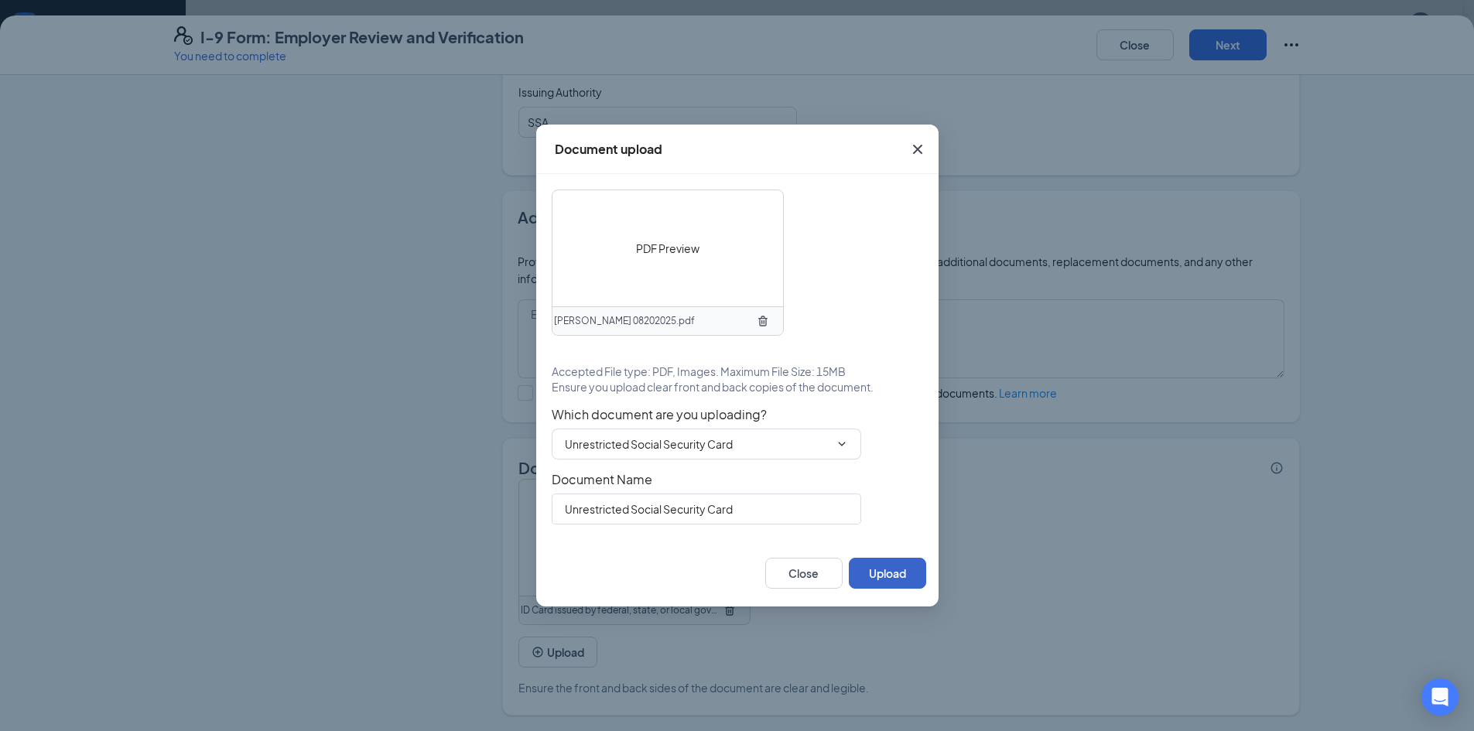
click at [886, 578] on button "Upload" at bounding box center [887, 573] width 77 height 31
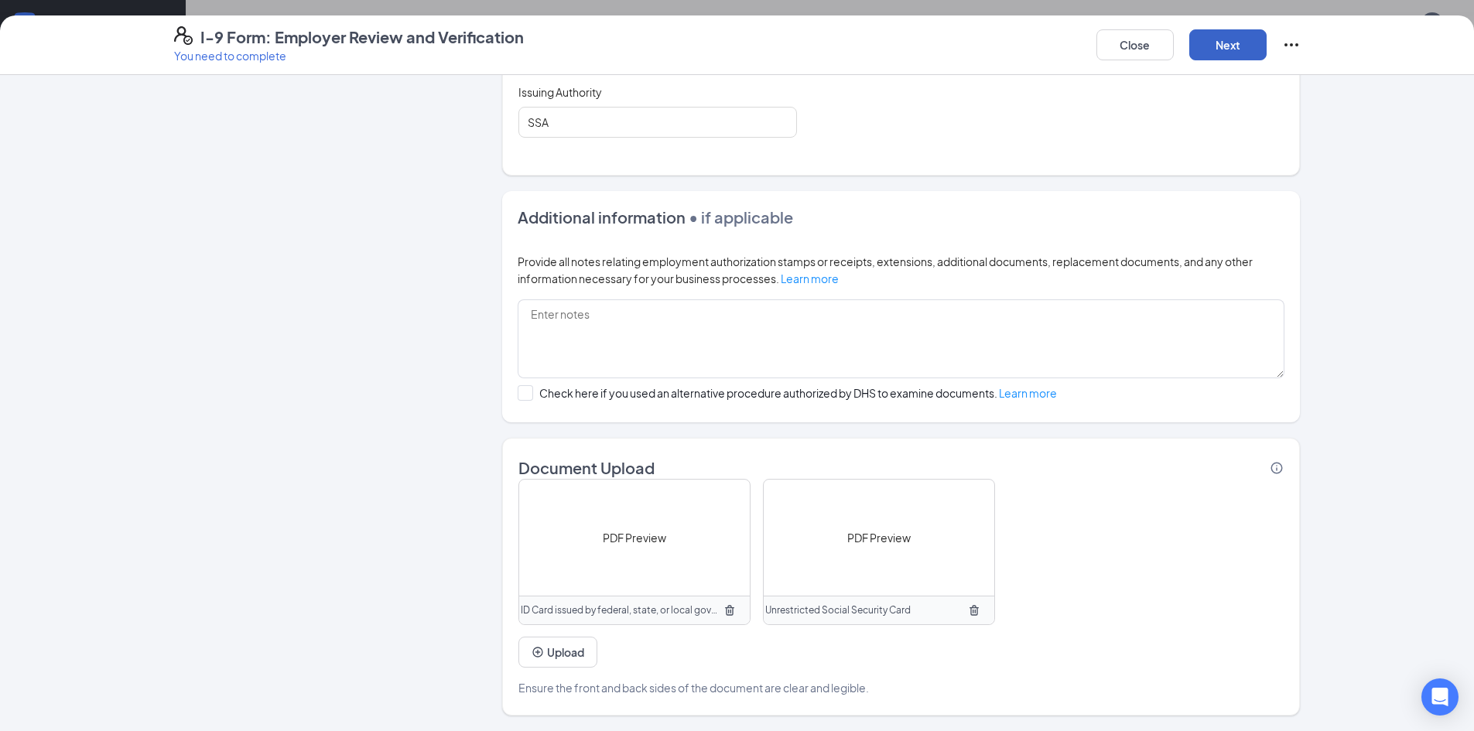
click at [1239, 53] on button "Next" at bounding box center [1227, 44] width 77 height 31
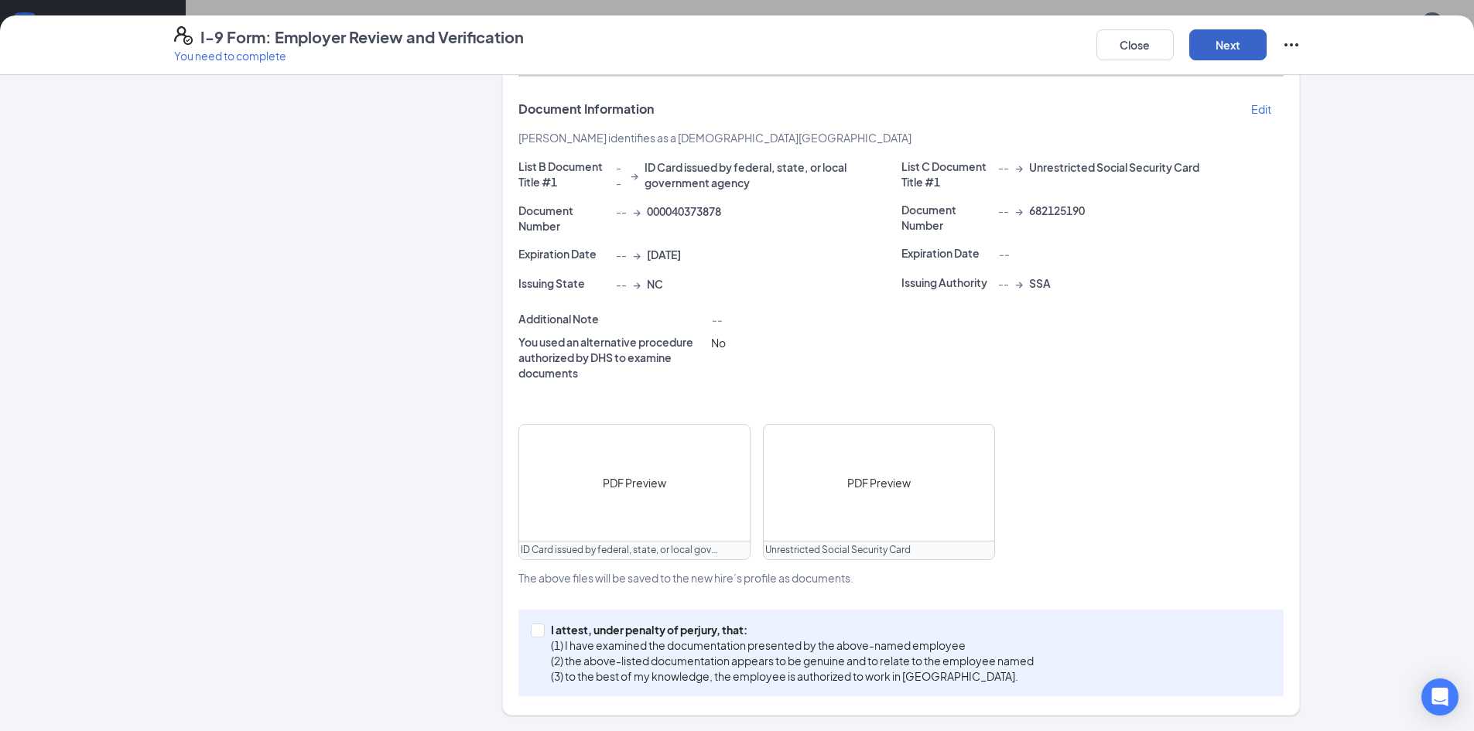
scroll to position [299, 0]
click at [531, 634] on input "I attest, under penalty of perjury, that: (1) I have examined the documentation…" at bounding box center [536, 629] width 11 height 11
checkbox input "true"
click at [1216, 39] on button "Next" at bounding box center [1227, 44] width 77 height 31
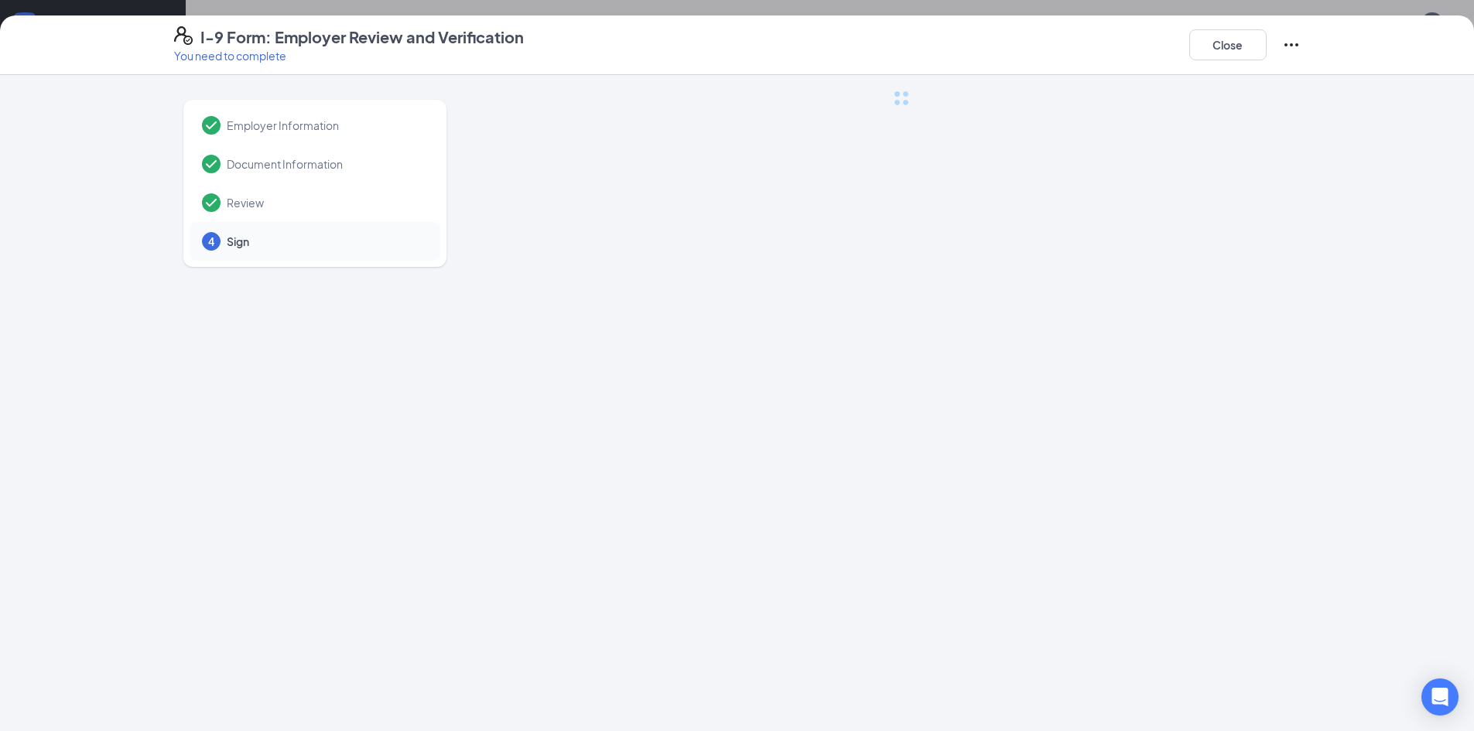
scroll to position [0, 0]
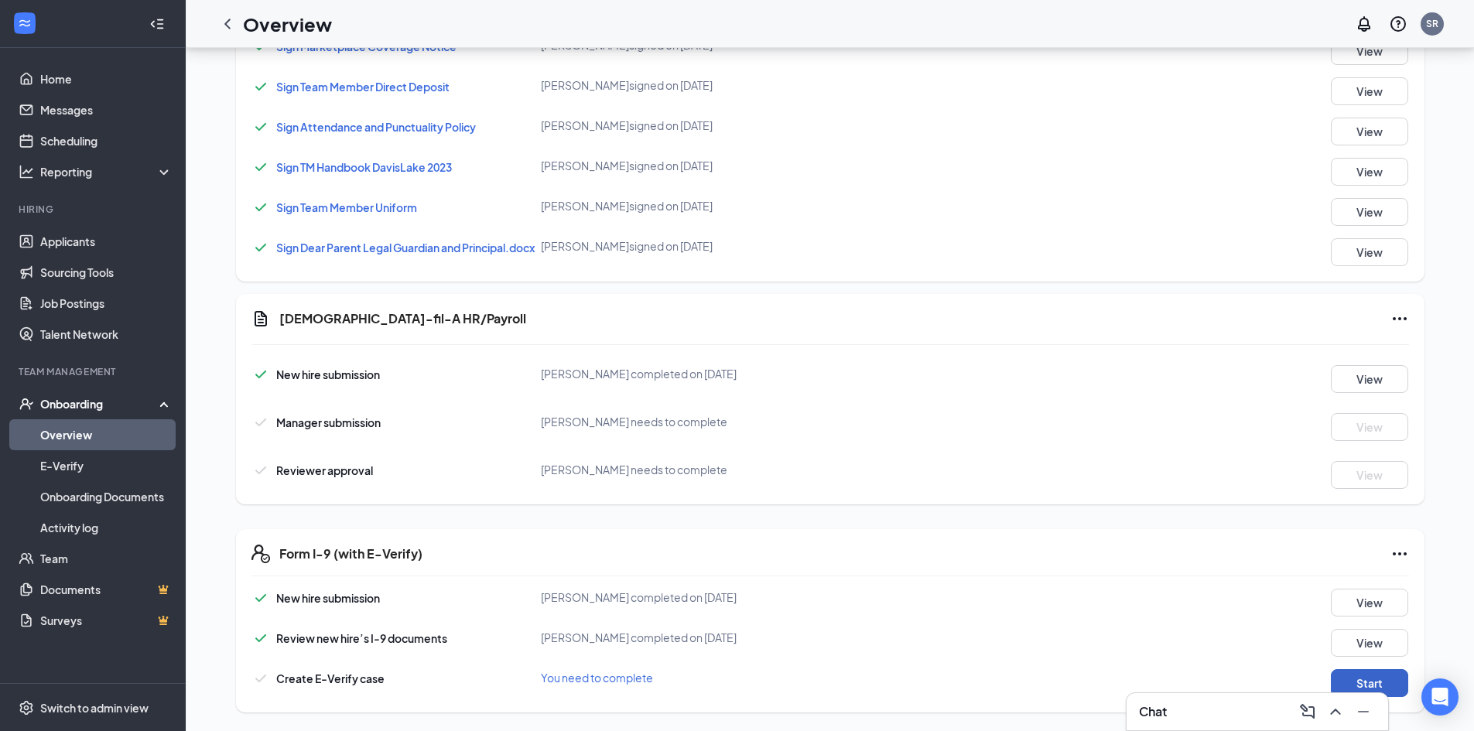
click at [1390, 678] on button "Start" at bounding box center [1369, 683] width 77 height 28
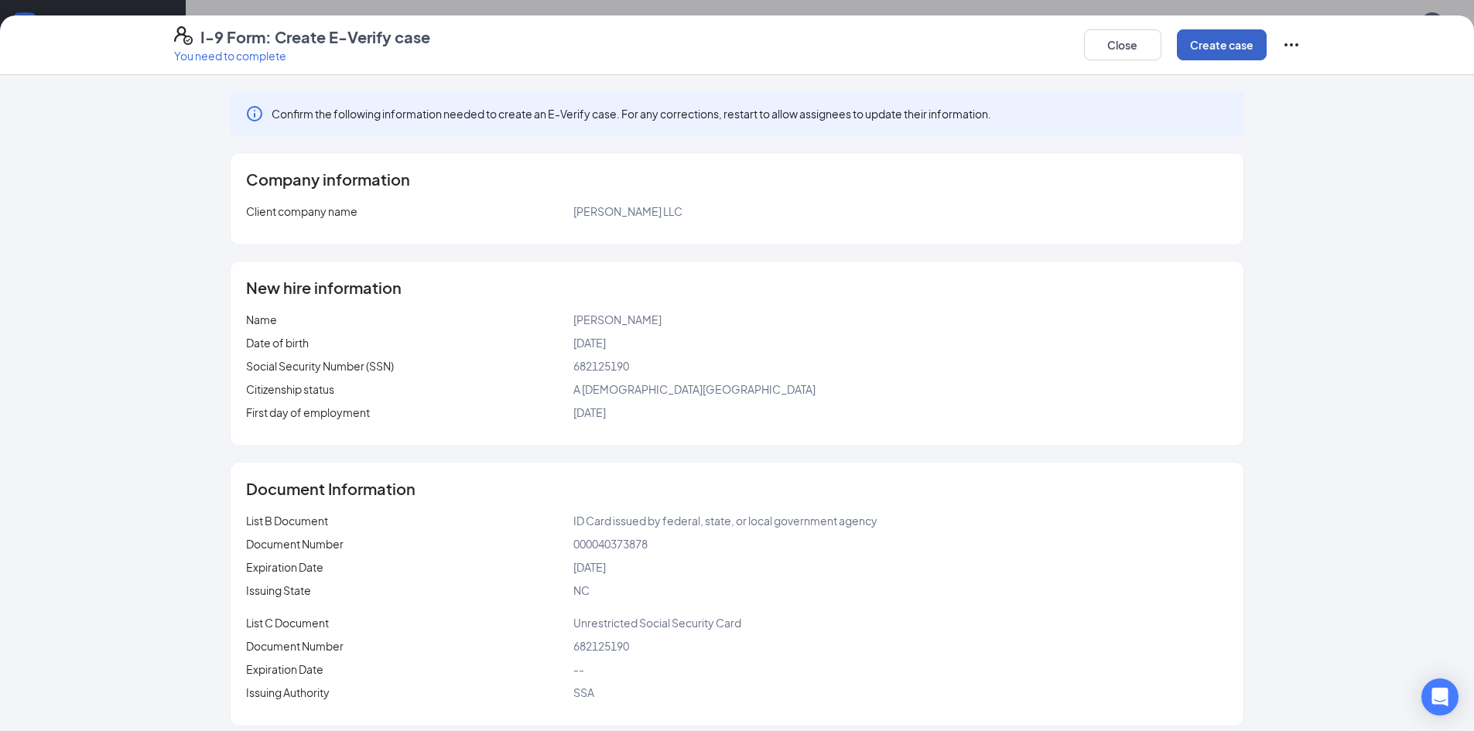
click at [1240, 42] on button "Create case" at bounding box center [1222, 44] width 90 height 31
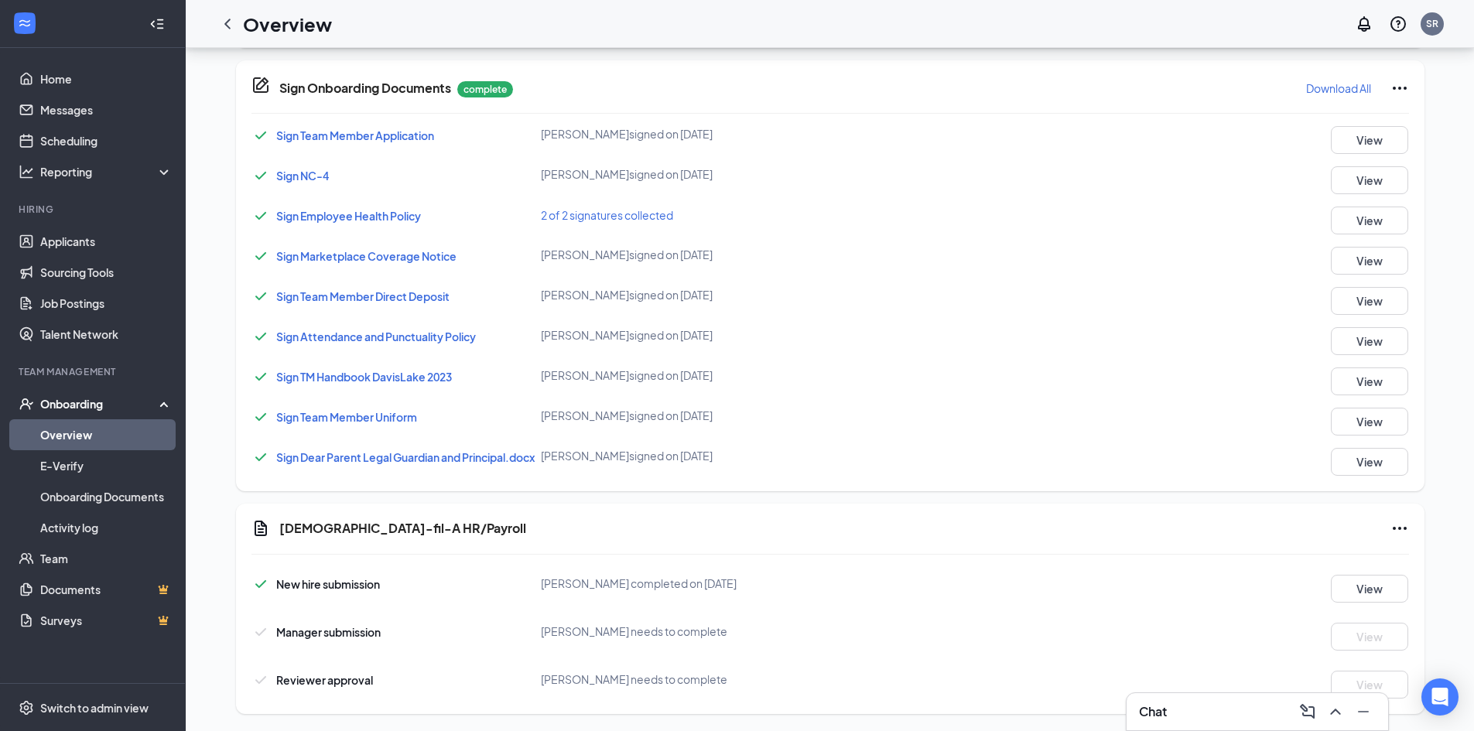
scroll to position [463, 0]
click at [227, 31] on icon "ChevronLeft" at bounding box center [227, 24] width 19 height 19
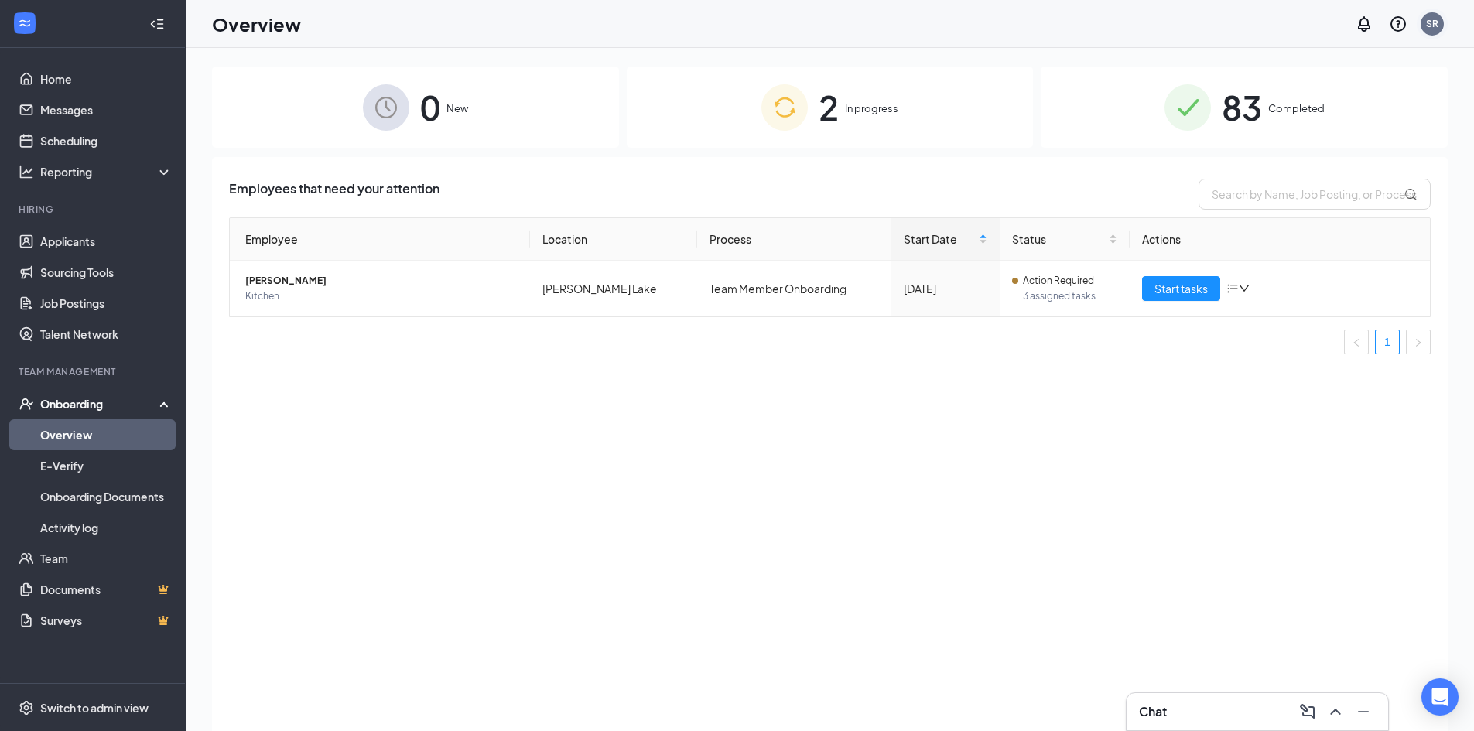
click at [1427, 21] on div "SR" at bounding box center [1432, 23] width 12 height 13
click at [1337, 236] on div "Log out" at bounding box center [1354, 236] width 167 height 15
